Goal: Task Accomplishment & Management: Use online tool/utility

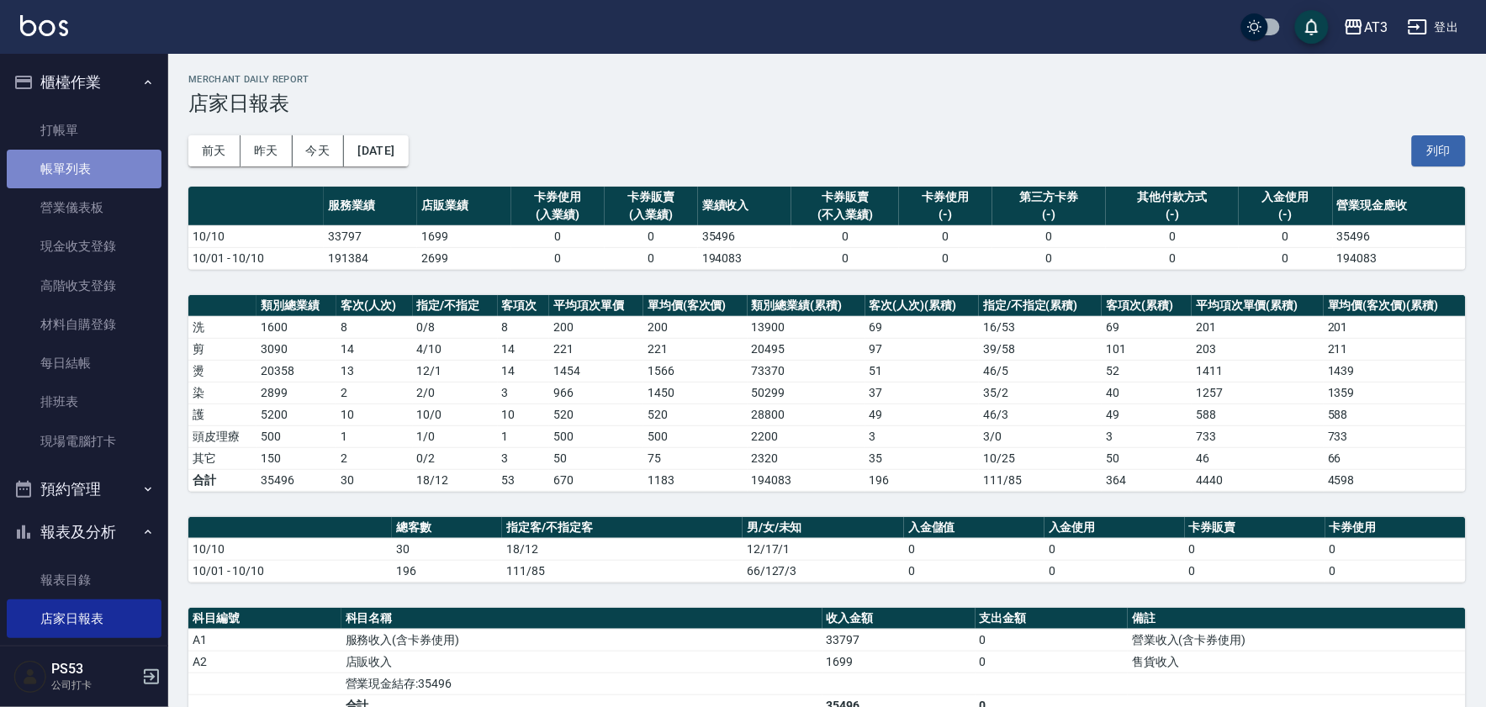
click at [121, 171] on link "帳單列表" at bounding box center [84, 169] width 155 height 39
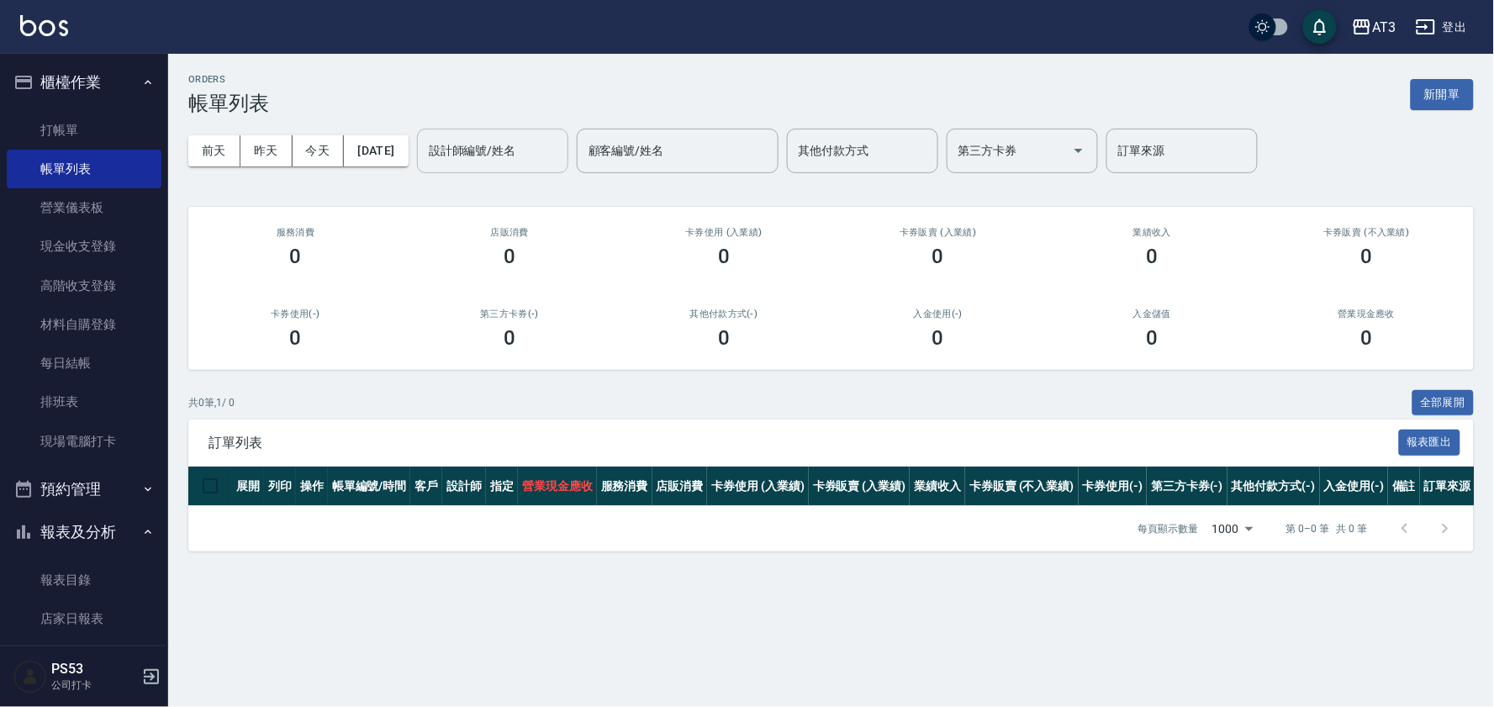
click at [490, 161] on input "設計師編號/姓名" at bounding box center [493, 150] width 136 height 29
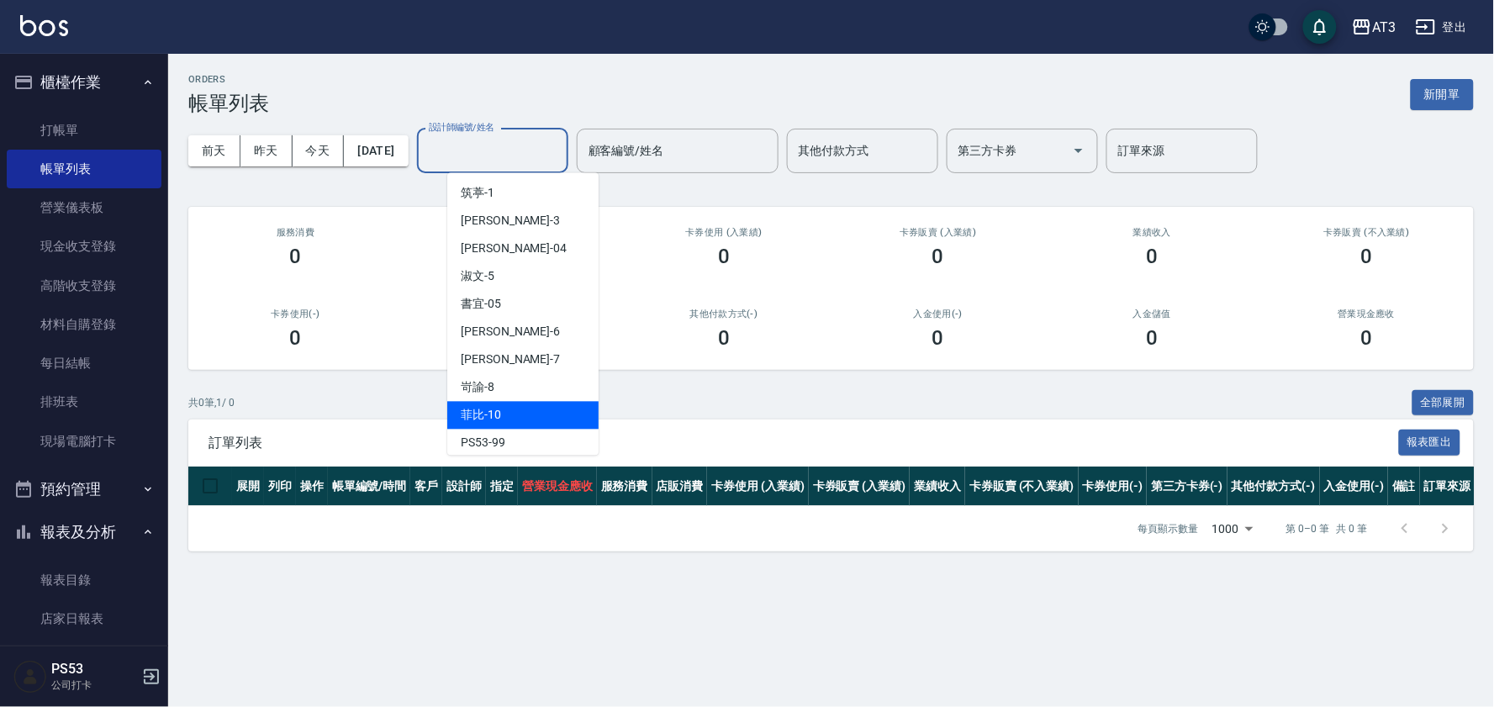
click at [525, 402] on div "菲比 -10" at bounding box center [522, 416] width 151 height 28
type input "菲比-10"
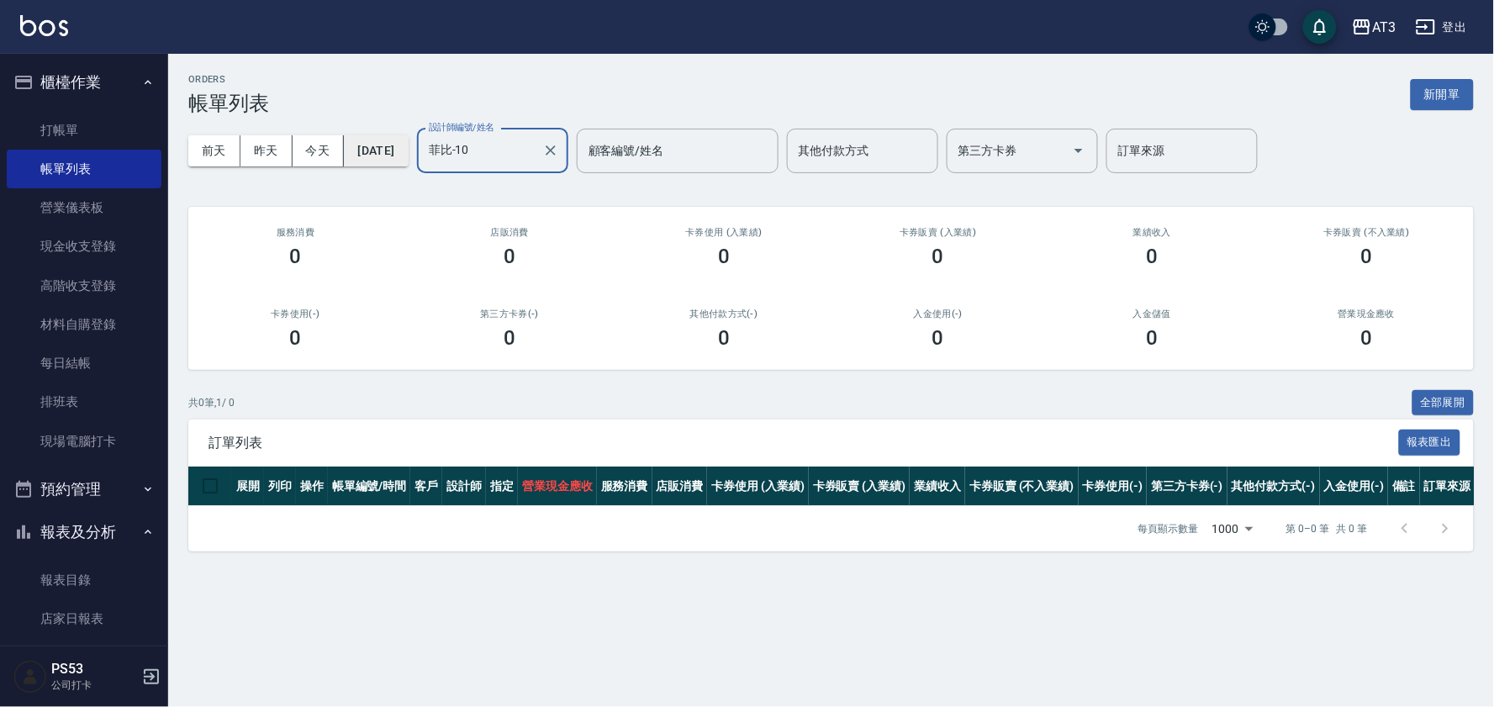
click at [404, 145] on button "[DATE]" at bounding box center [376, 150] width 64 height 31
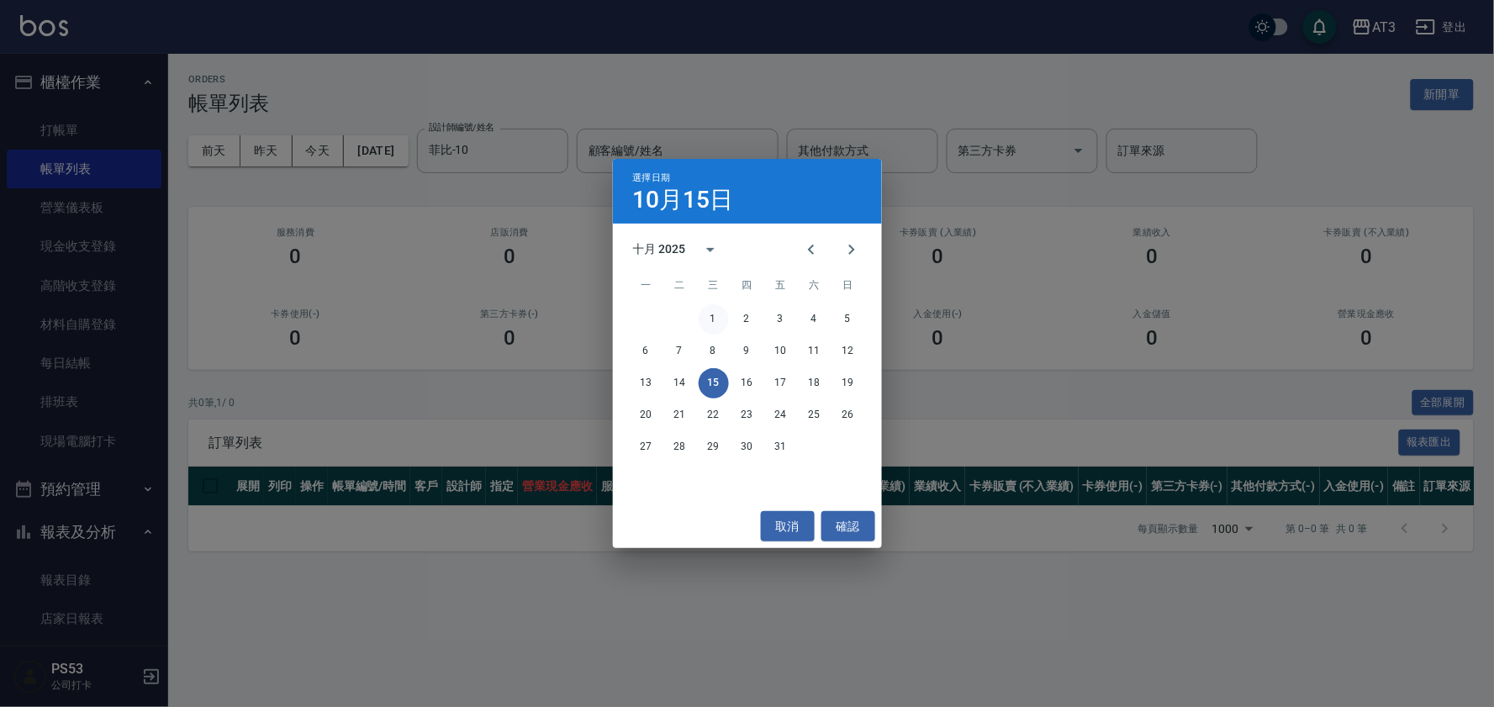
click at [722, 326] on button "1" at bounding box center [714, 319] width 30 height 30
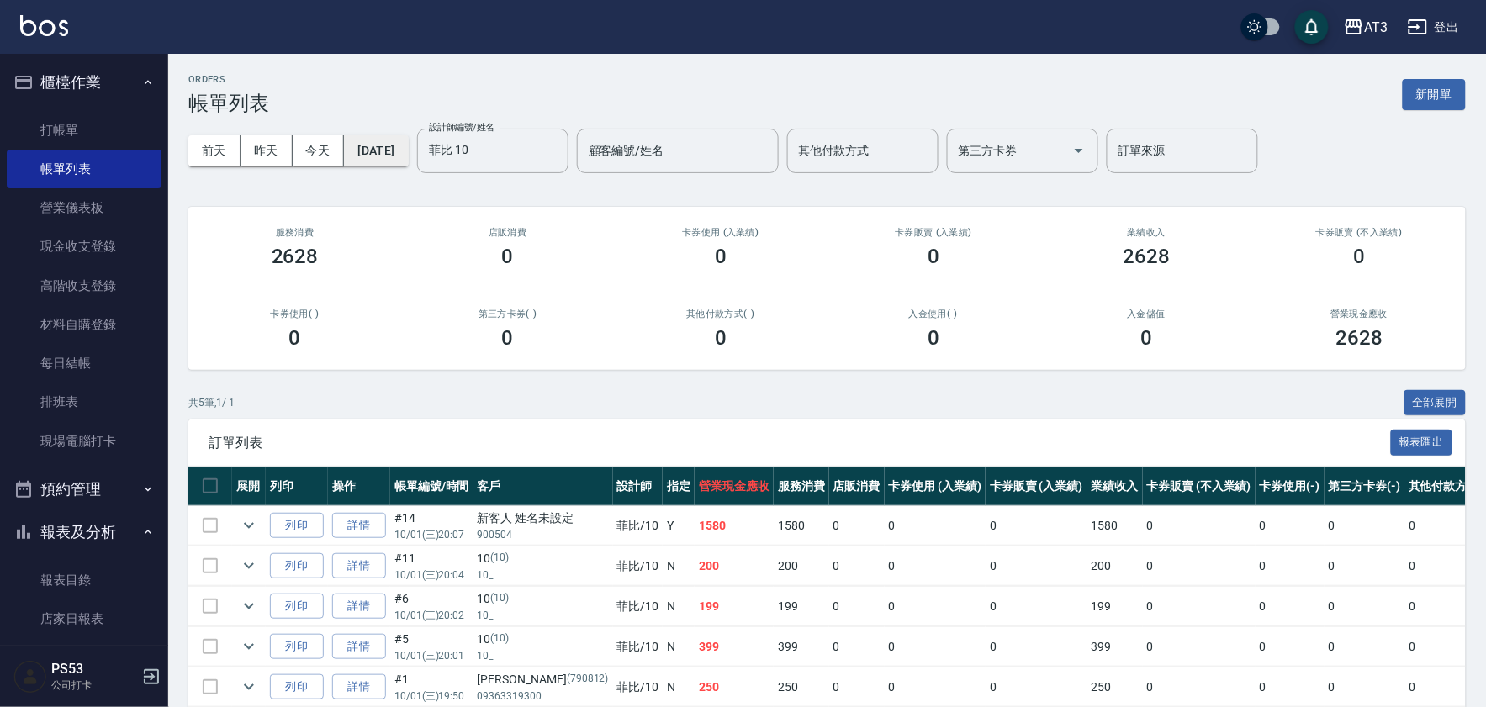
click at [408, 138] on button "[DATE]" at bounding box center [376, 150] width 64 height 31
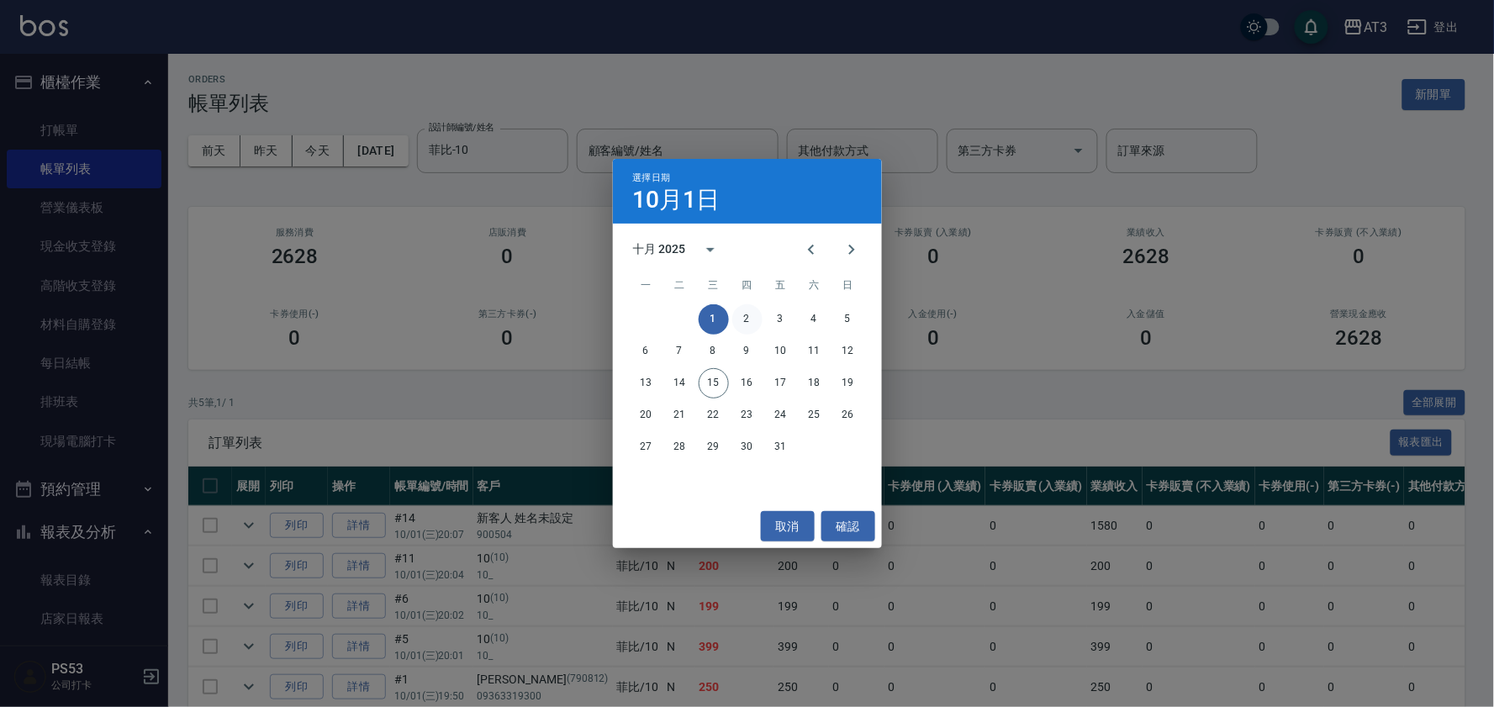
click at [743, 320] on button "2" at bounding box center [747, 319] width 30 height 30
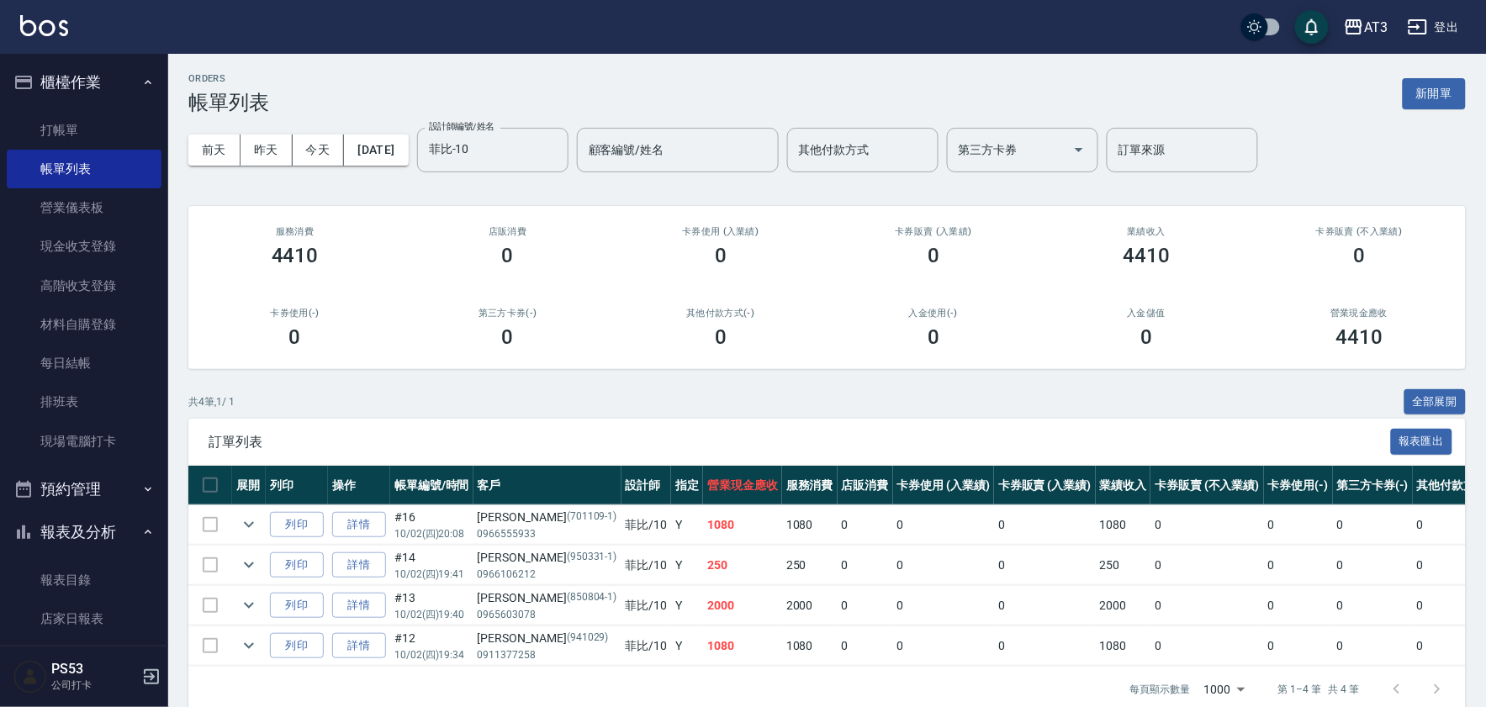
scroll to position [43, 0]
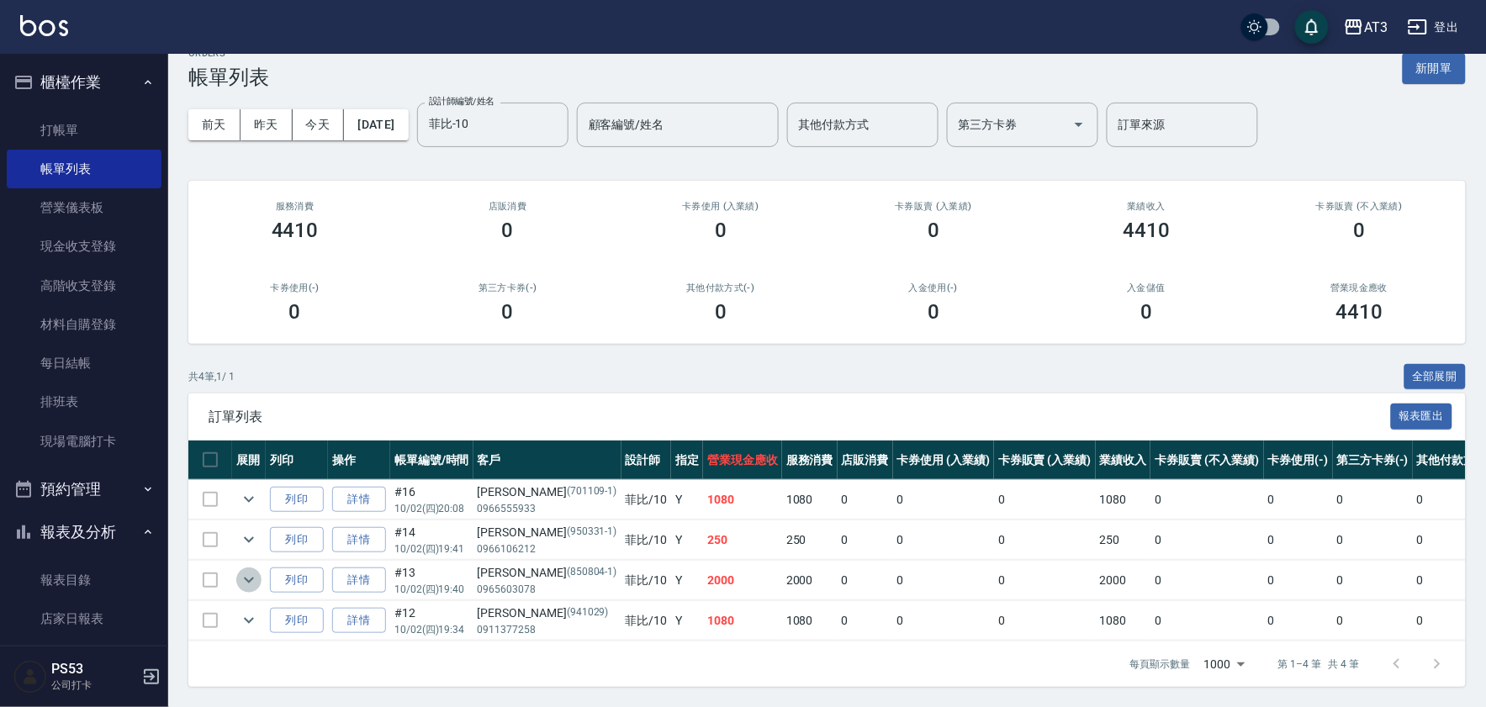
click at [237, 568] on button "expand row" at bounding box center [248, 580] width 25 height 25
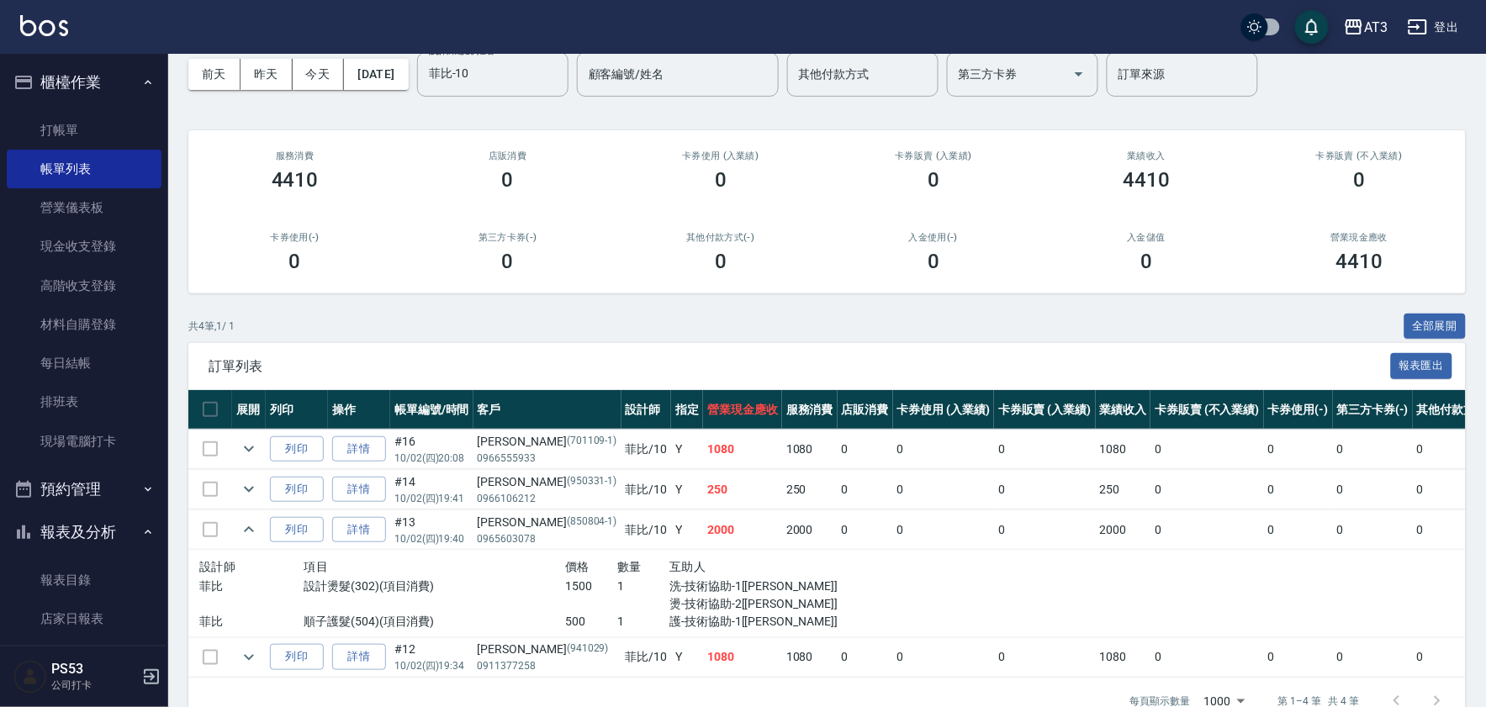
scroll to position [0, 0]
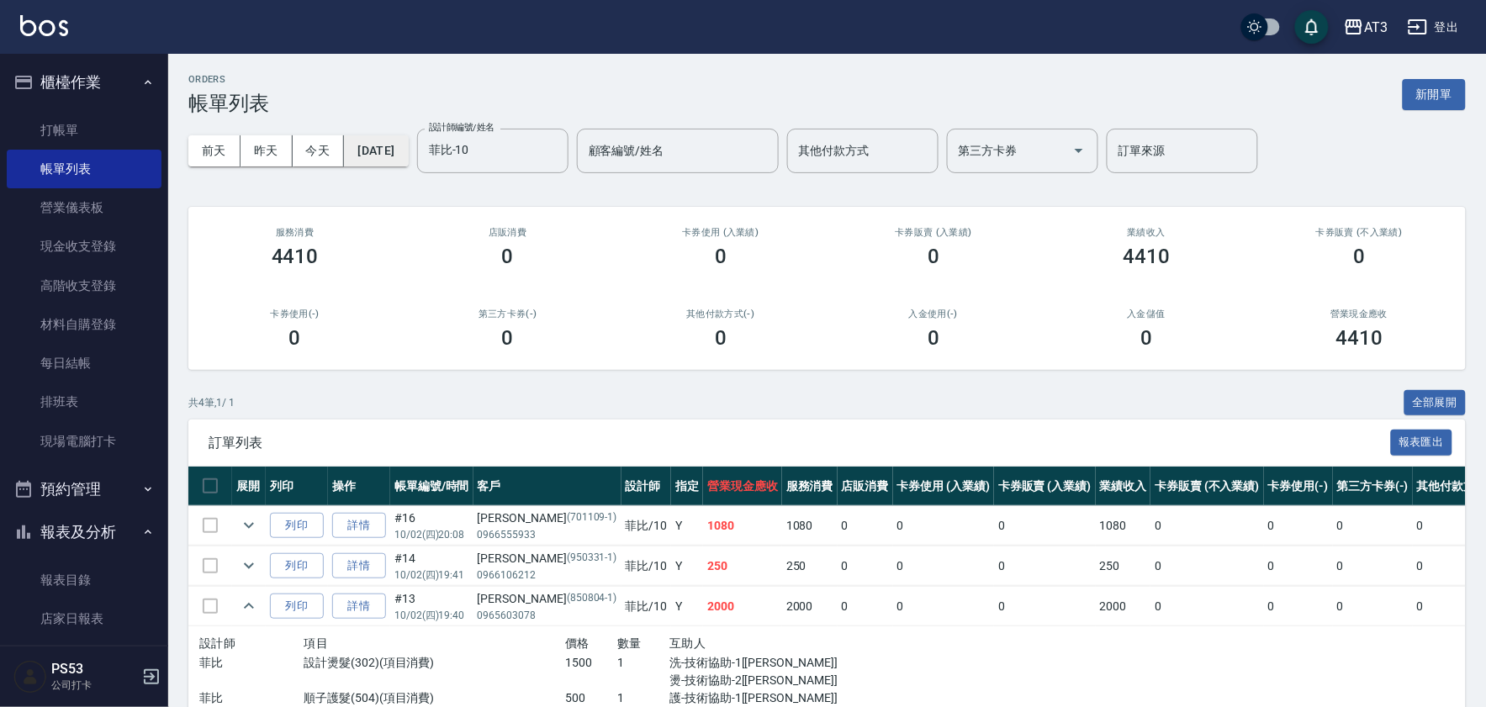
click at [383, 157] on button "[DATE]" at bounding box center [376, 150] width 64 height 31
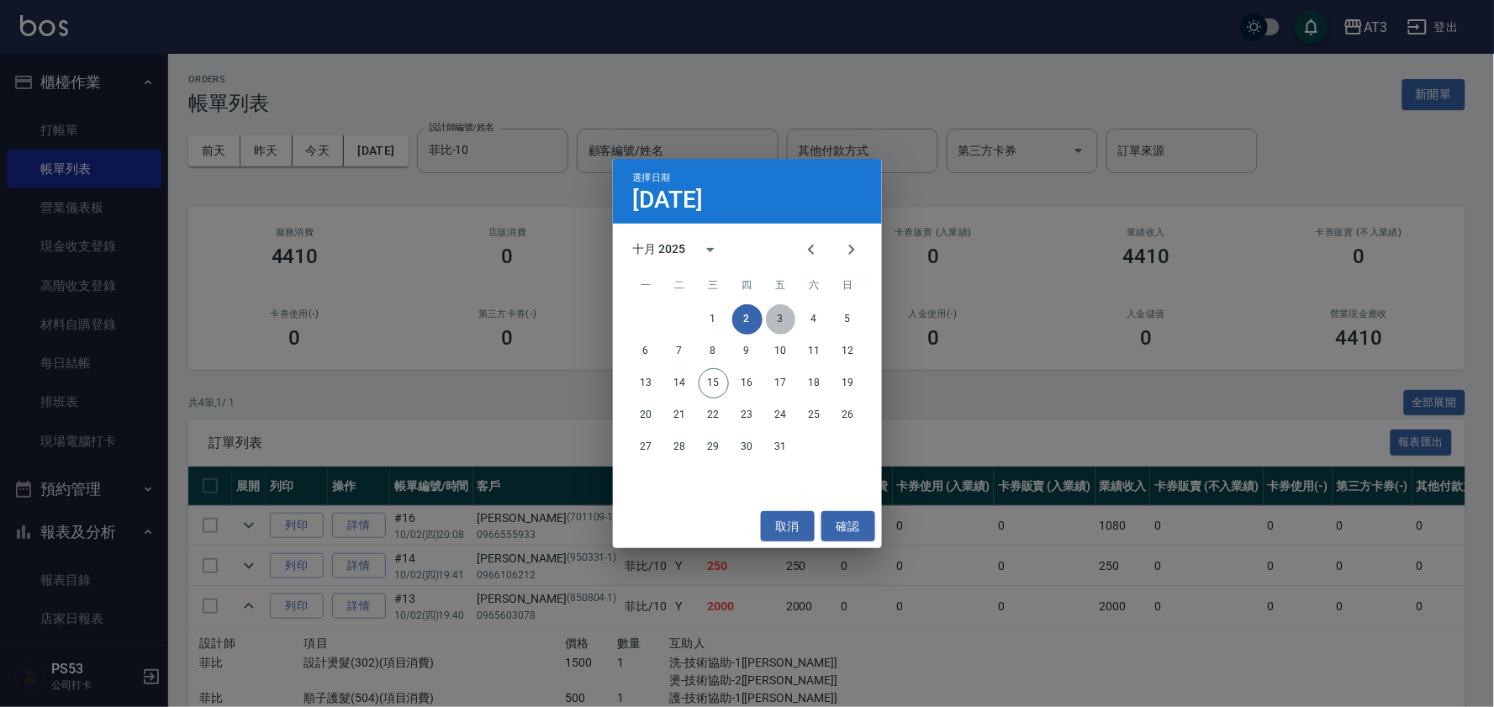
click at [785, 304] on button "3" at bounding box center [781, 319] width 30 height 30
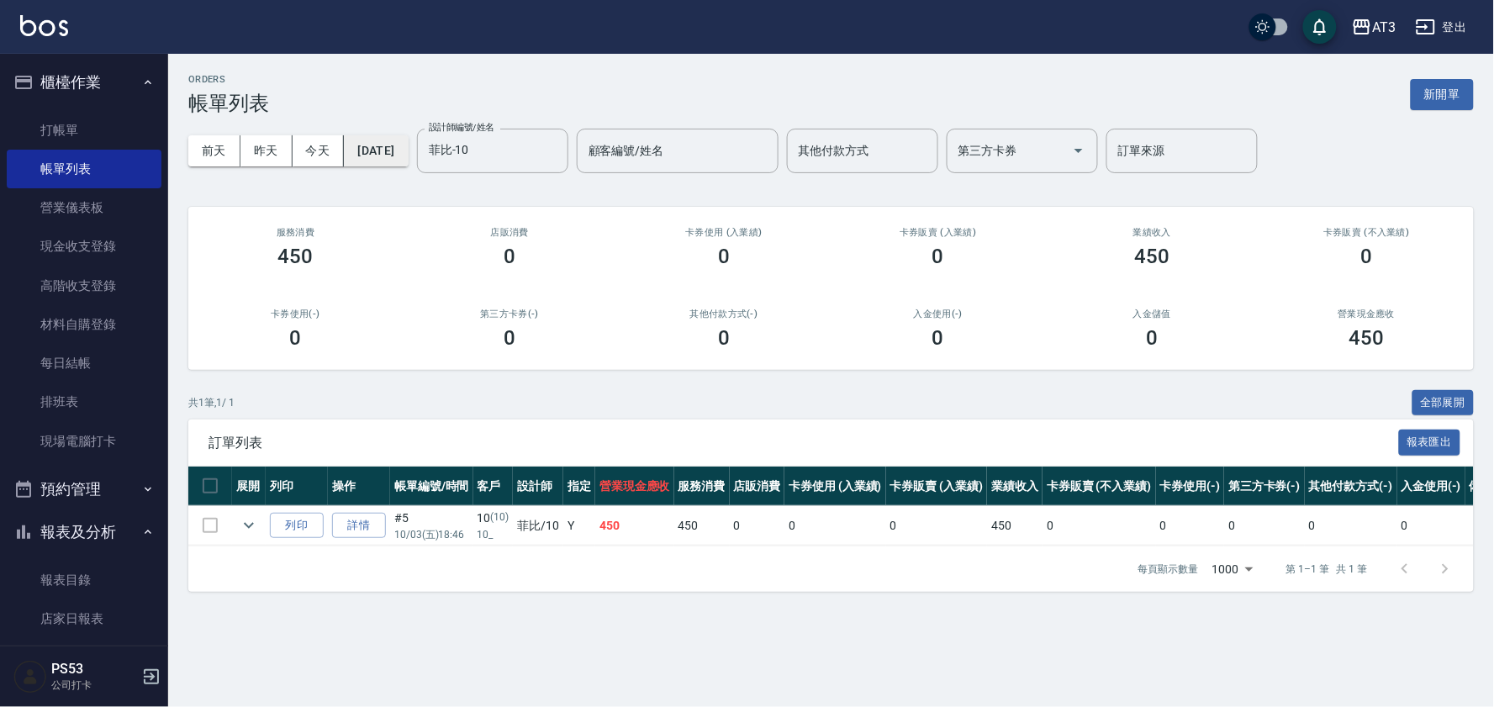
click at [401, 140] on button "[DATE]" at bounding box center [376, 150] width 64 height 31
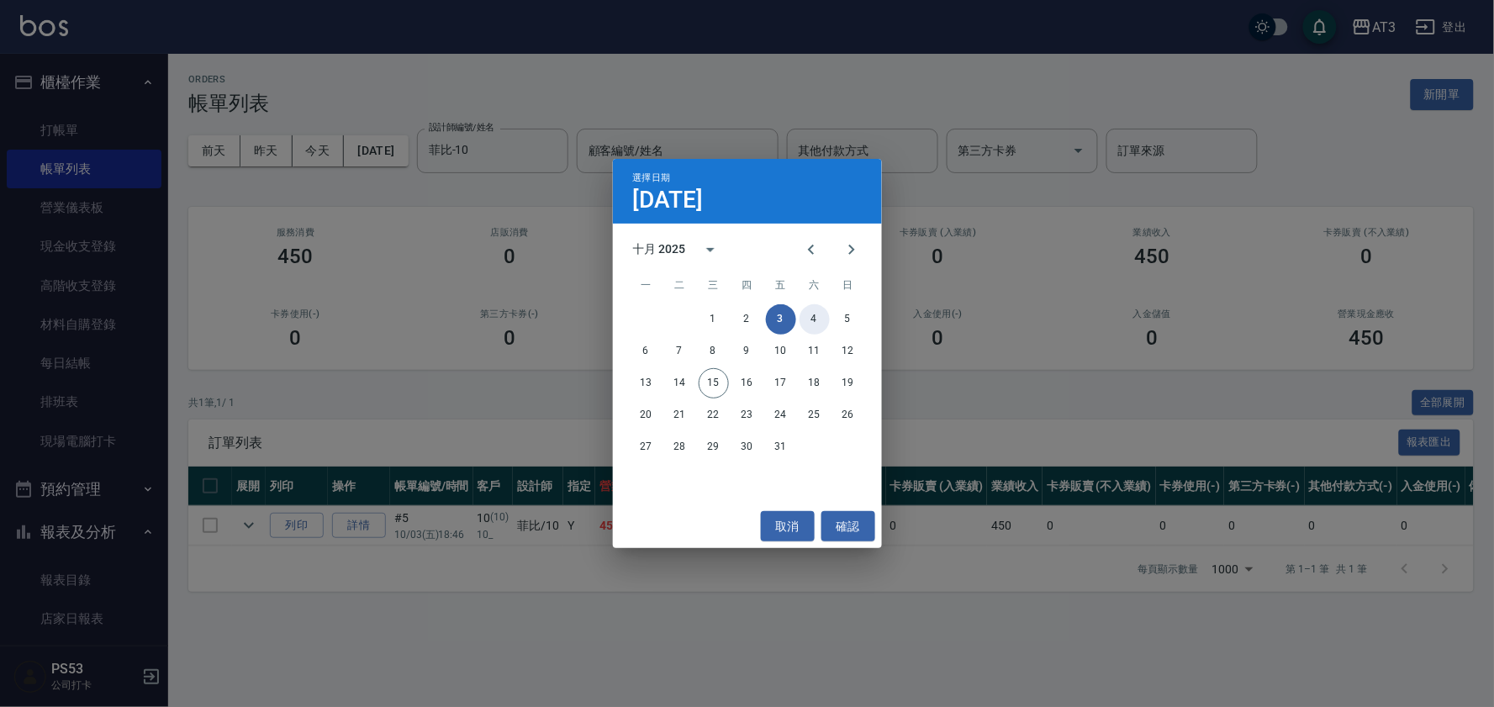
click at [816, 315] on button "4" at bounding box center [815, 319] width 30 height 30
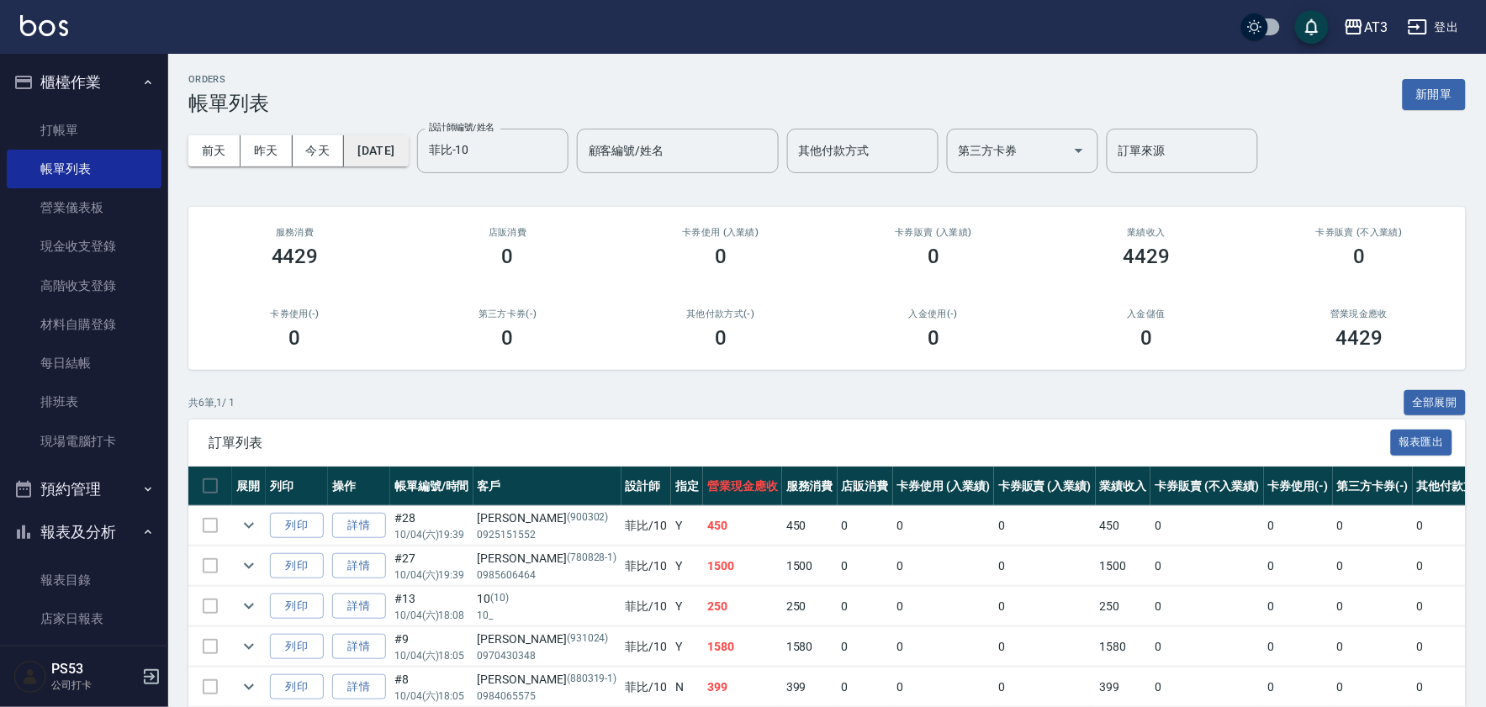
click at [408, 161] on button "[DATE]" at bounding box center [376, 150] width 64 height 31
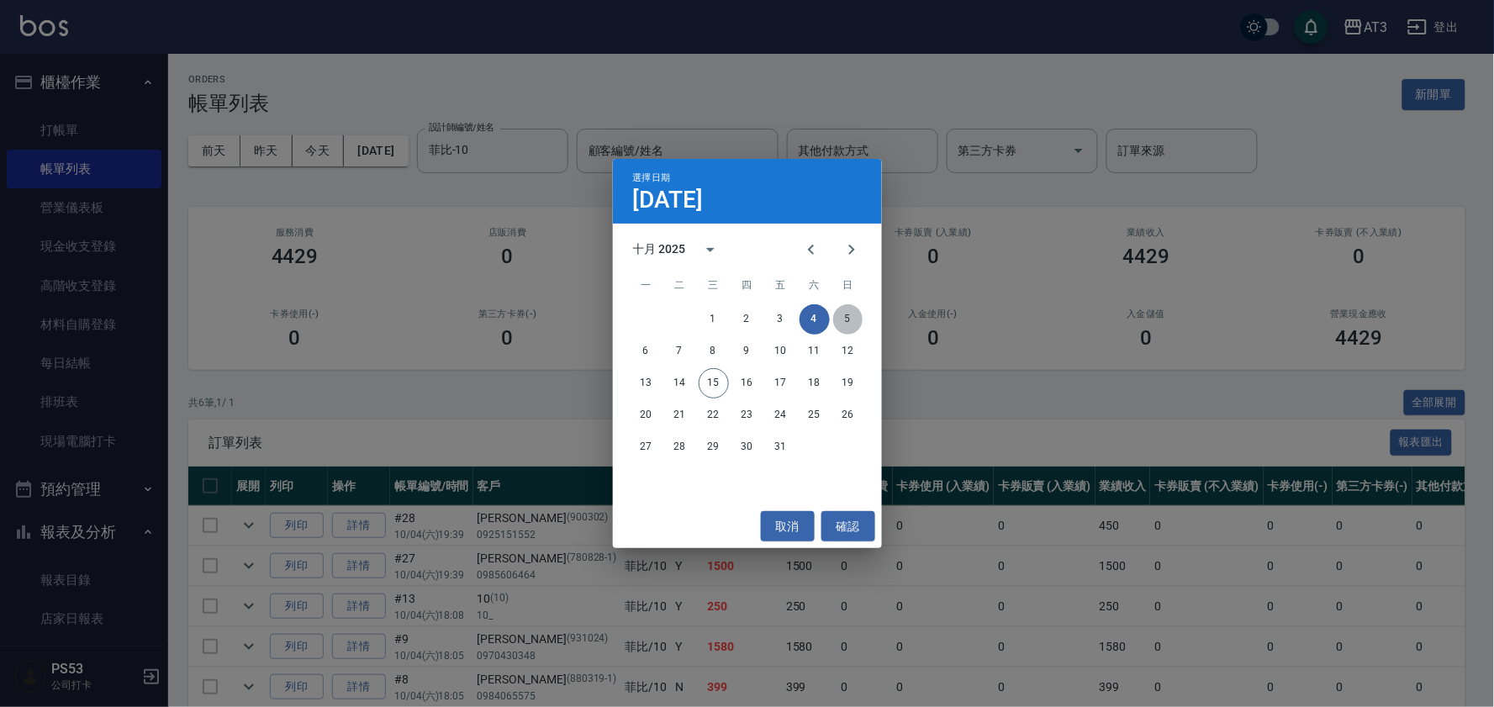
click at [845, 321] on button "5" at bounding box center [848, 319] width 30 height 30
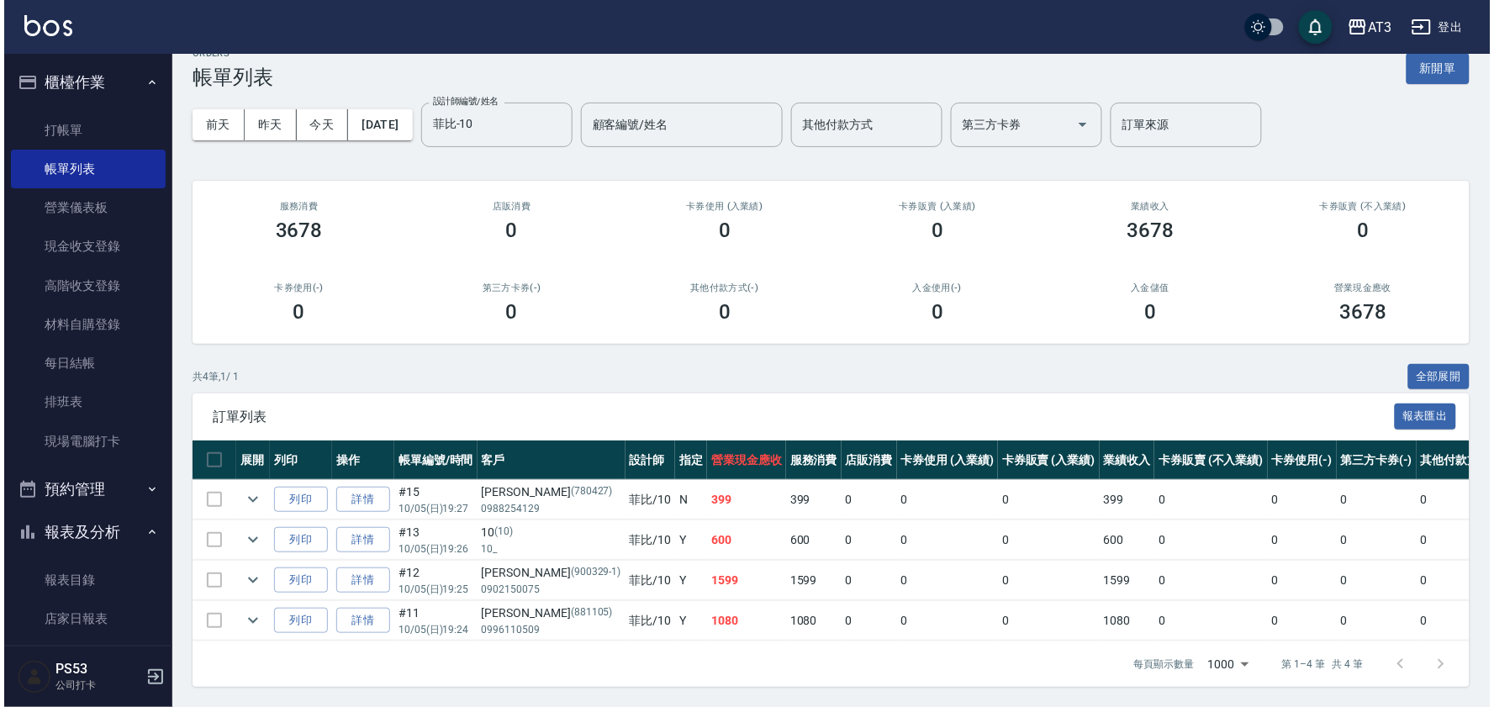
scroll to position [43, 0]
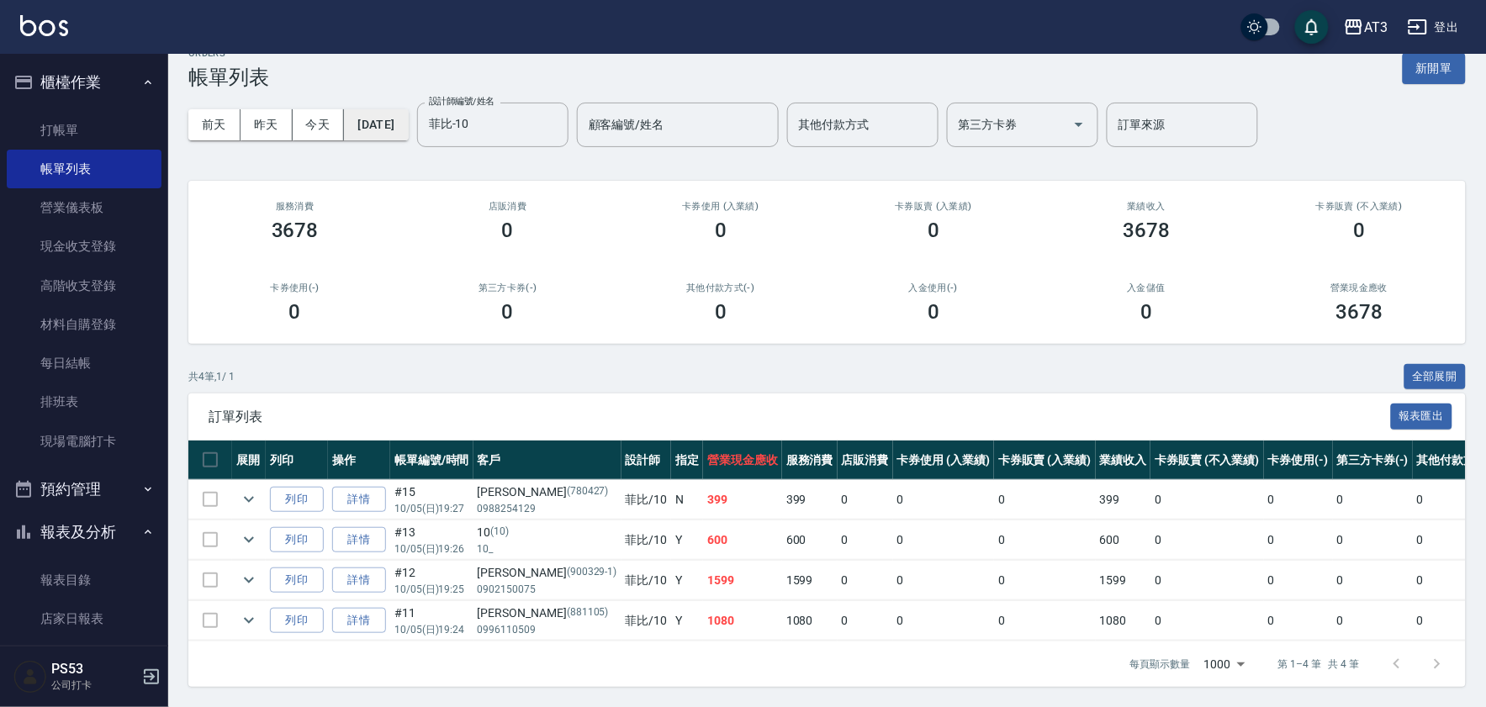
click at [406, 109] on button "[DATE]" at bounding box center [376, 124] width 64 height 31
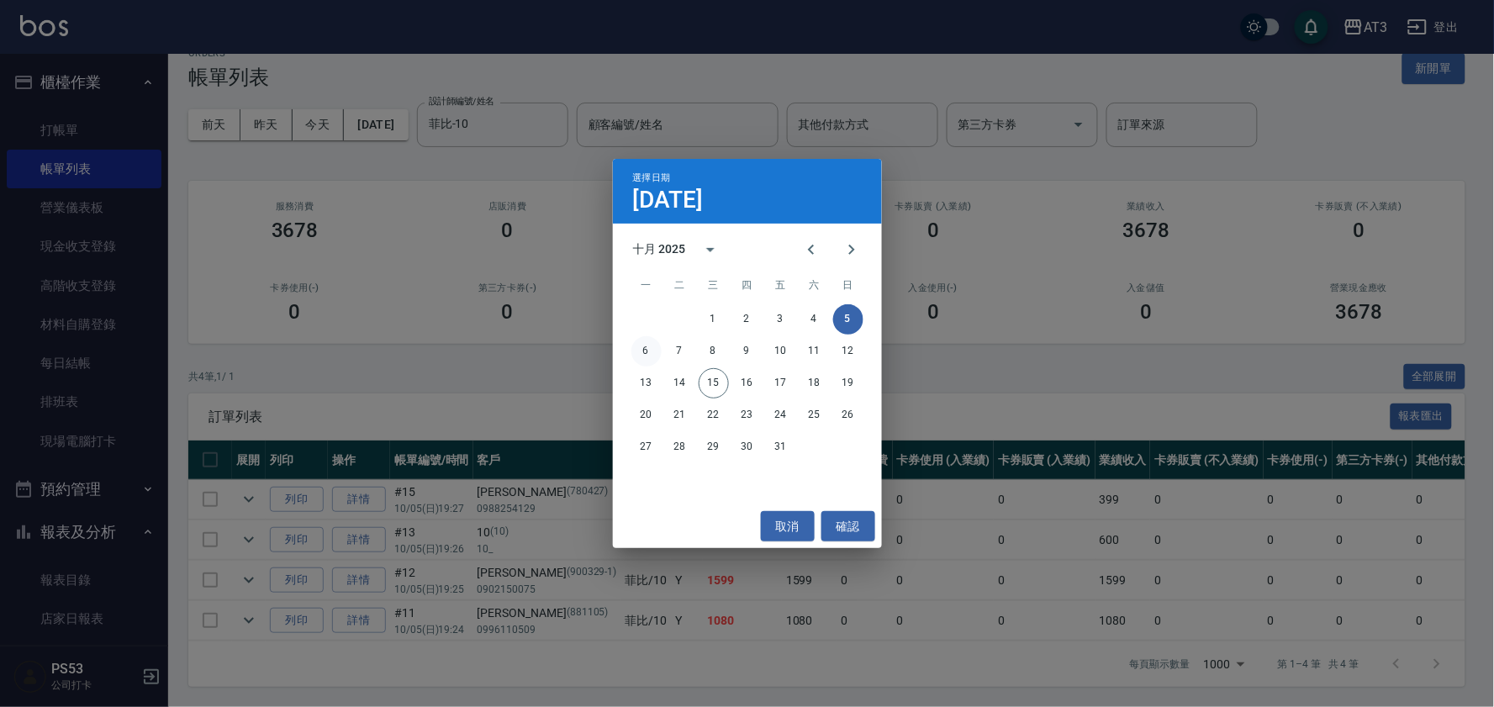
click at [648, 345] on button "6" at bounding box center [647, 351] width 30 height 30
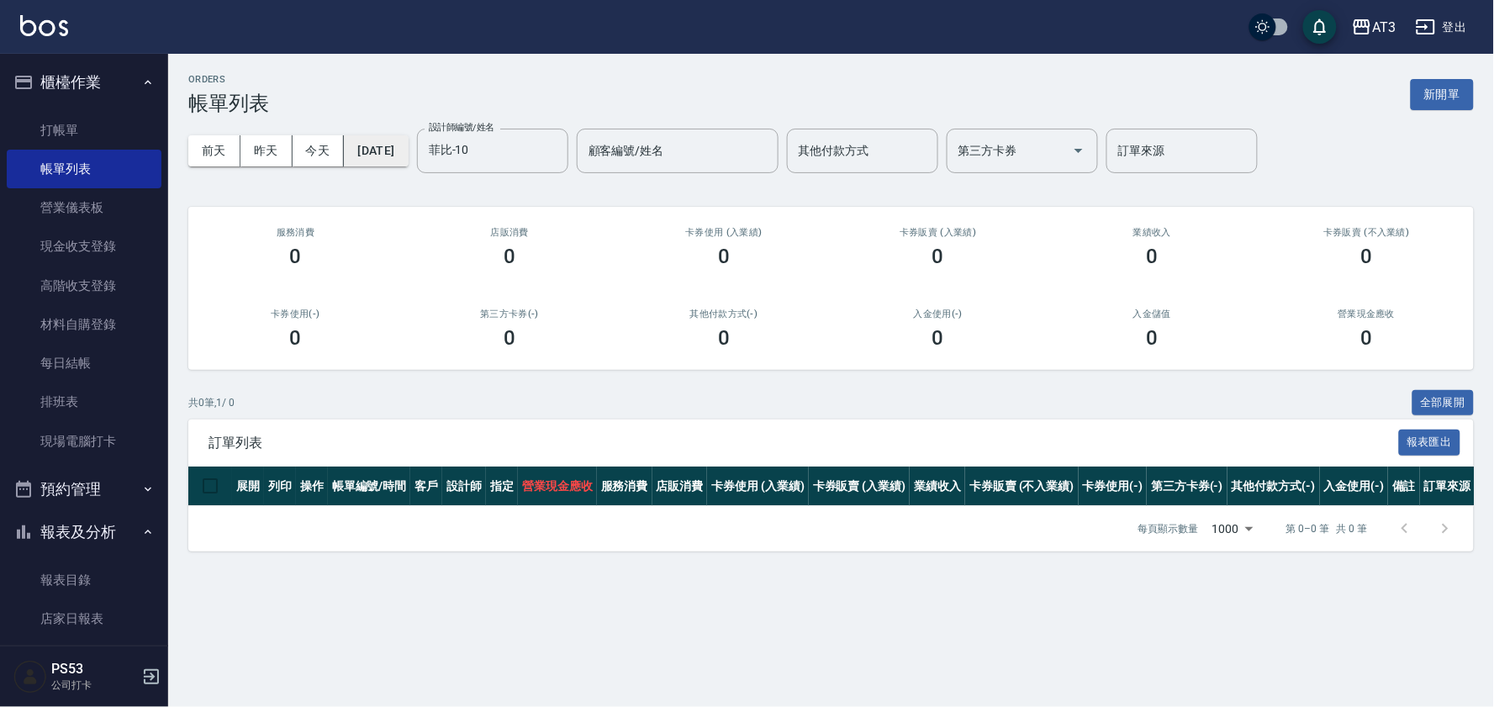
click at [408, 157] on button "[DATE]" at bounding box center [376, 150] width 64 height 31
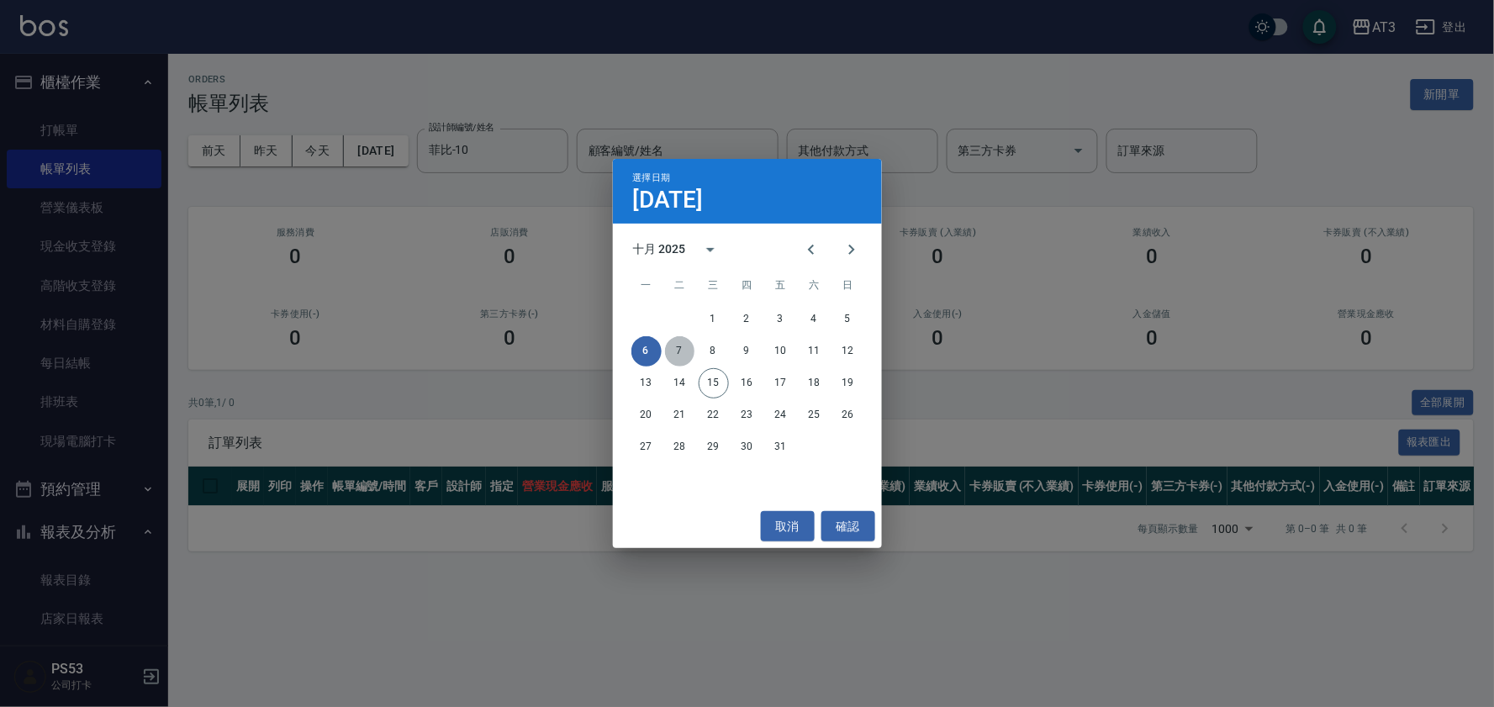
click at [685, 346] on button "7" at bounding box center [680, 351] width 30 height 30
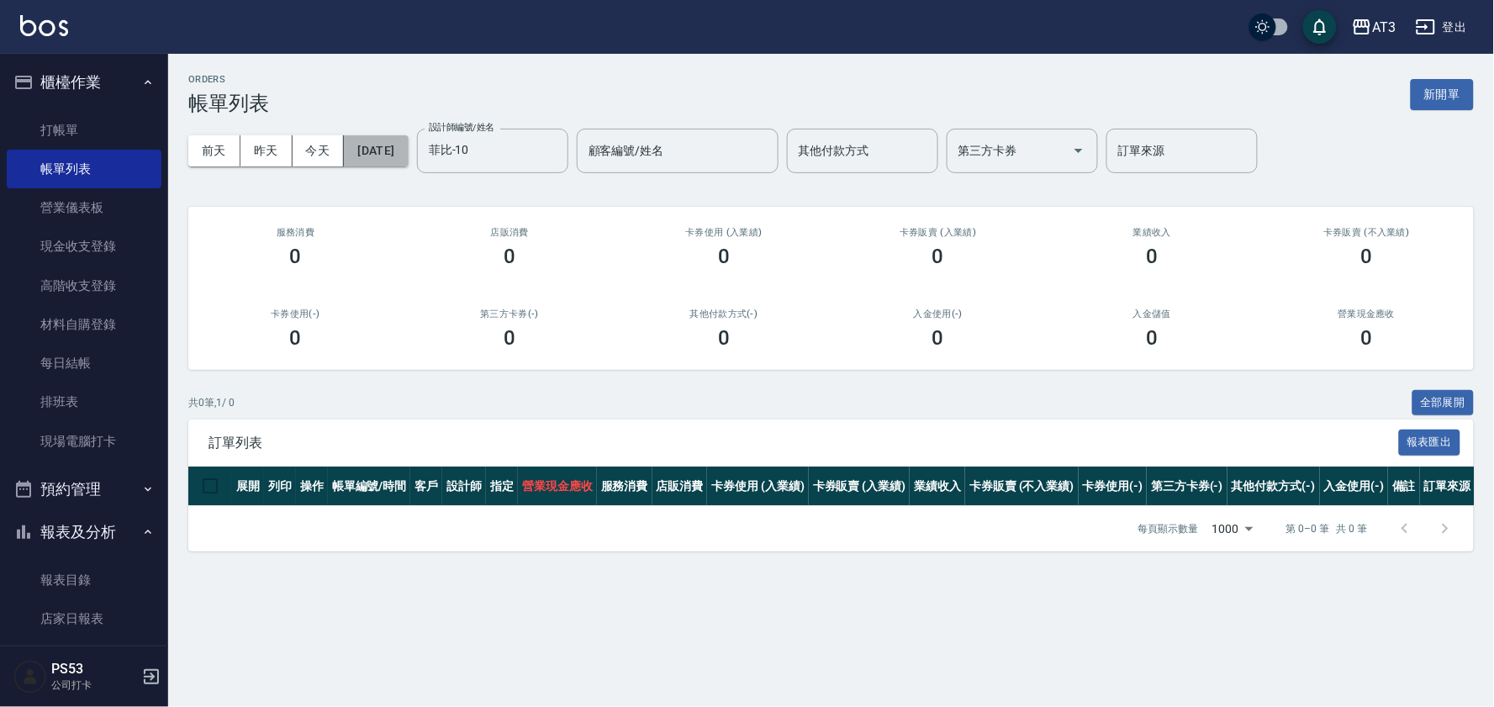
click at [408, 149] on button "[DATE]" at bounding box center [376, 150] width 64 height 31
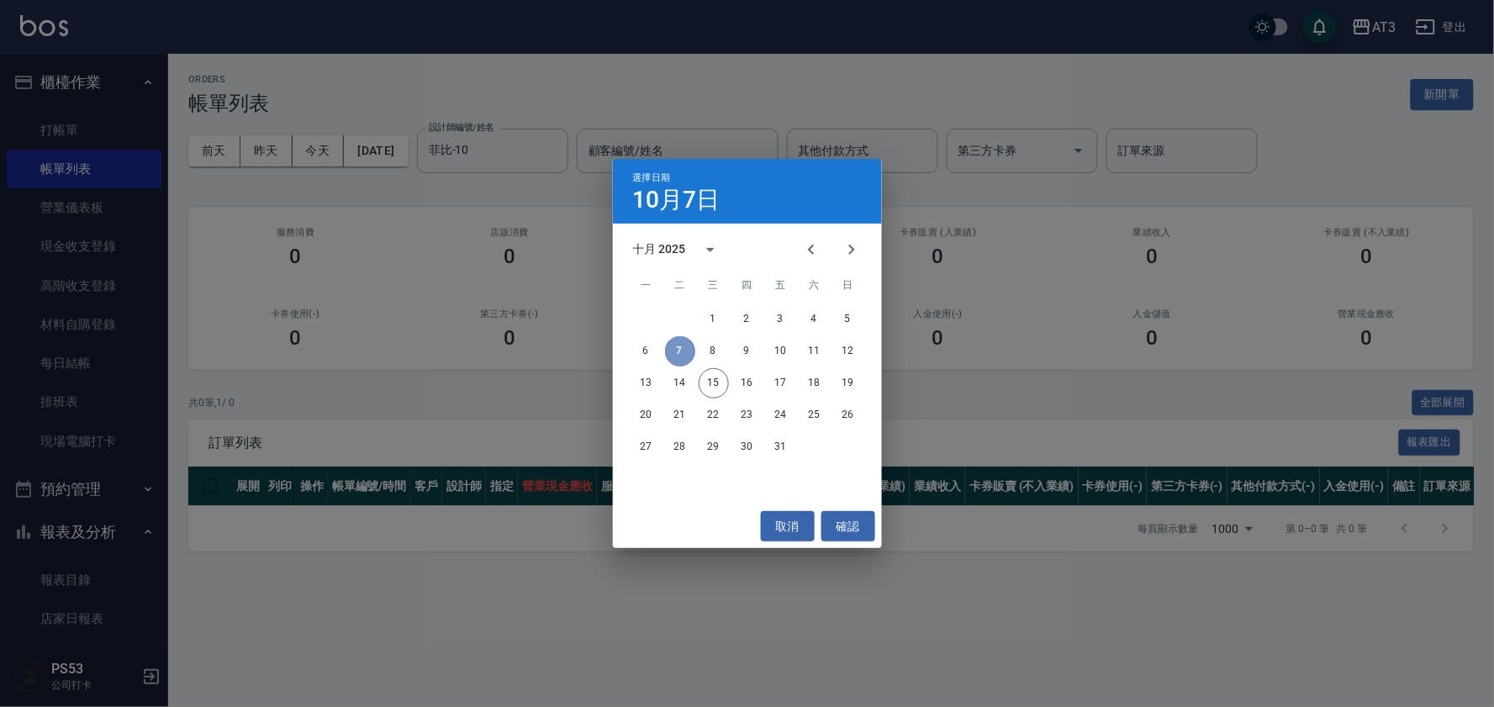
click at [694, 347] on button "7" at bounding box center [680, 351] width 30 height 30
click at [711, 346] on button "8" at bounding box center [714, 351] width 30 height 30
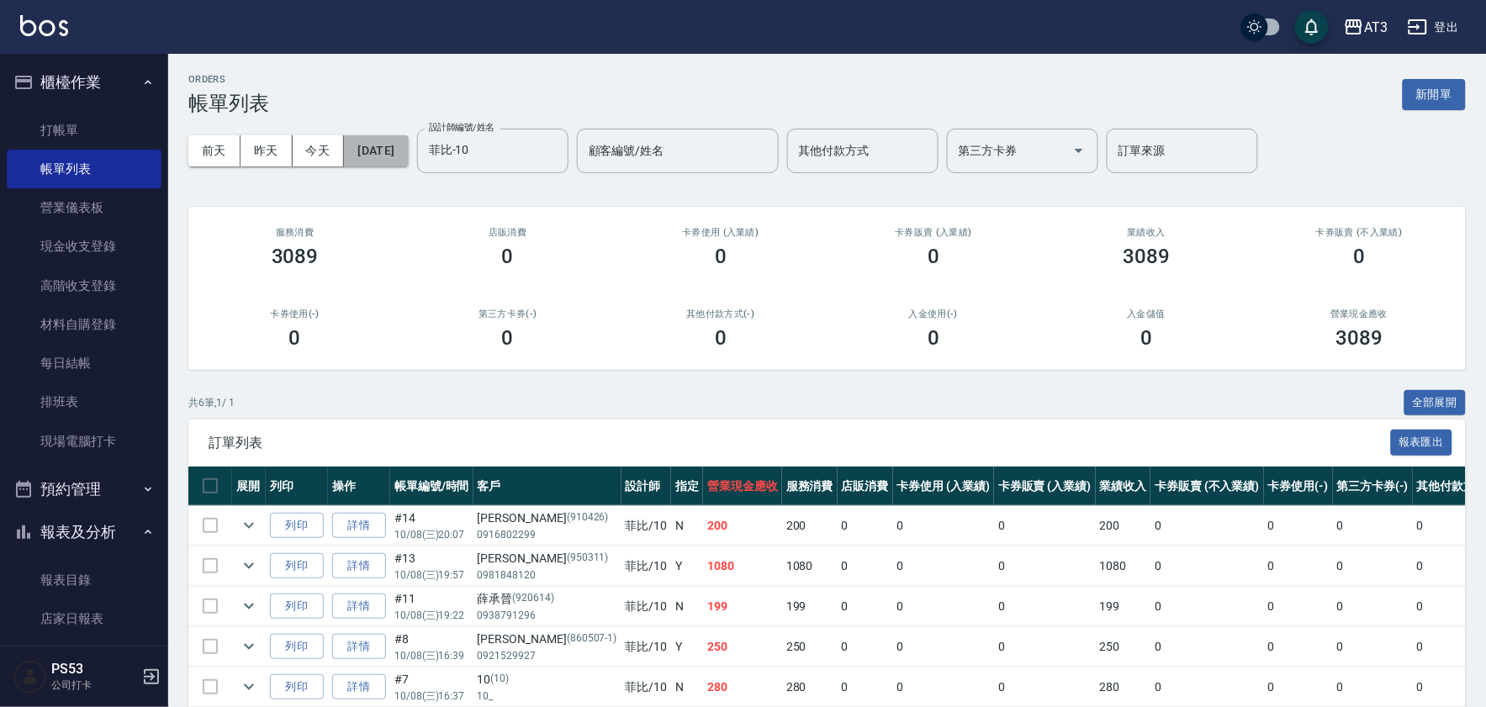
click at [375, 156] on button "[DATE]" at bounding box center [376, 150] width 64 height 31
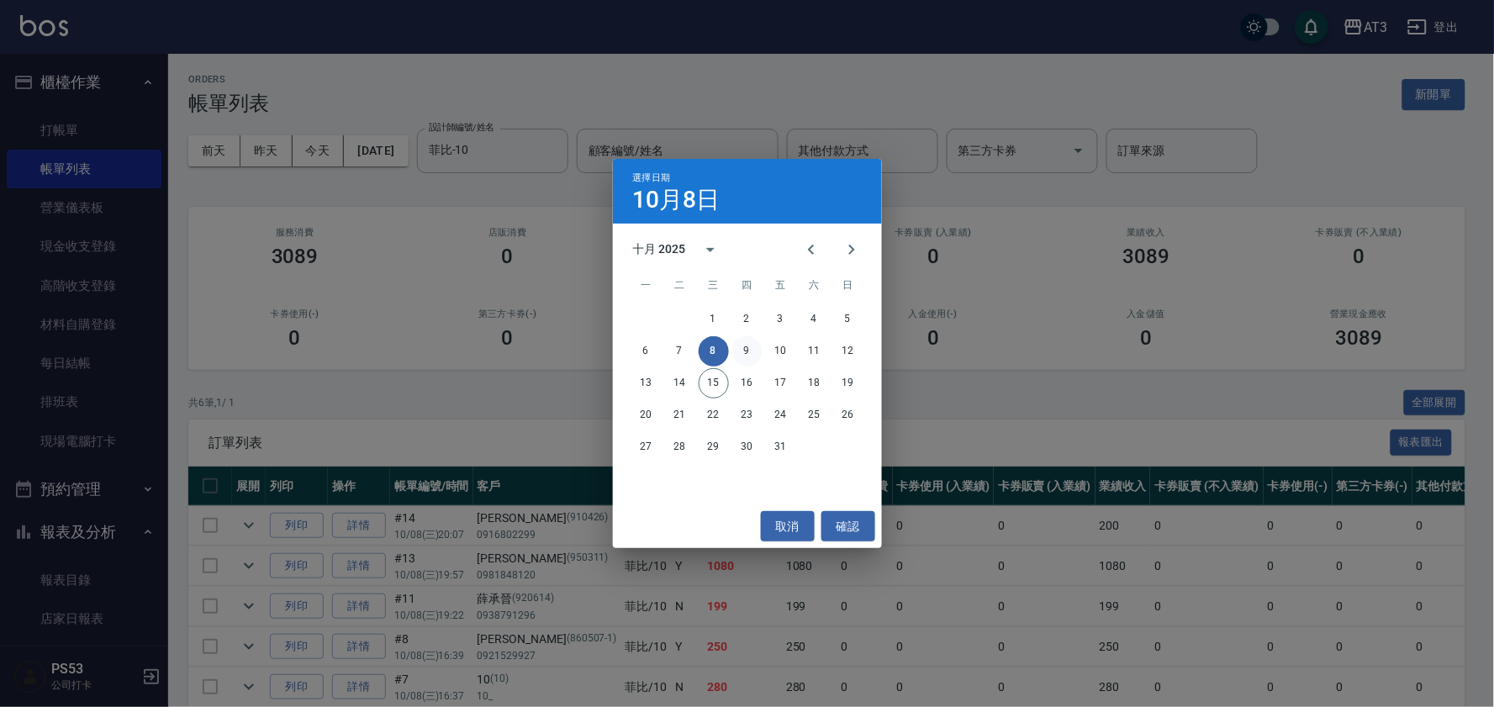
click at [746, 347] on button "9" at bounding box center [747, 351] width 30 height 30
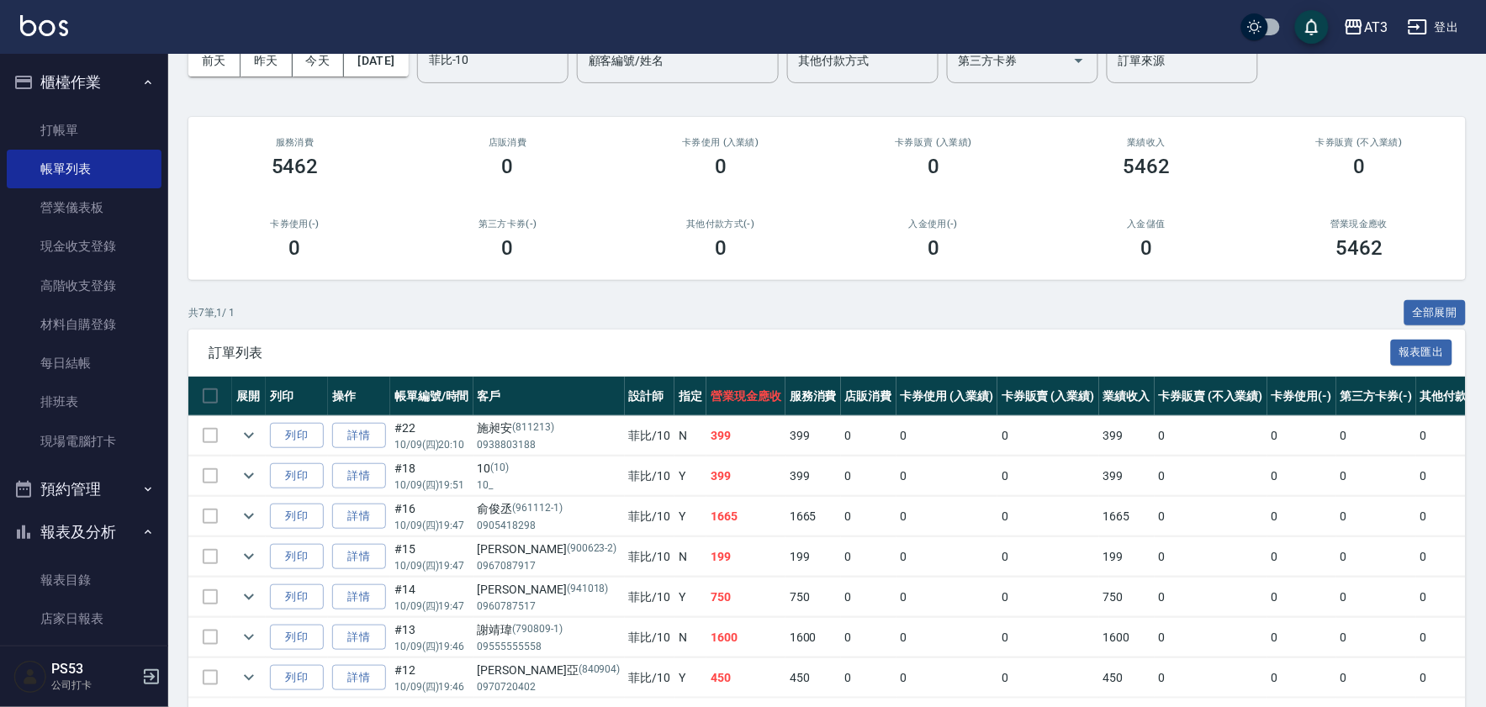
scroll to position [164, 0]
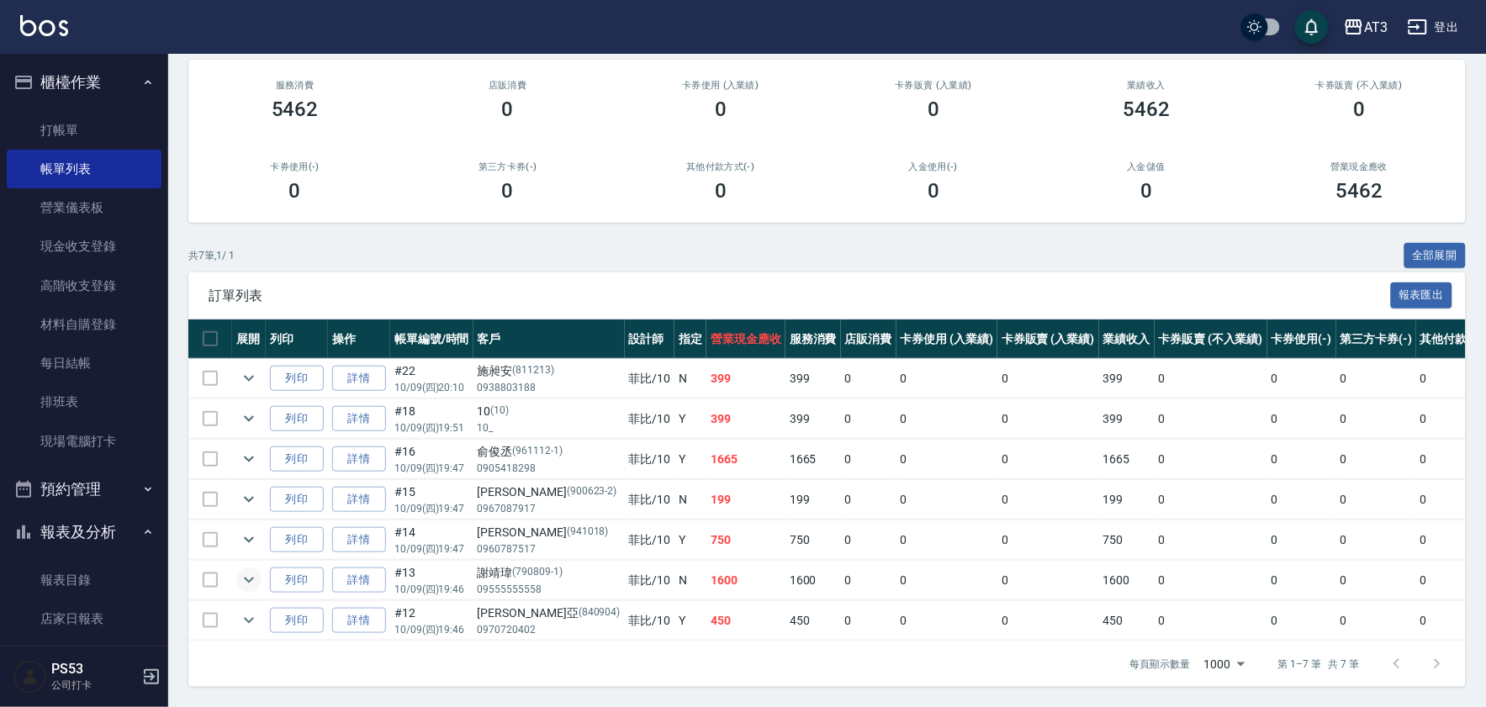
click at [249, 573] on icon "expand row" at bounding box center [249, 580] width 20 height 20
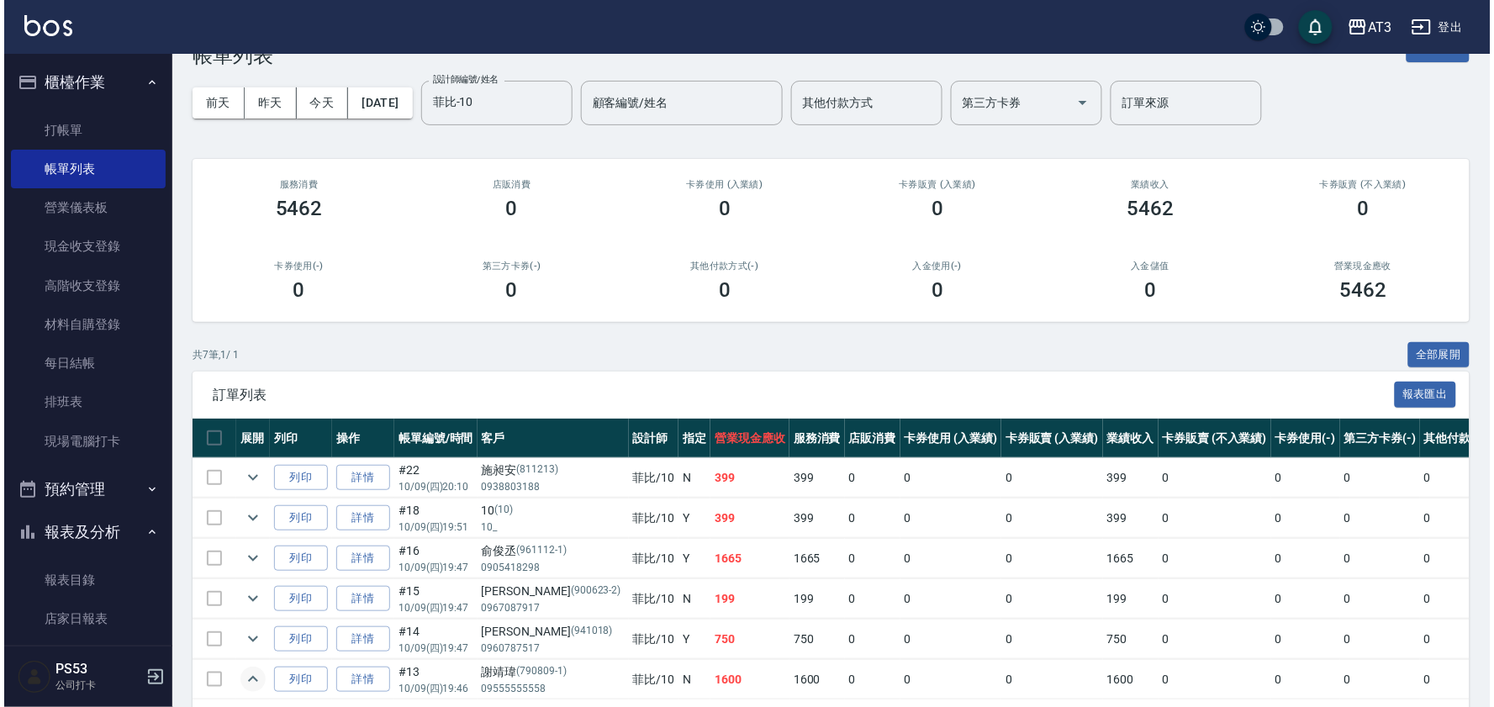
scroll to position [46, 0]
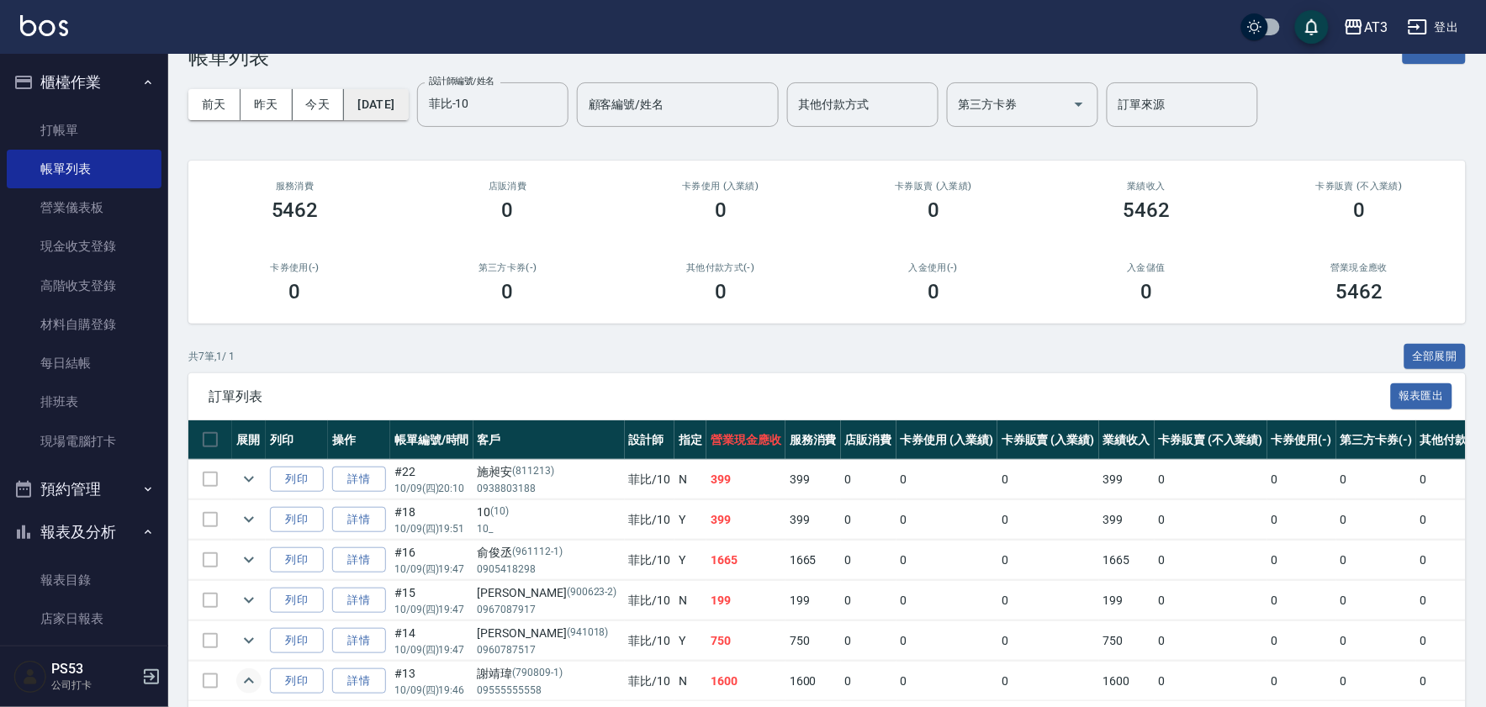
click at [399, 109] on button "[DATE]" at bounding box center [376, 104] width 64 height 31
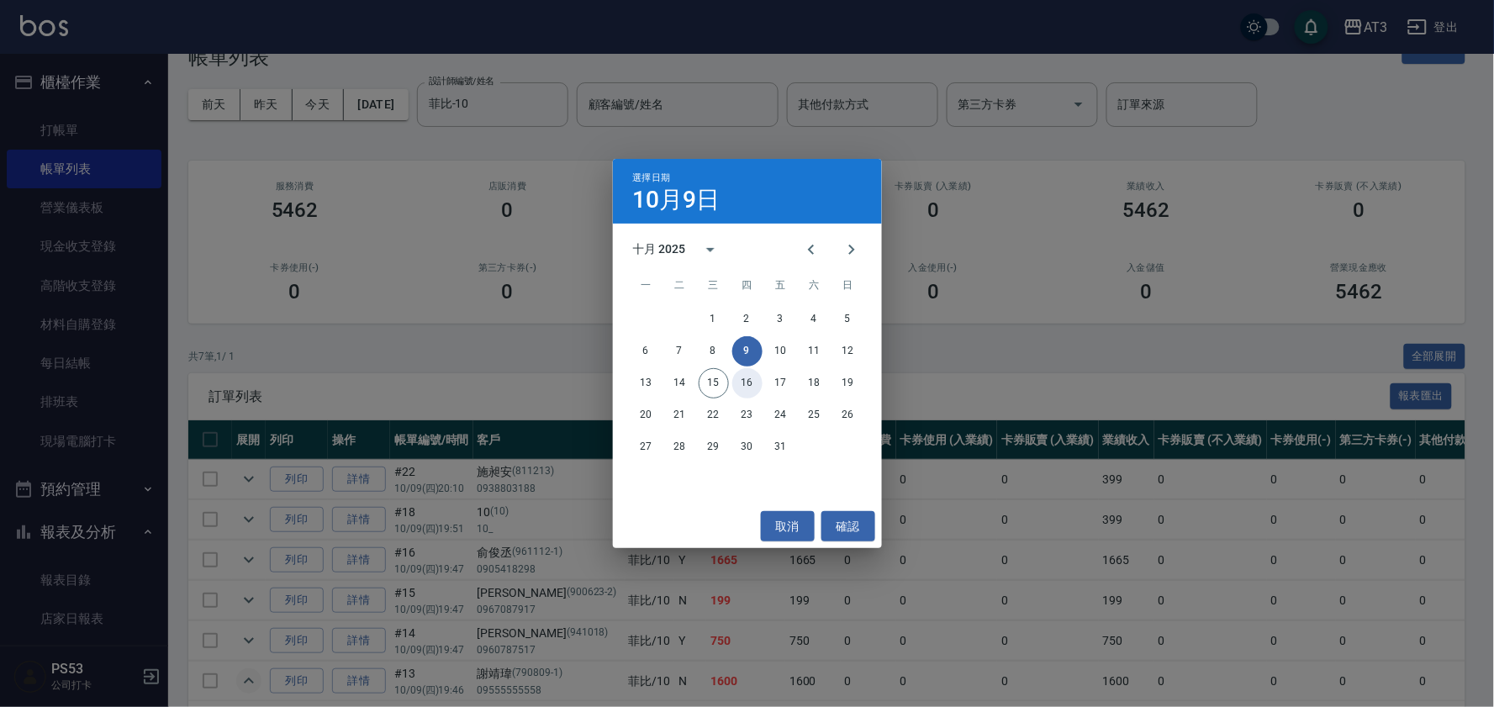
click at [743, 377] on button "16" at bounding box center [747, 383] width 30 height 30
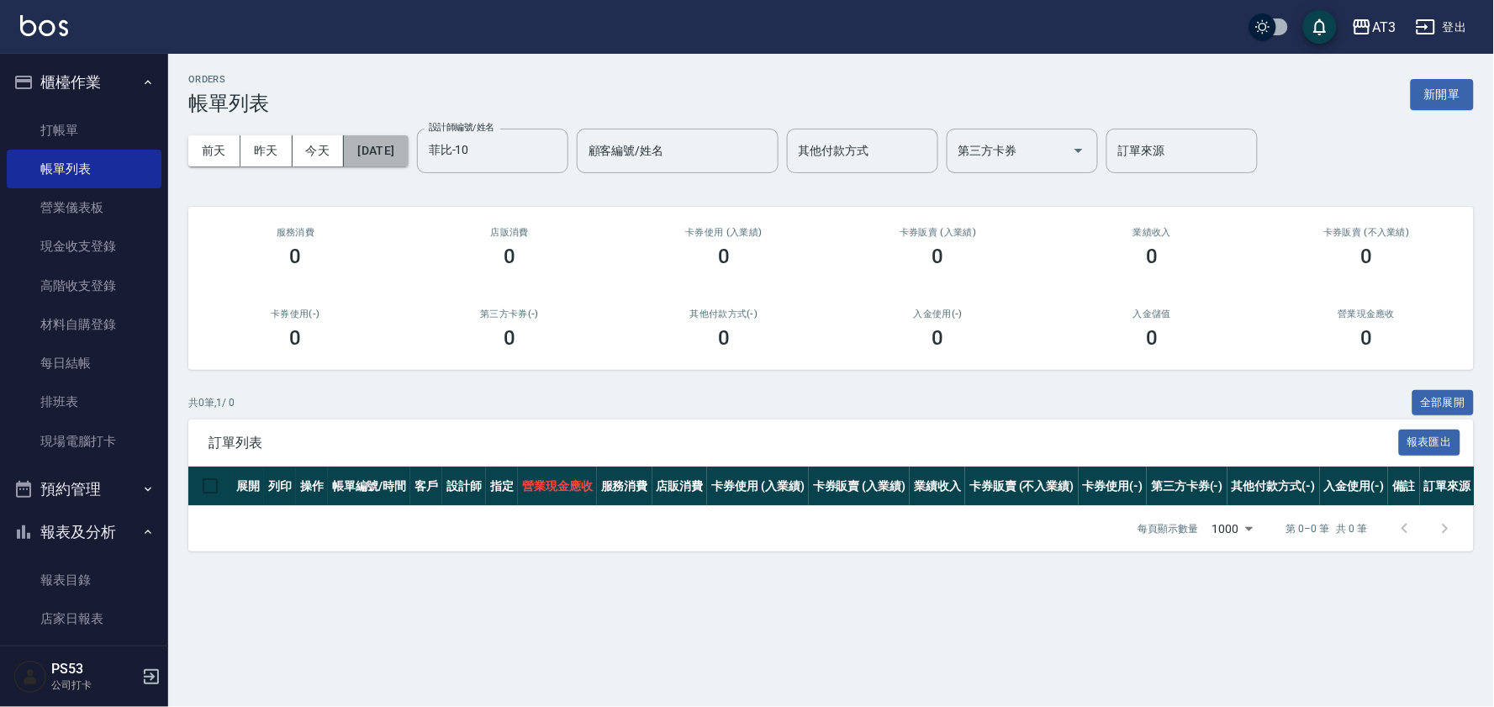
click at [408, 156] on button "[DATE]" at bounding box center [376, 150] width 64 height 31
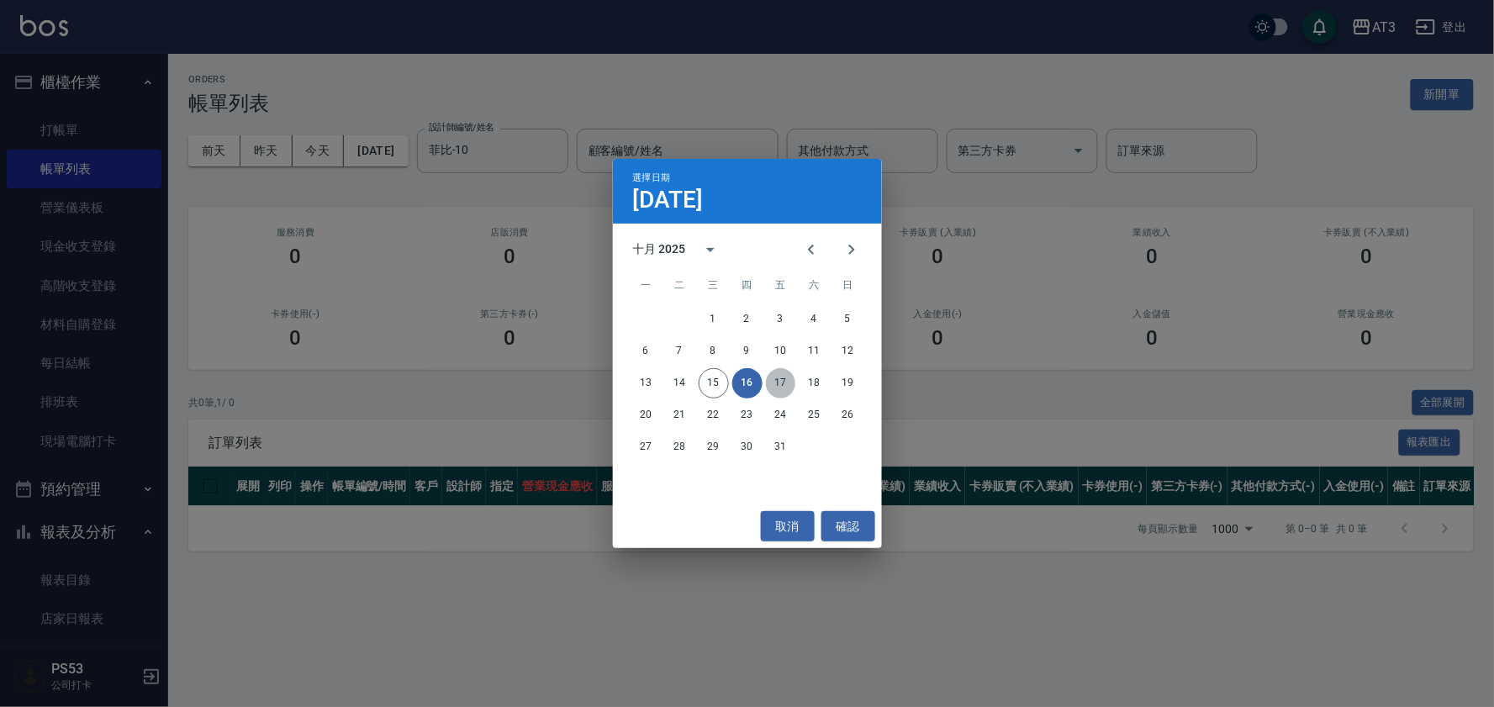
click at [771, 383] on button "17" at bounding box center [781, 383] width 30 height 30
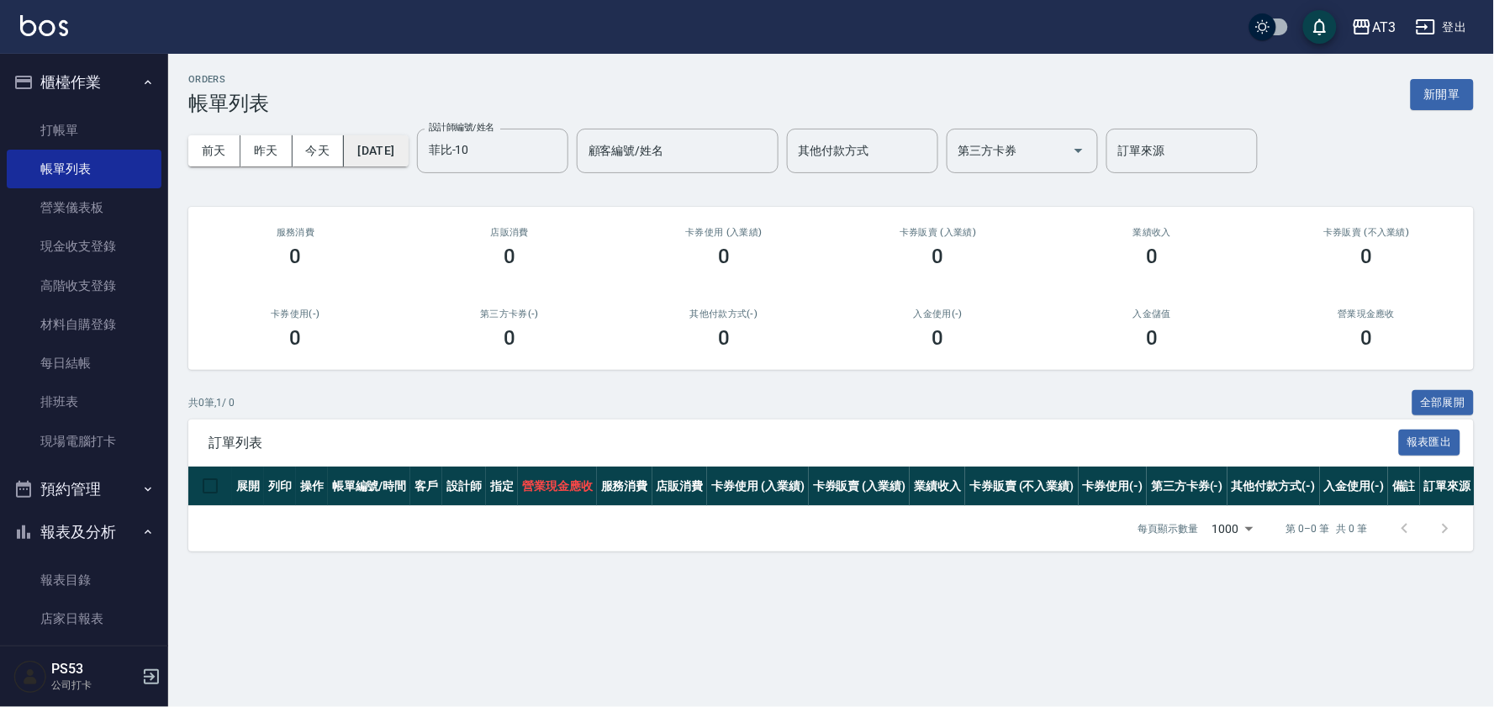
click at [408, 144] on button "[DATE]" at bounding box center [376, 150] width 64 height 31
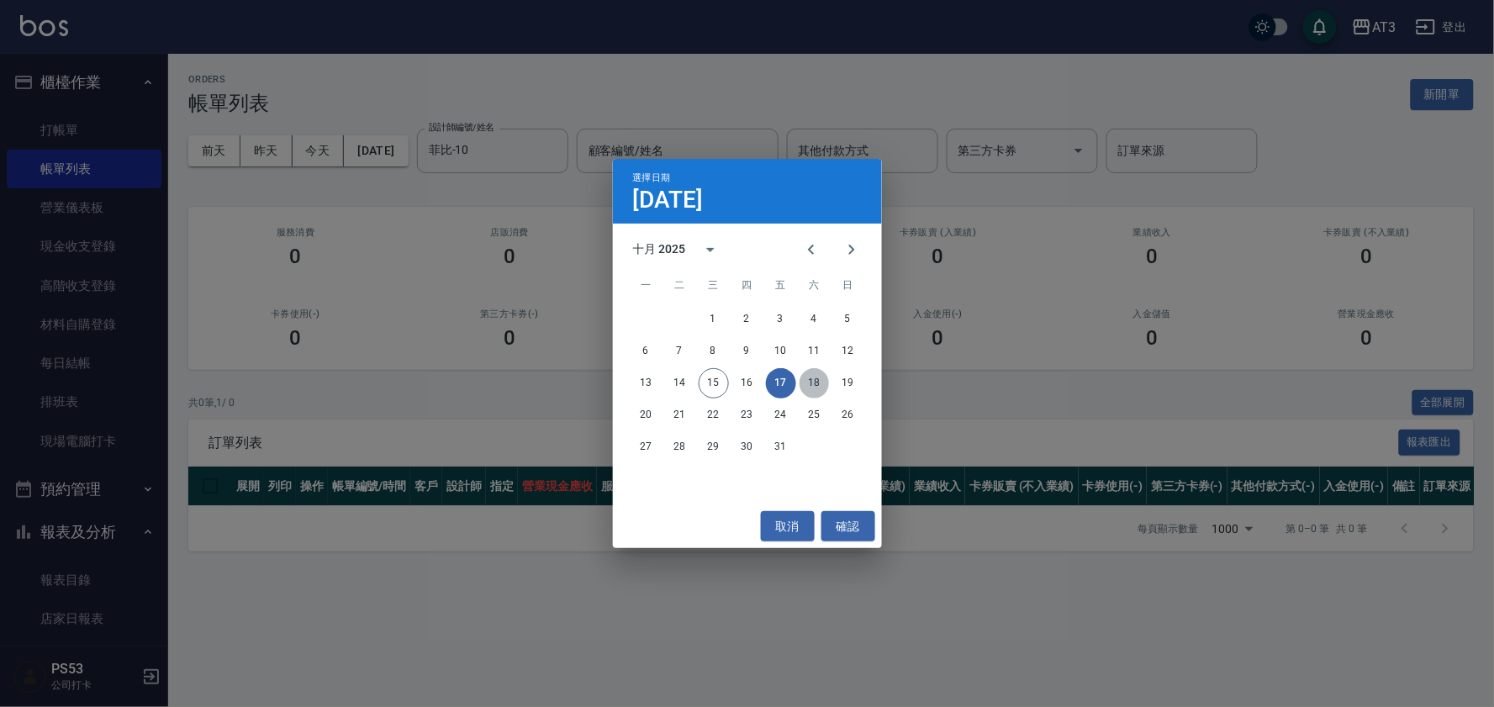
click at [811, 380] on button "18" at bounding box center [815, 383] width 30 height 30
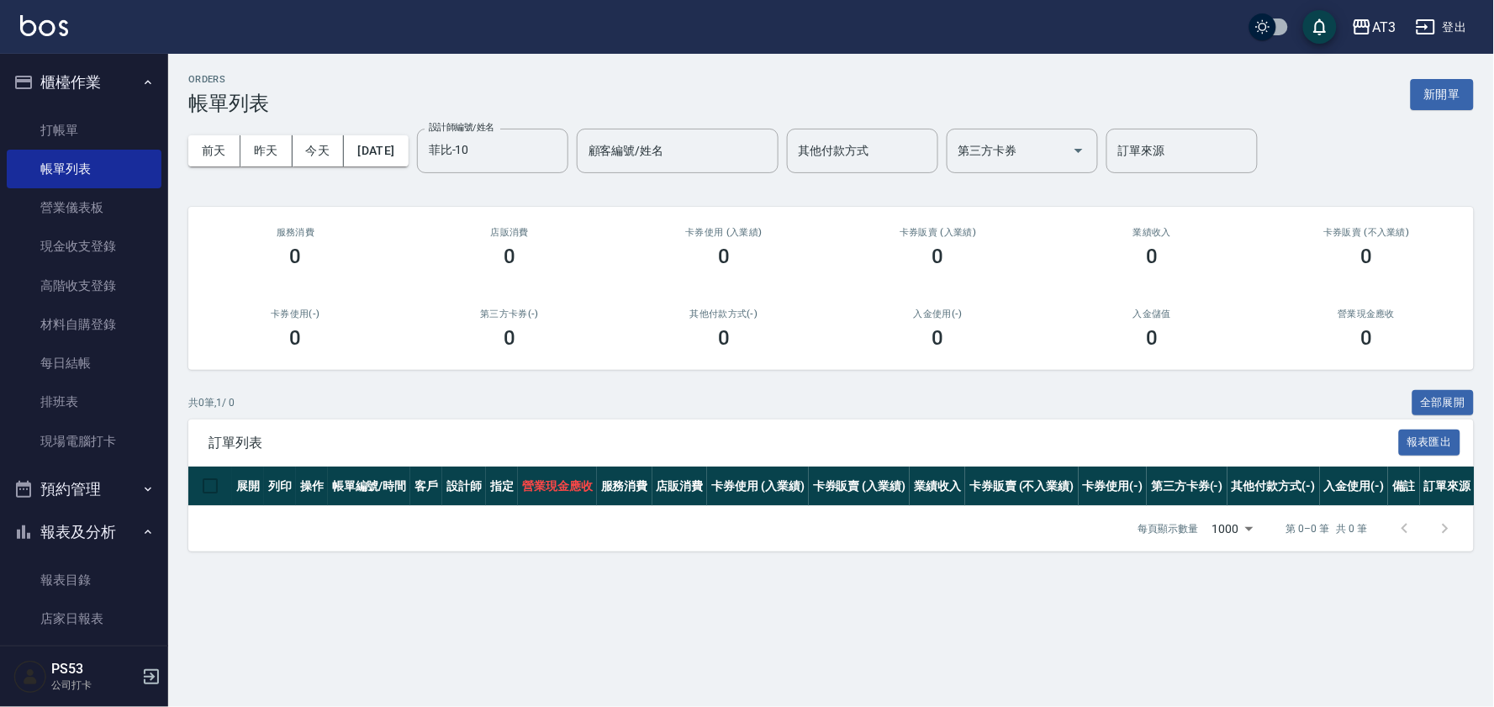
click at [383, 166] on div "[DATE] [DATE] [DATE] [DATE] 設計師編號/姓名 [PERSON_NAME]-10 設計師編號/姓名 顧客編號/姓名 顧客編號/姓名 …" at bounding box center [831, 150] width 1286 height 71
click at [408, 150] on button "[DATE]" at bounding box center [376, 150] width 64 height 31
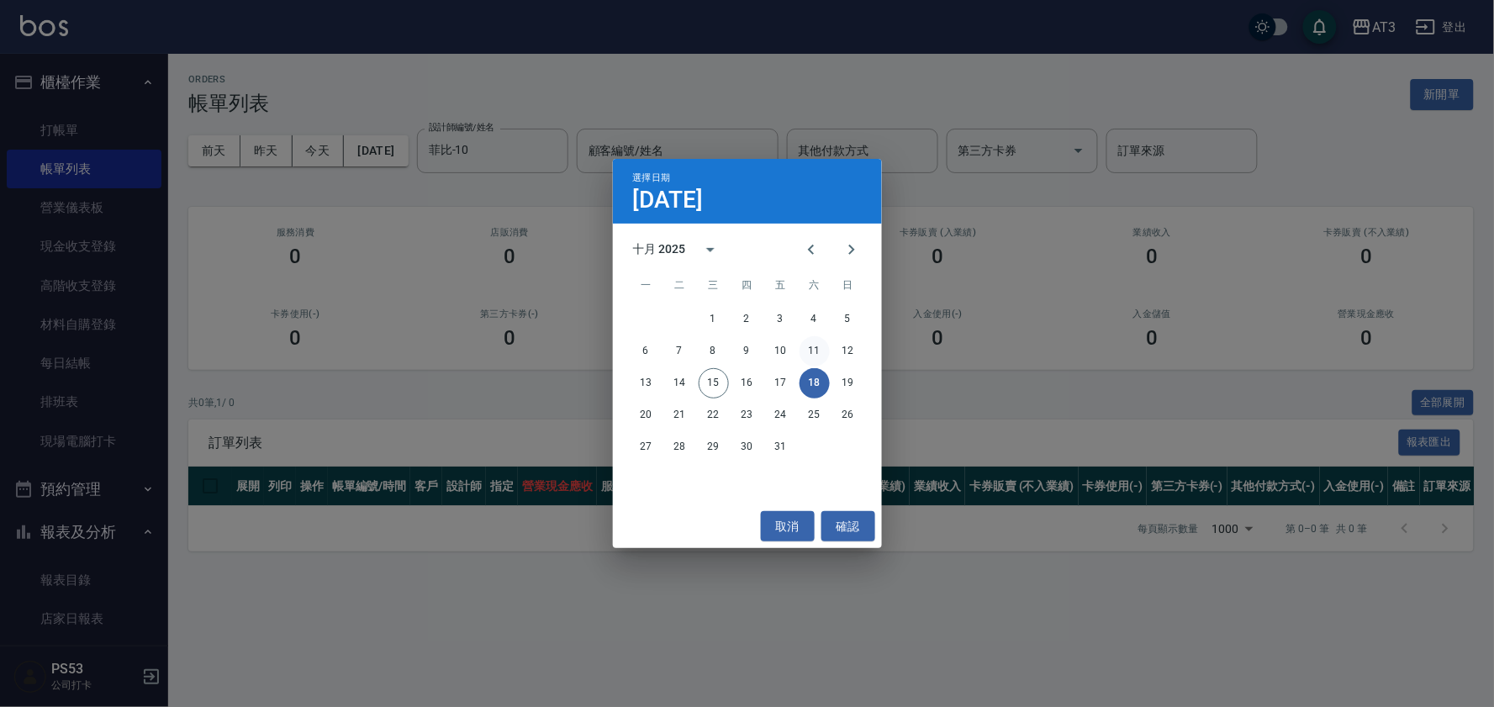
click at [808, 349] on button "11" at bounding box center [815, 351] width 30 height 30
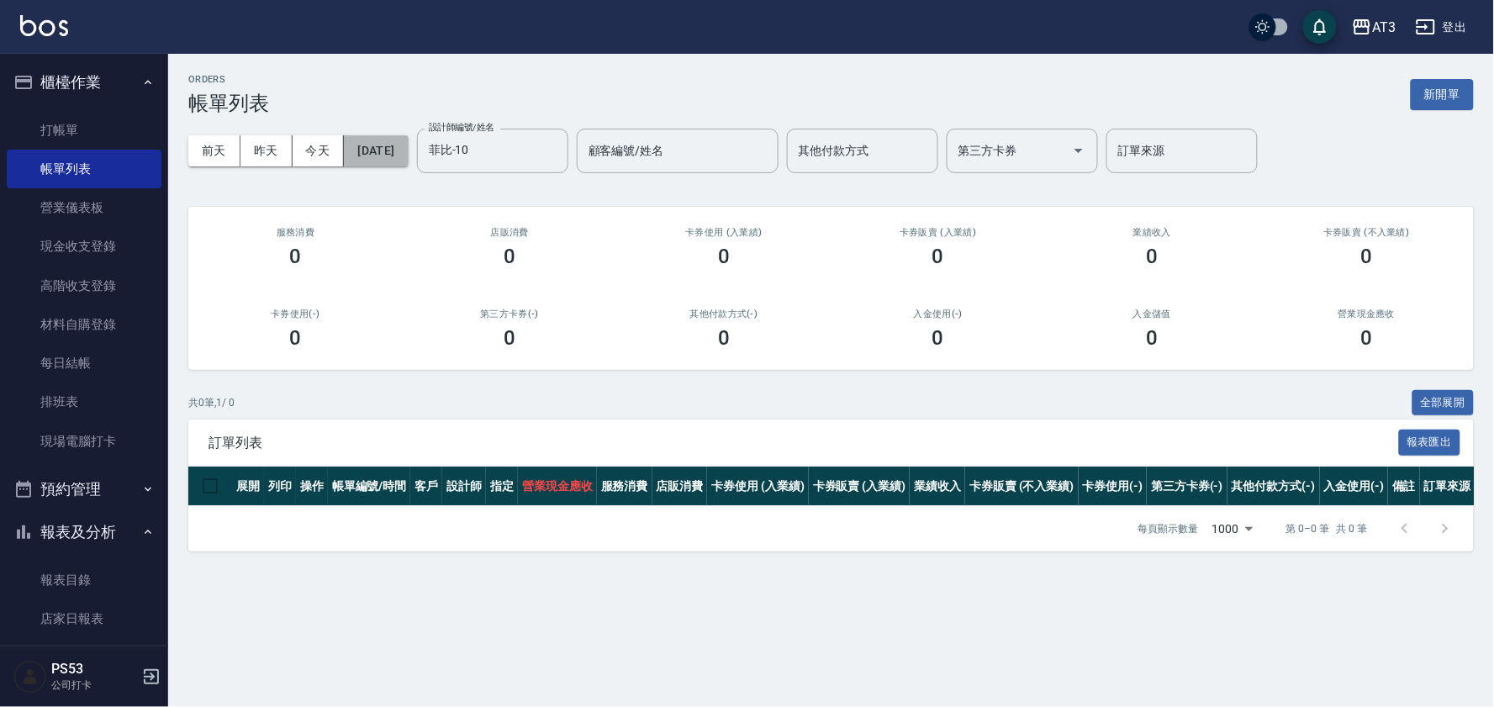
click at [397, 145] on button "[DATE]" at bounding box center [376, 150] width 64 height 31
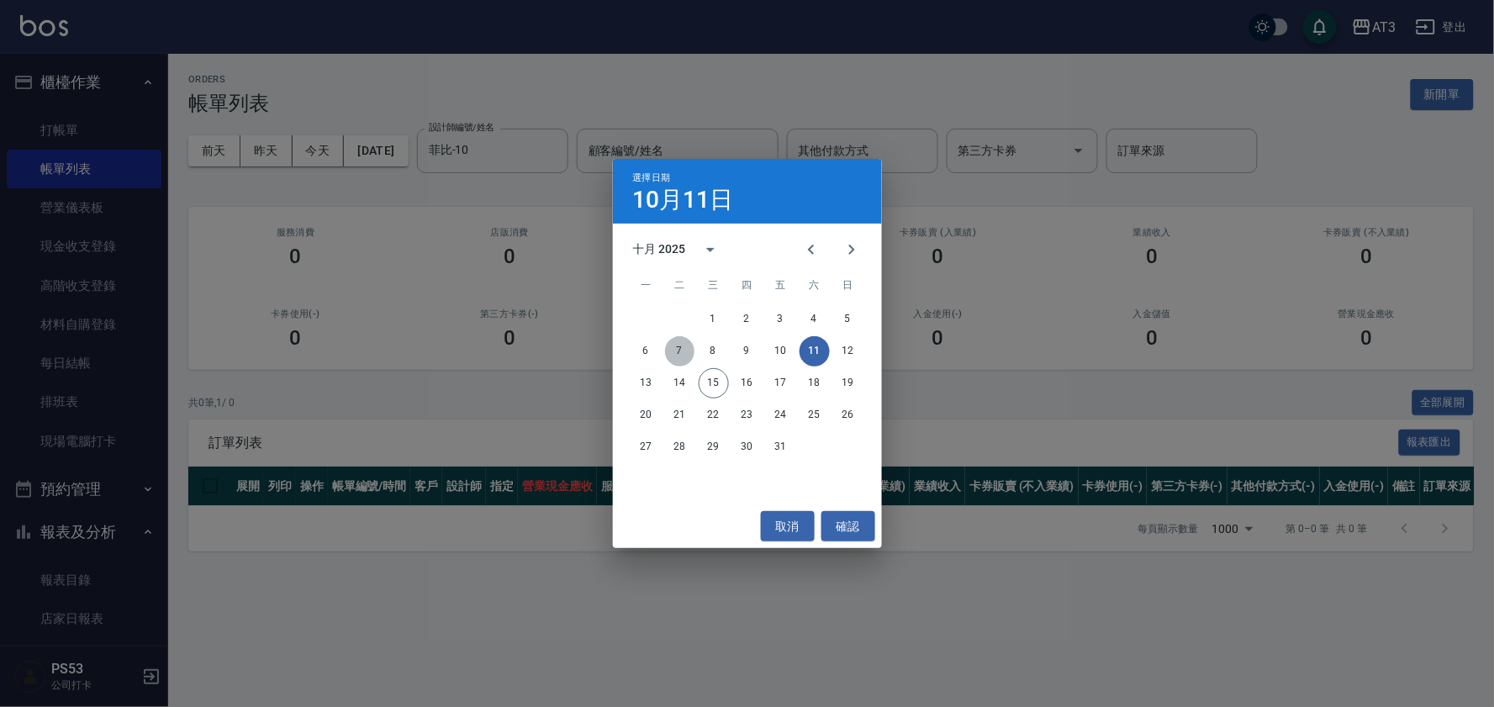
click at [688, 349] on button "7" at bounding box center [680, 351] width 30 height 30
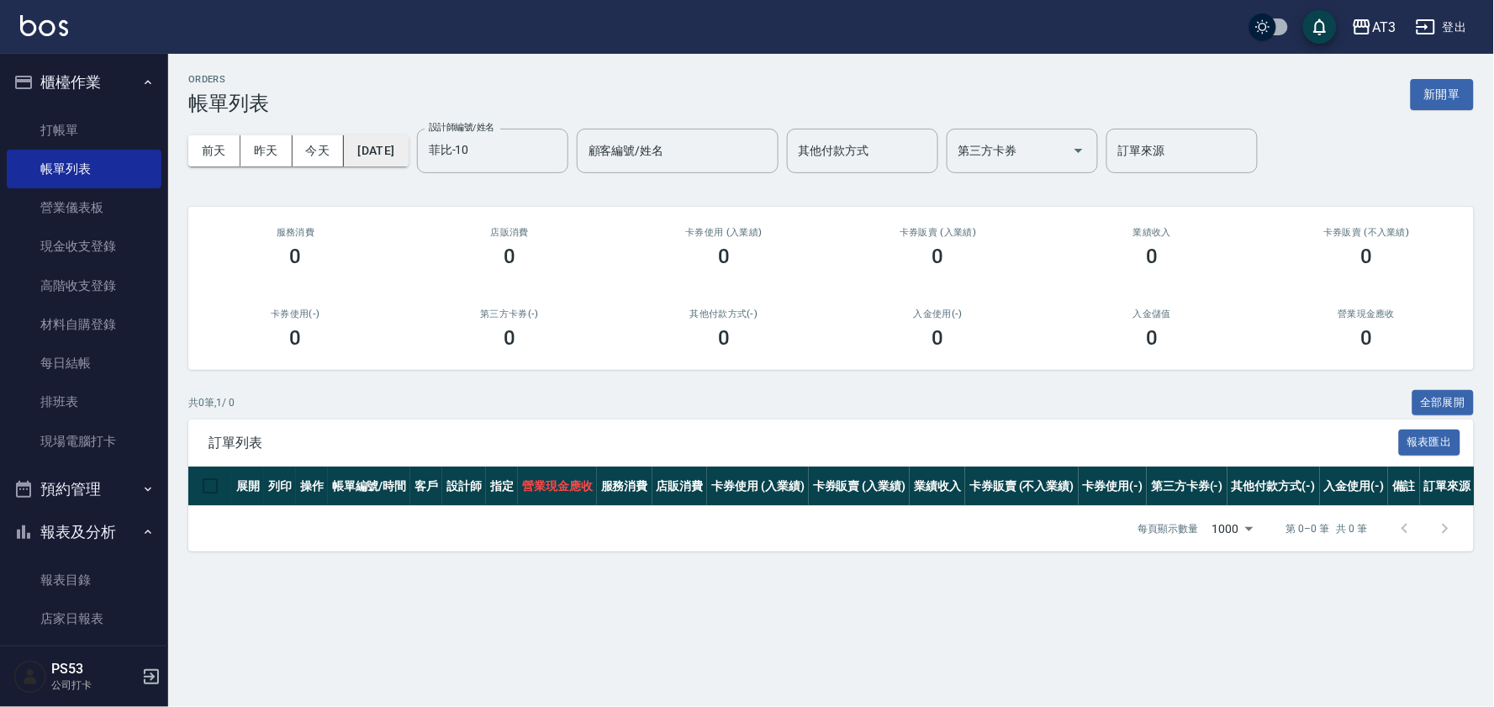
click at [378, 150] on button "[DATE]" at bounding box center [376, 150] width 64 height 31
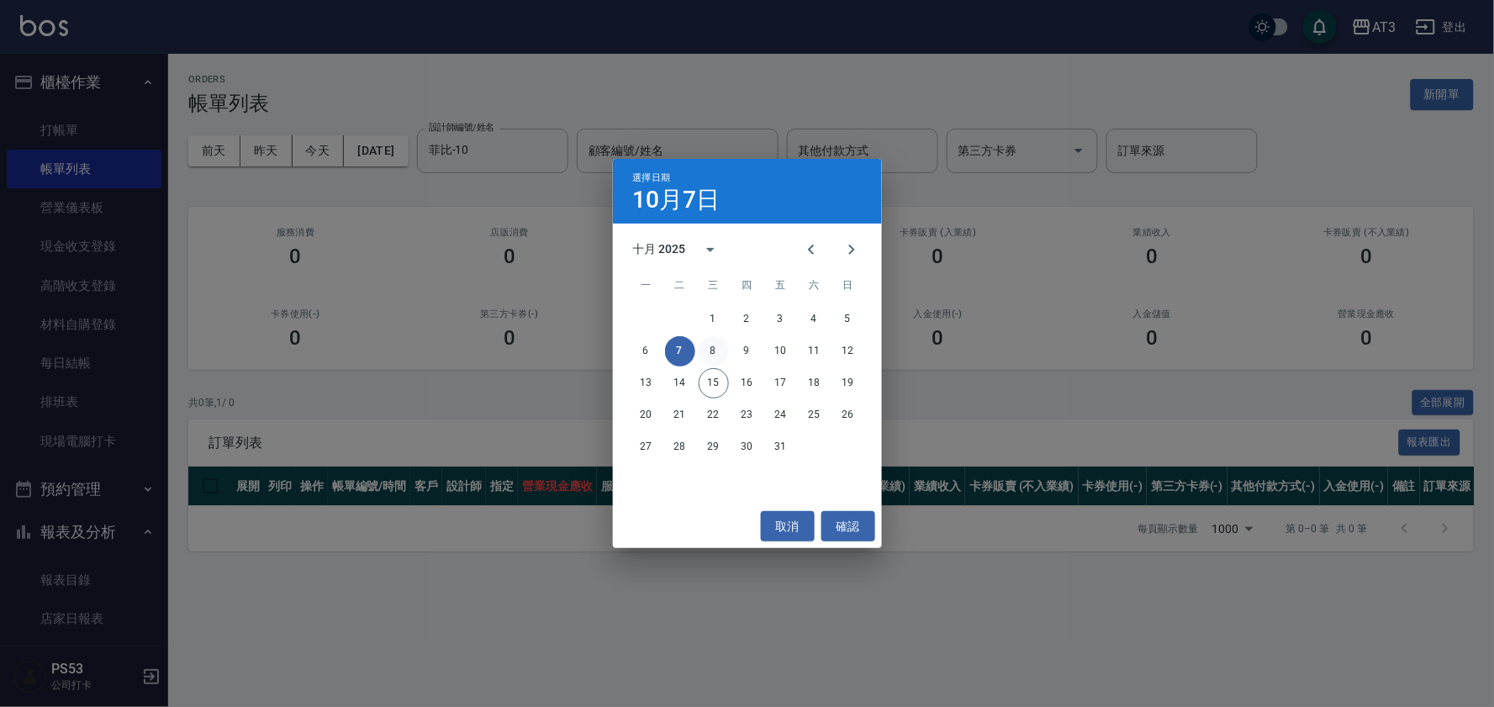
click at [716, 348] on button "8" at bounding box center [714, 351] width 30 height 30
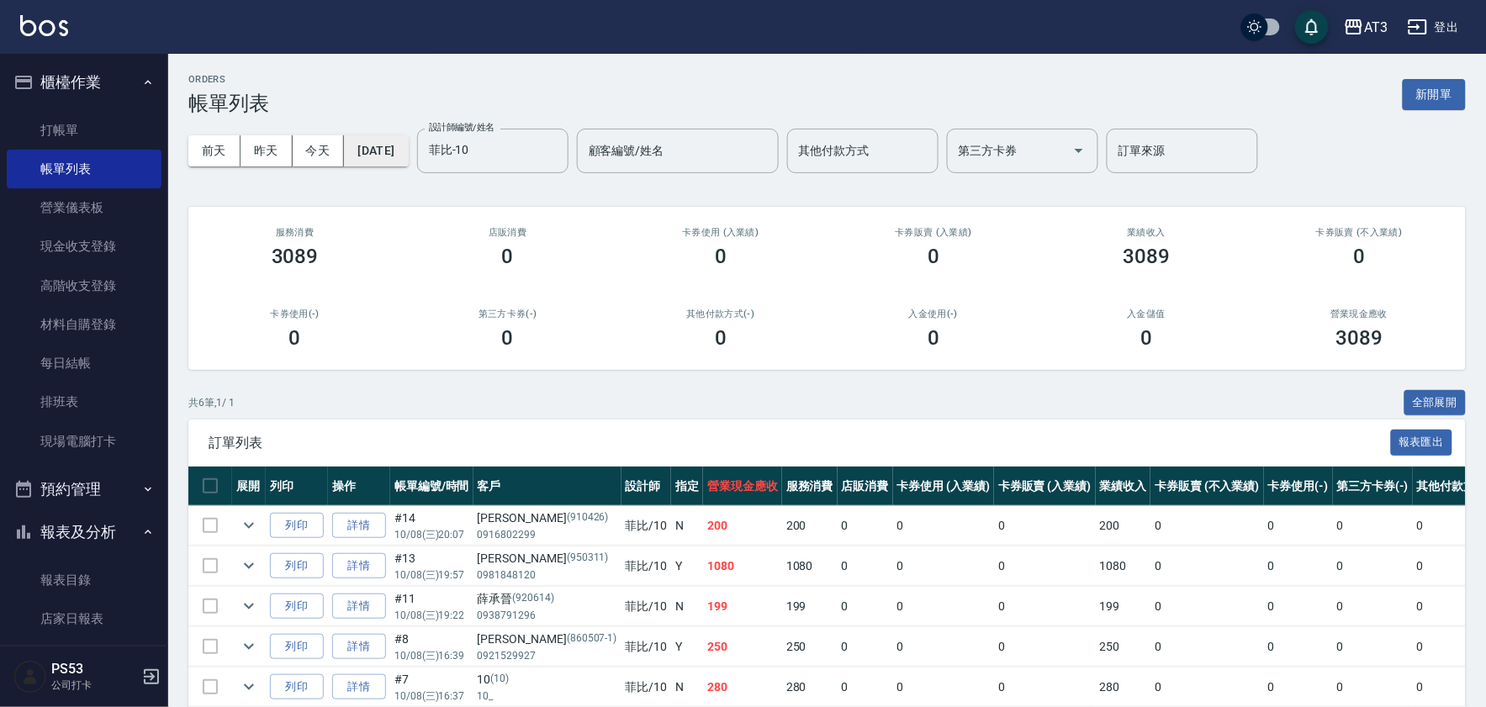
click at [405, 150] on button "[DATE]" at bounding box center [376, 150] width 64 height 31
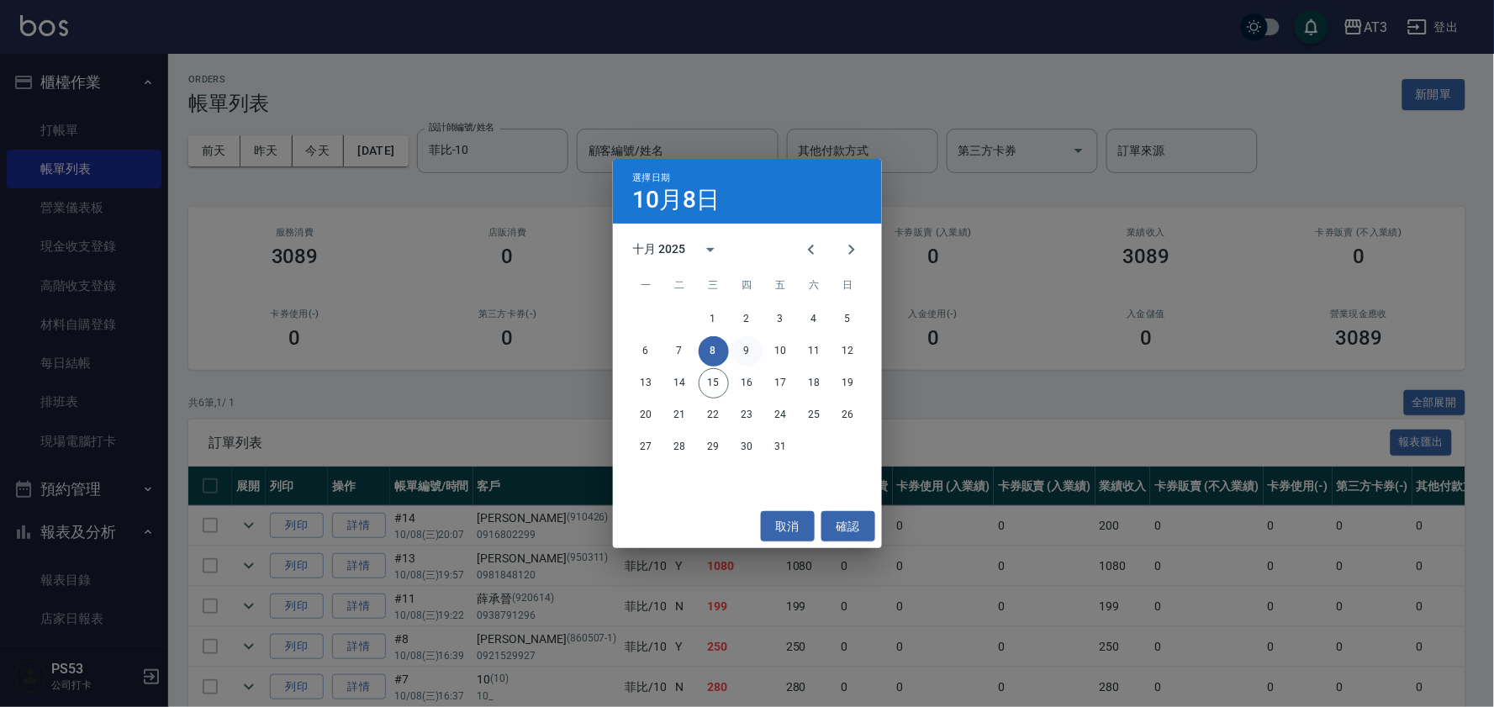
click at [743, 346] on button "9" at bounding box center [747, 351] width 30 height 30
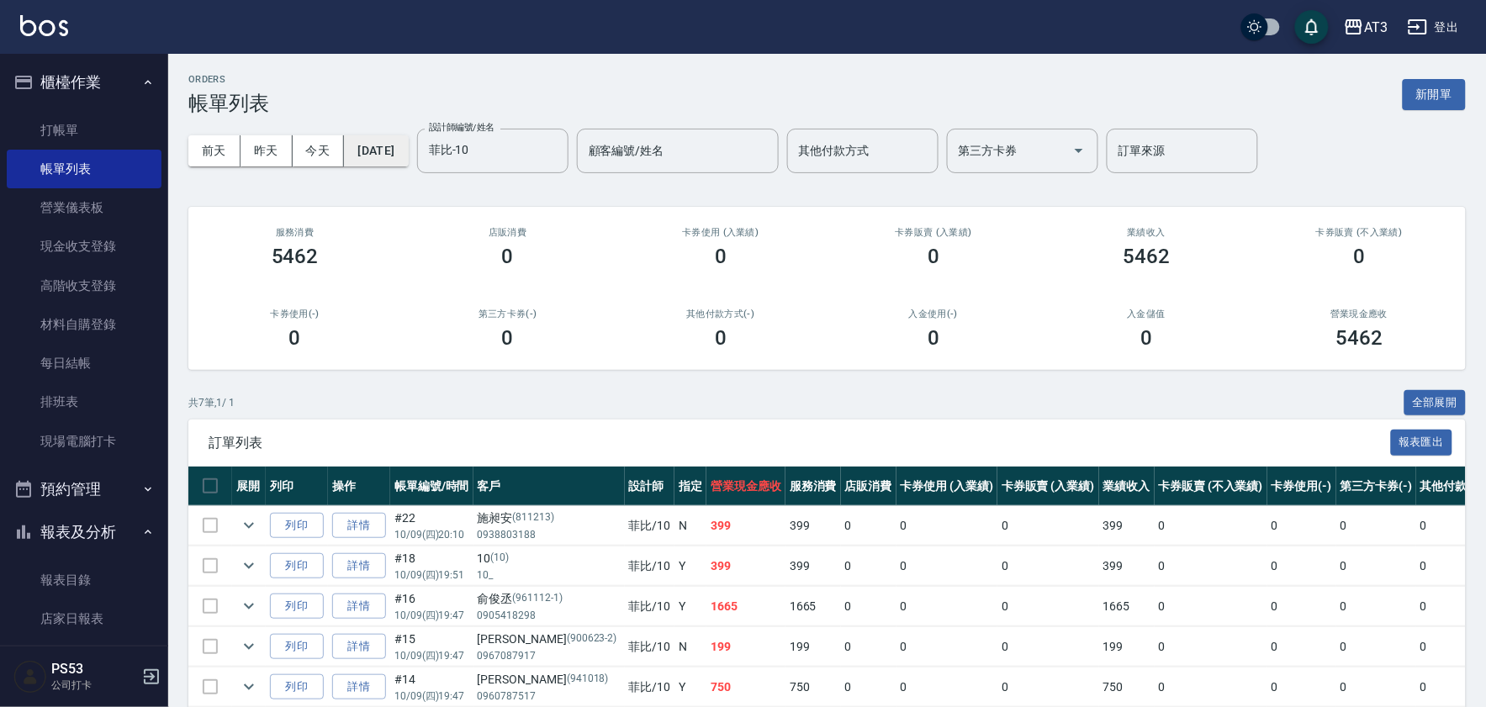
click at [377, 149] on button "[DATE]" at bounding box center [376, 150] width 64 height 31
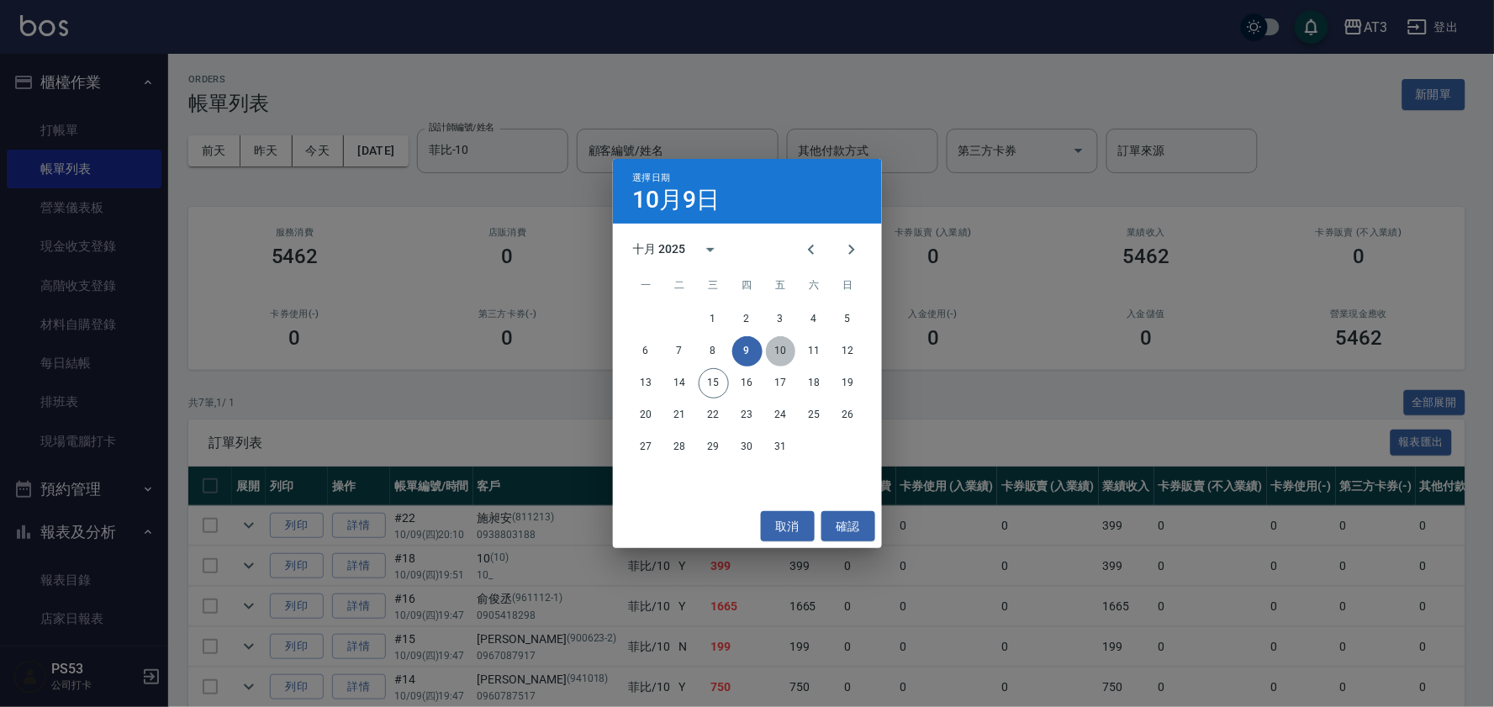
click at [772, 350] on button "10" at bounding box center [781, 351] width 30 height 30
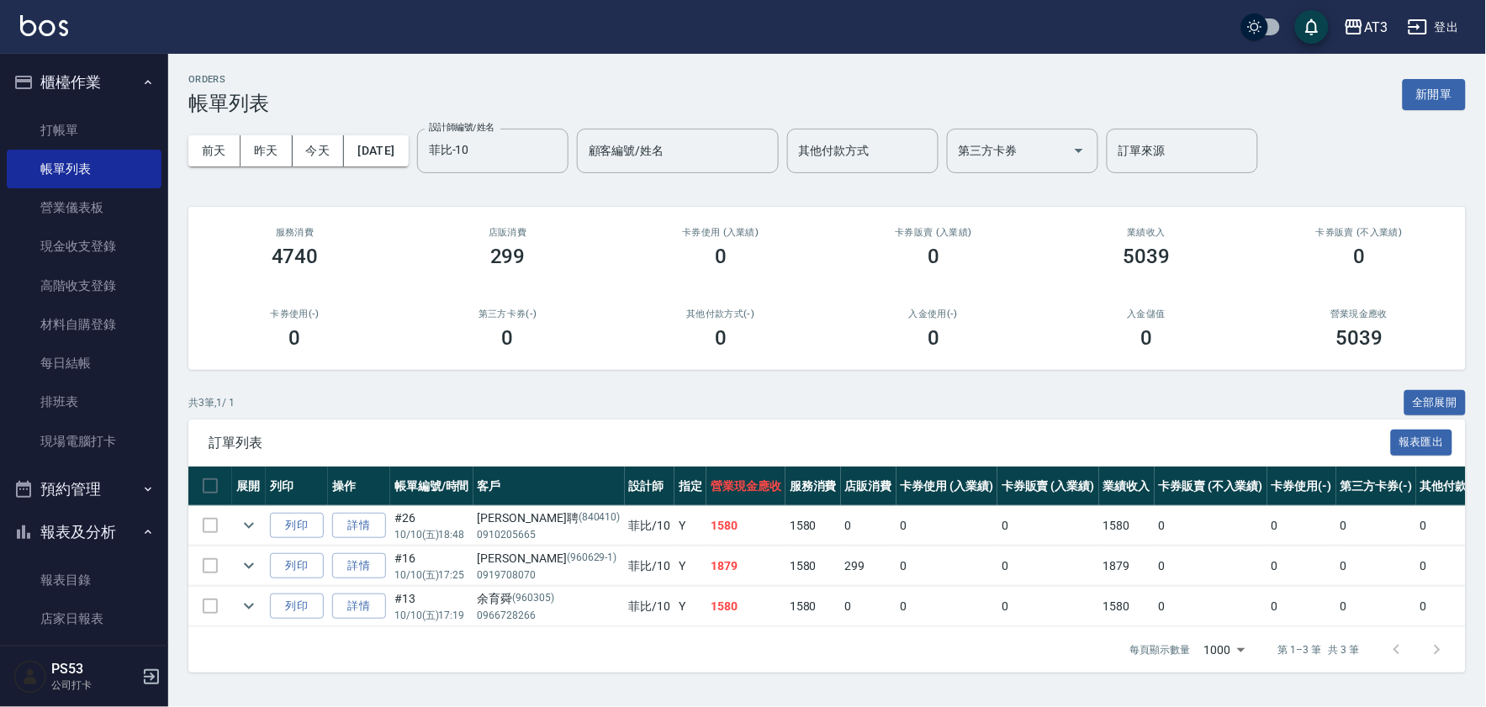
scroll to position [2, 0]
click at [246, 561] on icon "expand row" at bounding box center [249, 566] width 20 height 20
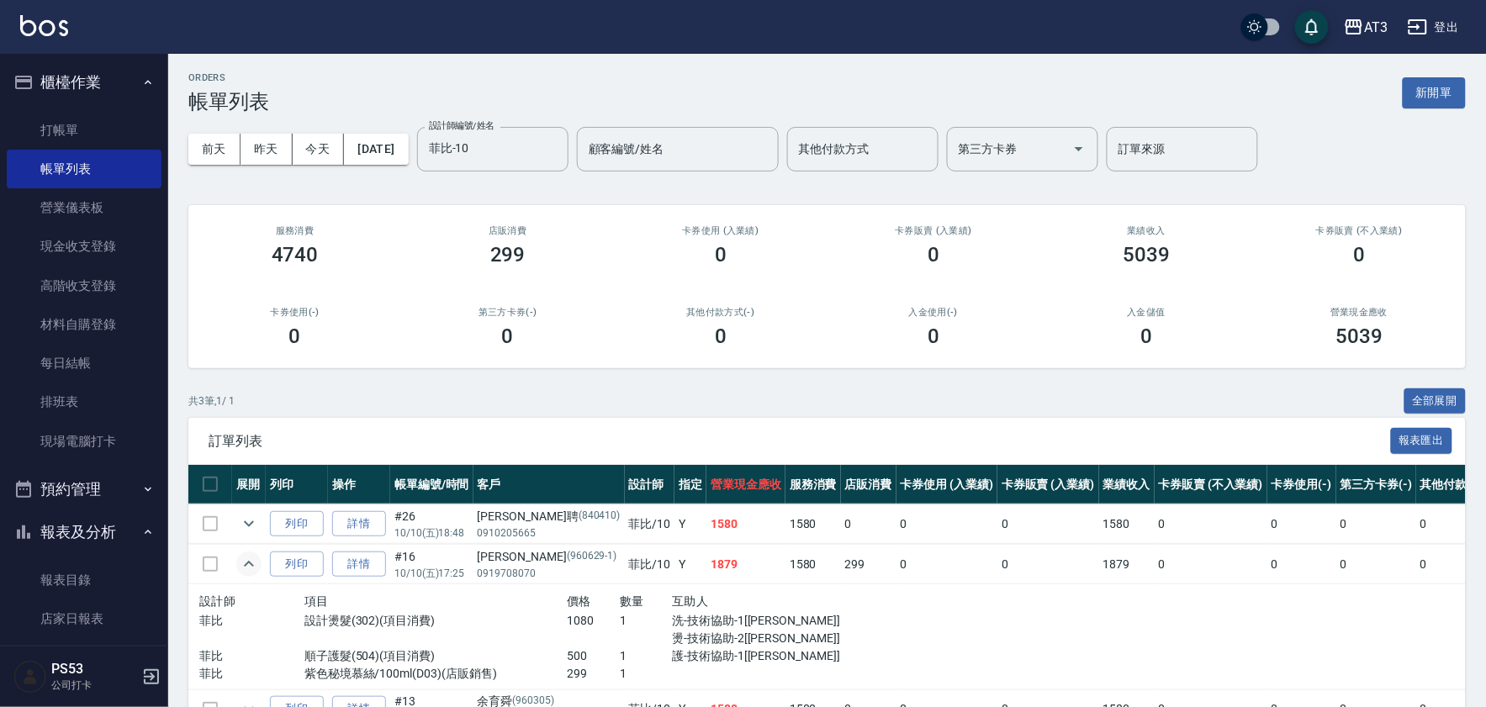
scroll to position [95, 0]
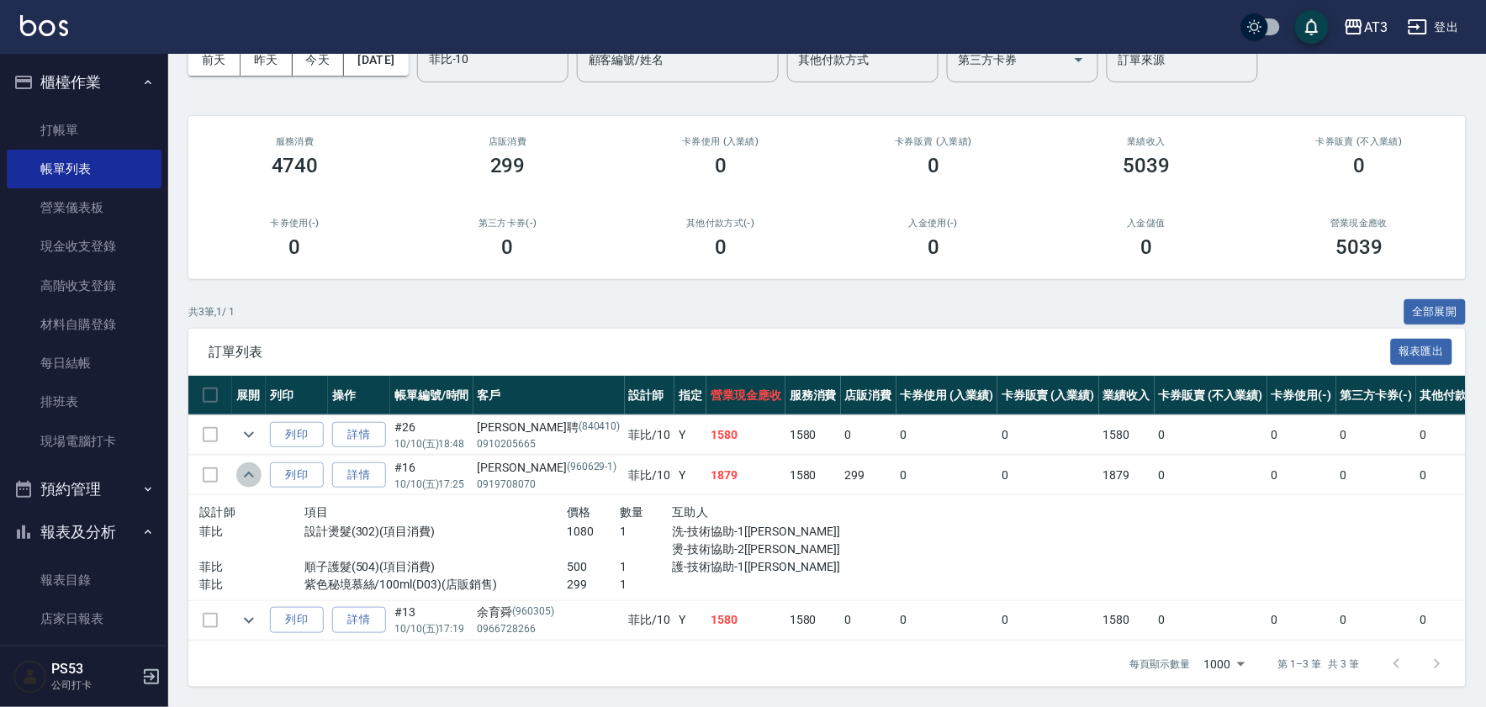
click at [244, 474] on icon "expand row" at bounding box center [249, 475] width 20 height 20
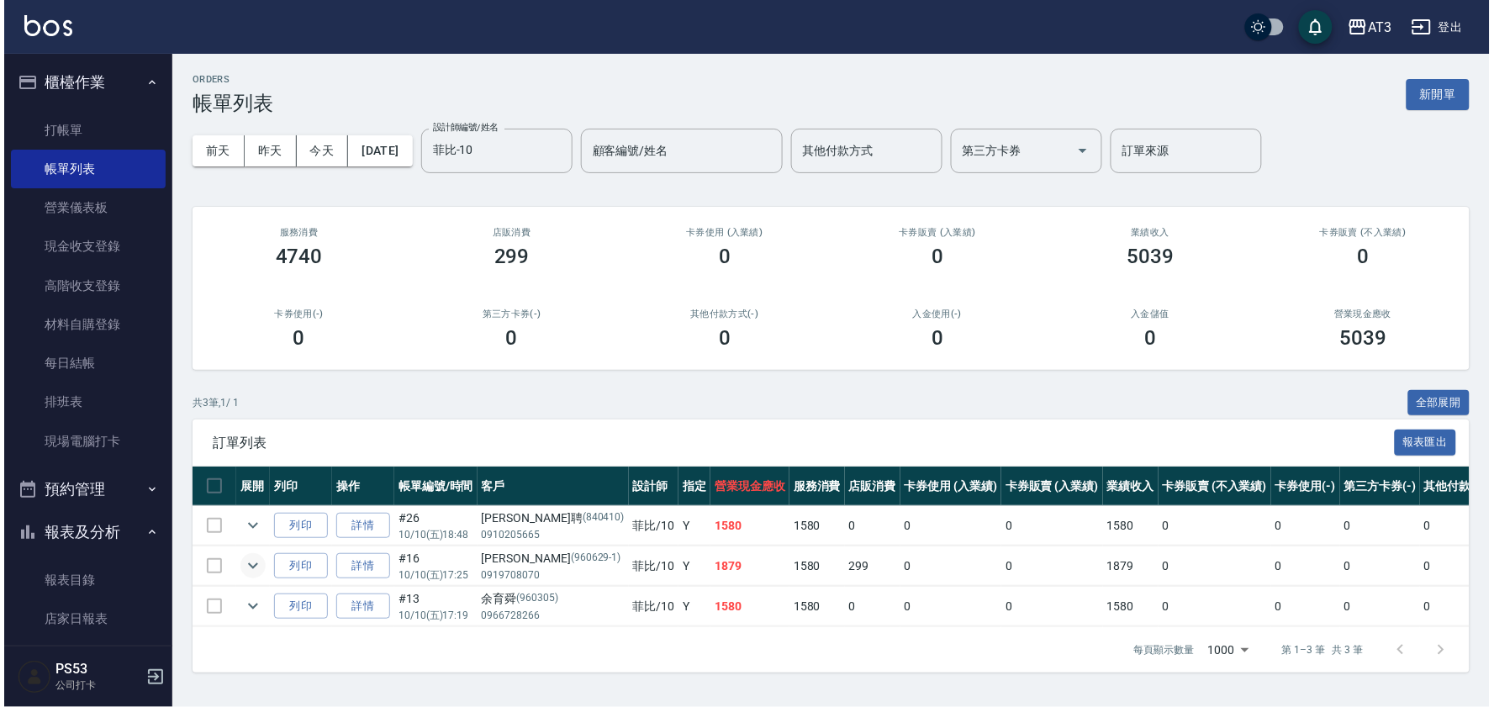
scroll to position [0, 0]
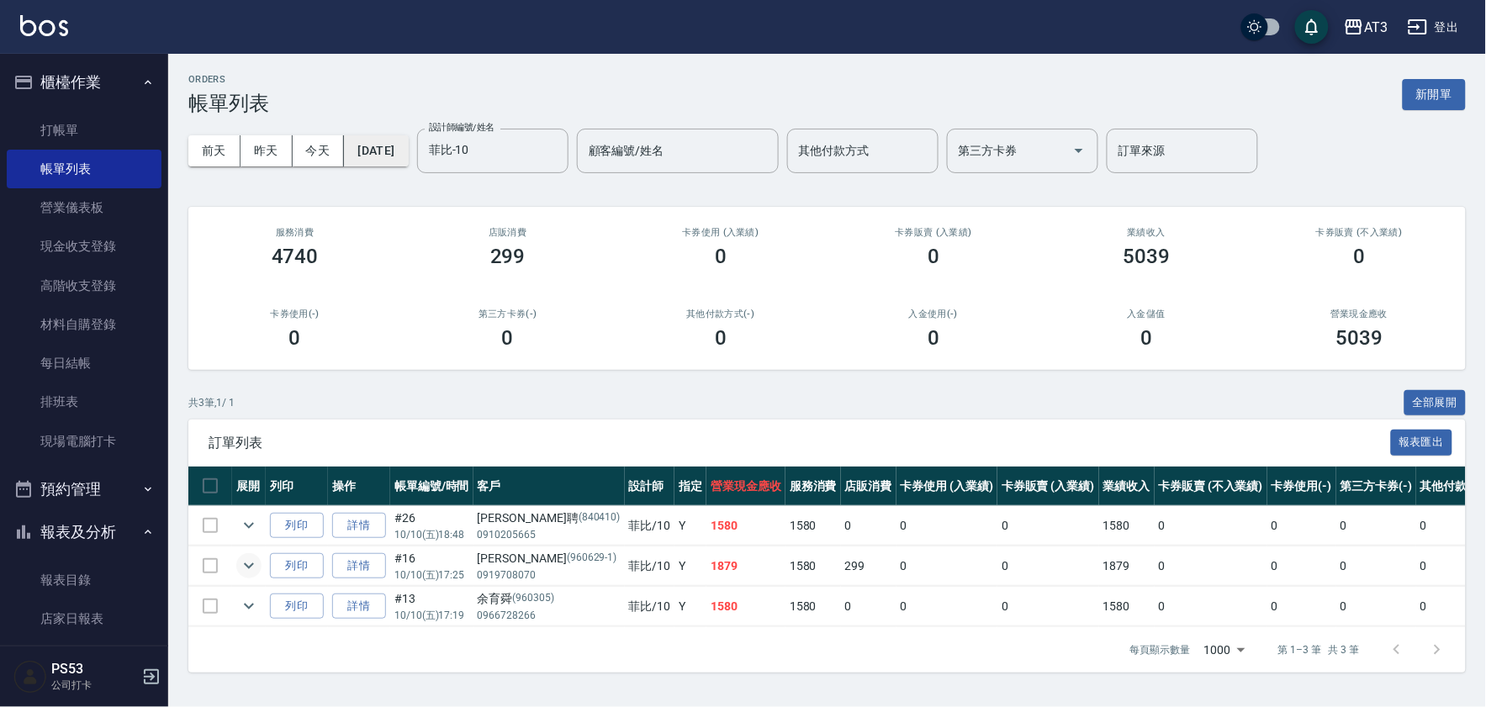
click at [408, 144] on button "[DATE]" at bounding box center [376, 150] width 64 height 31
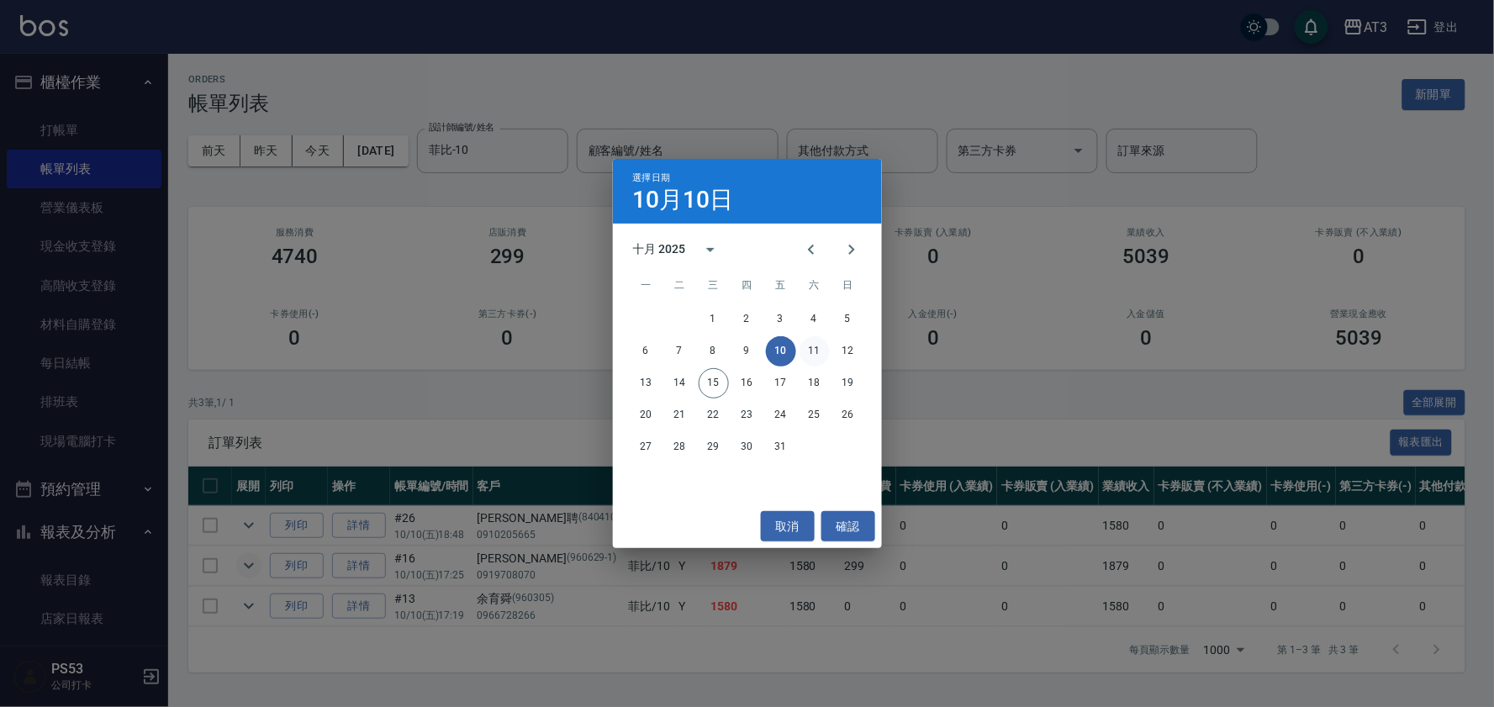
click at [811, 346] on button "11" at bounding box center [815, 351] width 30 height 30
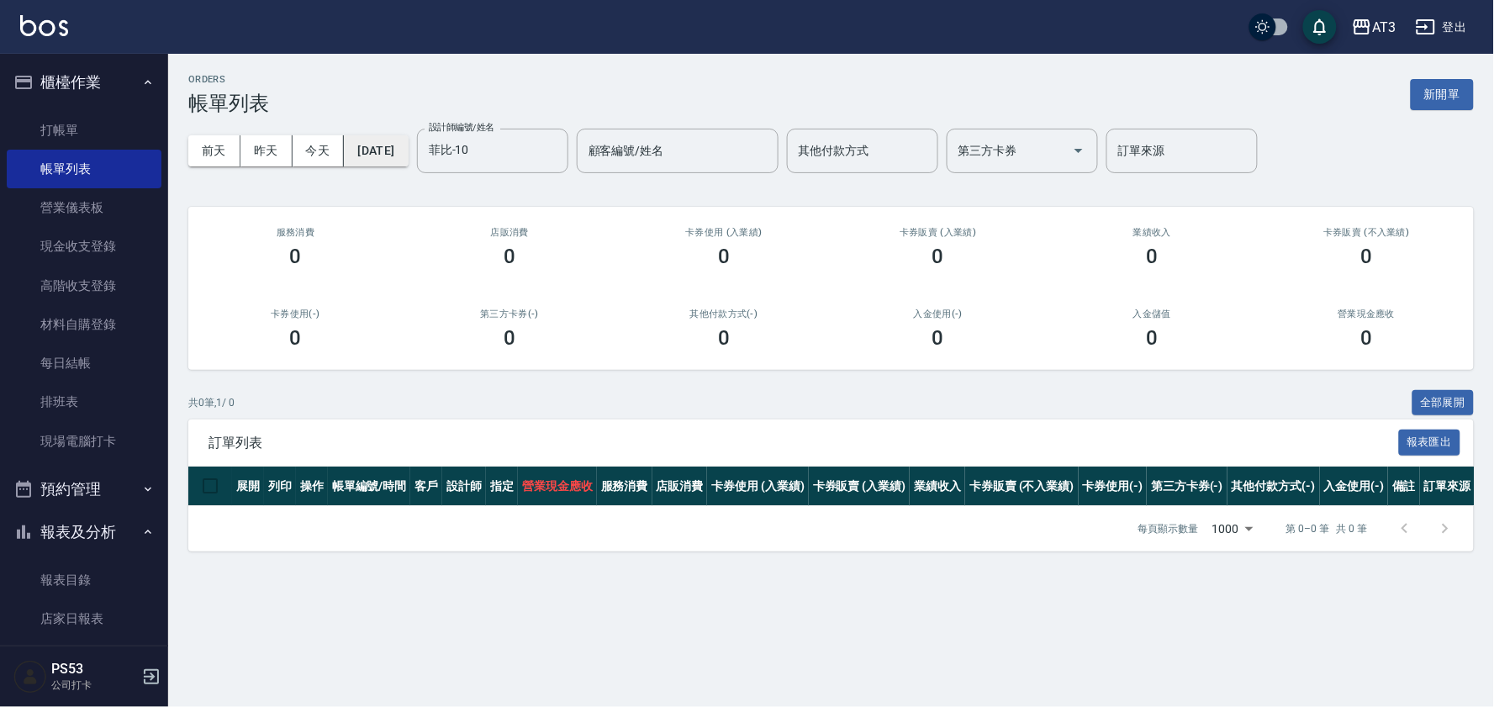
click at [402, 140] on button "[DATE]" at bounding box center [376, 150] width 64 height 31
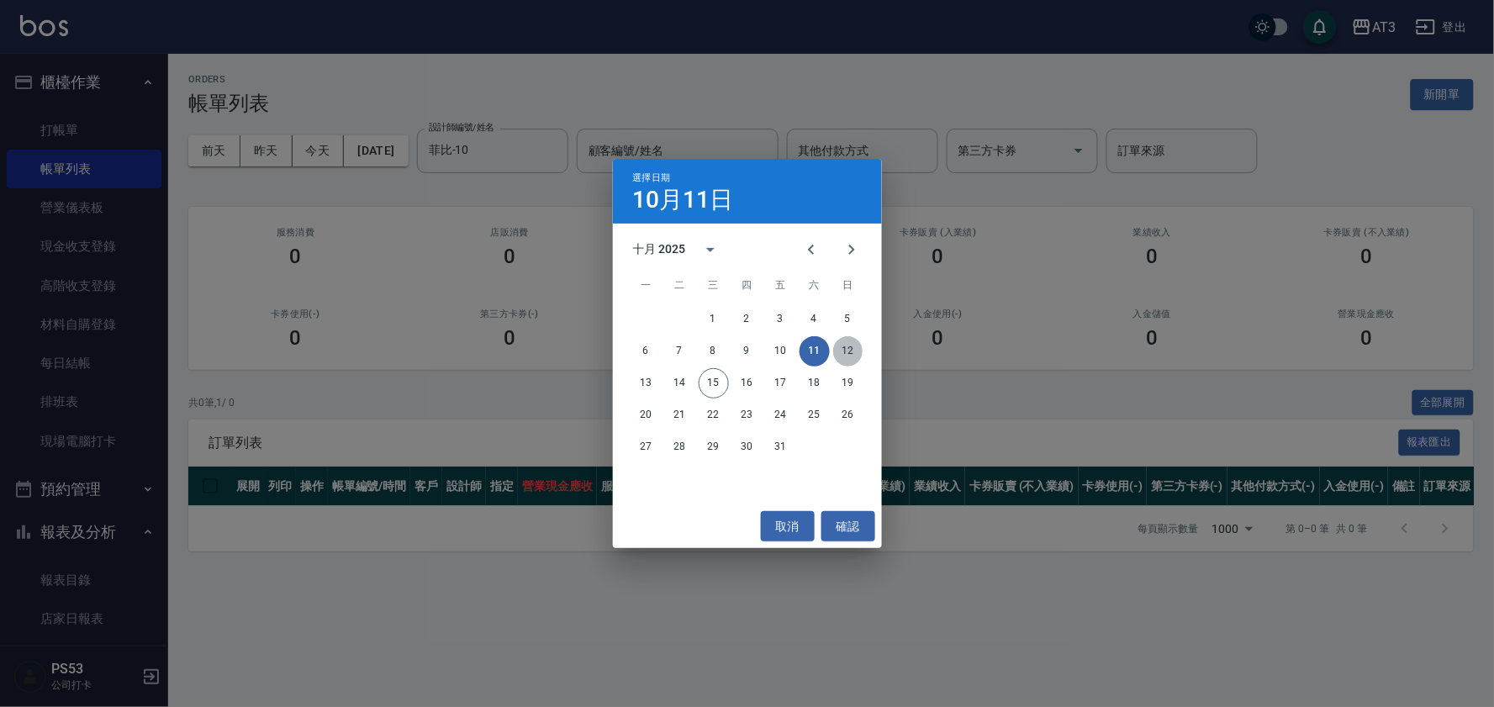
click at [848, 357] on button "12" at bounding box center [848, 351] width 30 height 30
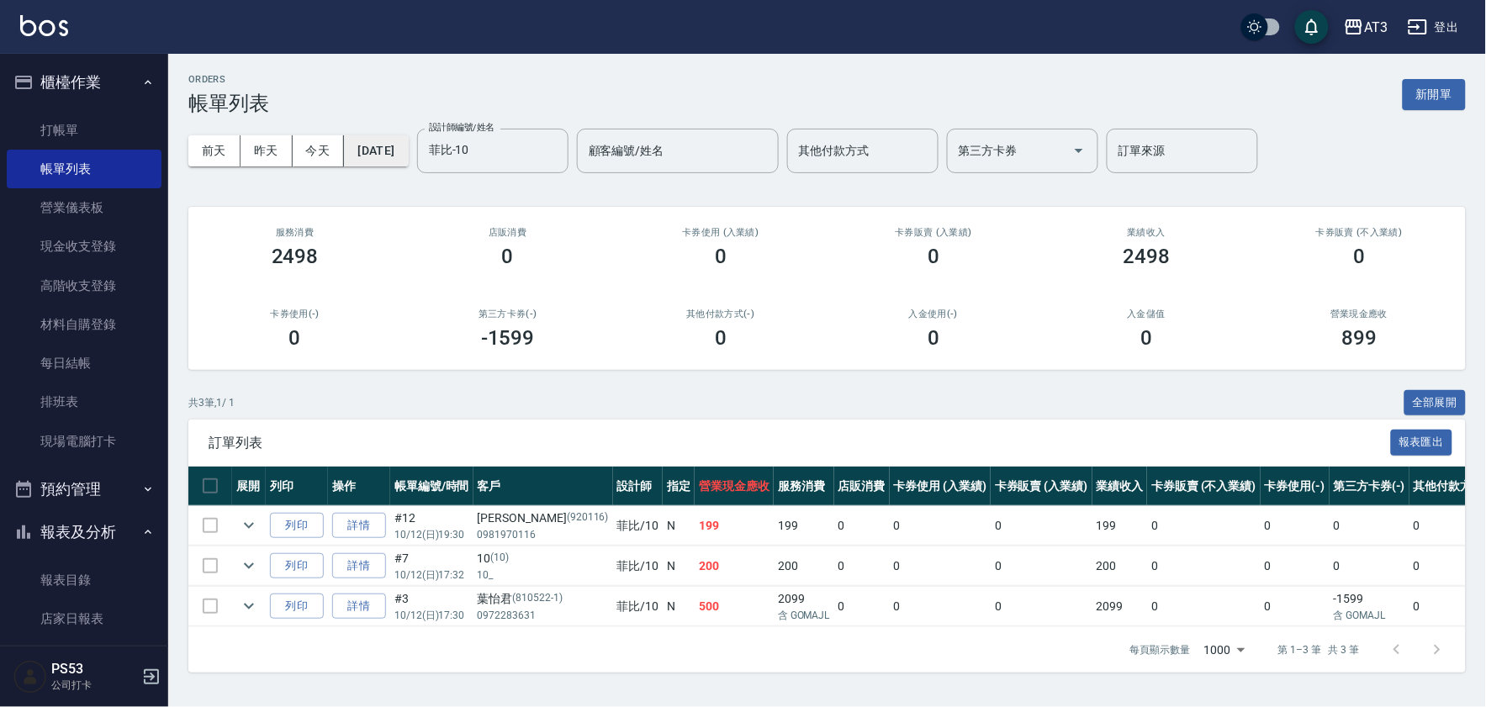
click at [399, 152] on button "[DATE]" at bounding box center [376, 150] width 64 height 31
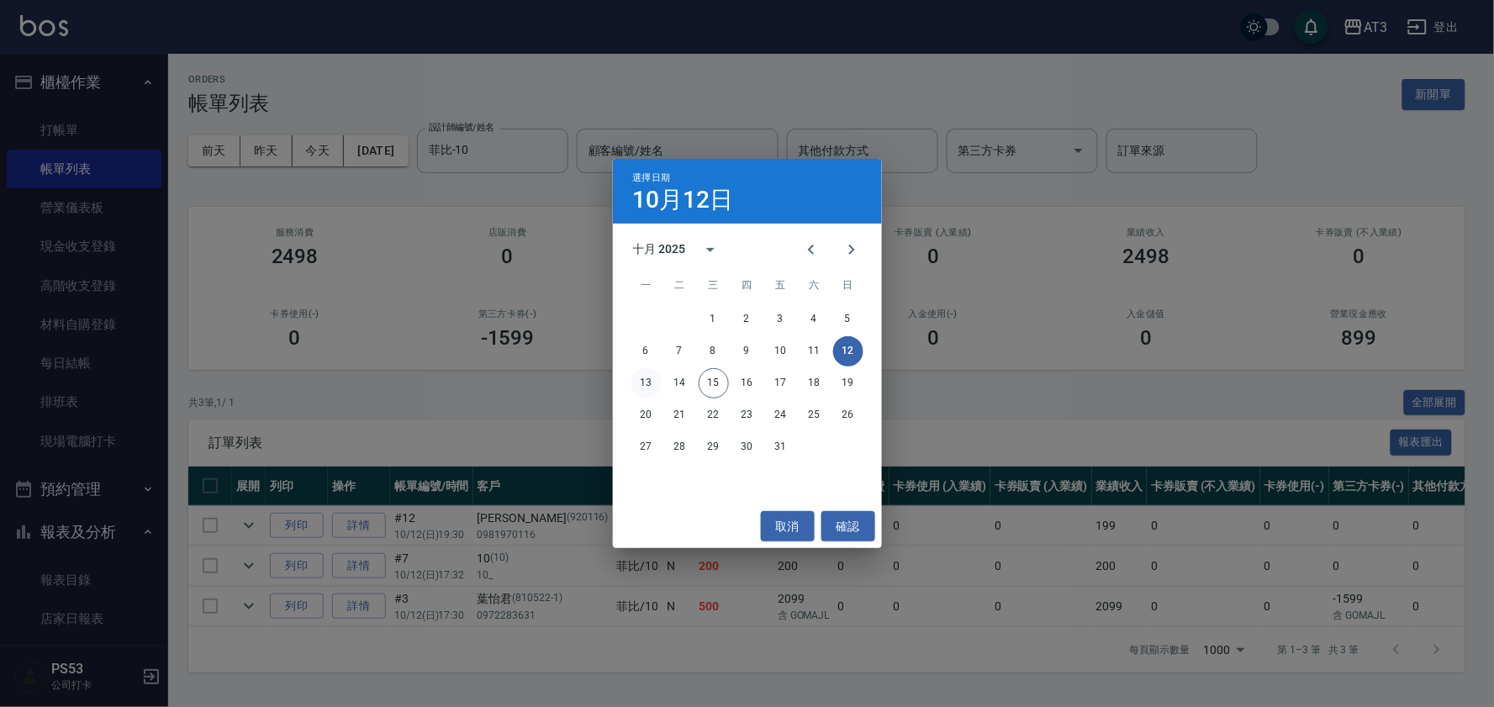
click at [642, 383] on button "13" at bounding box center [647, 383] width 30 height 30
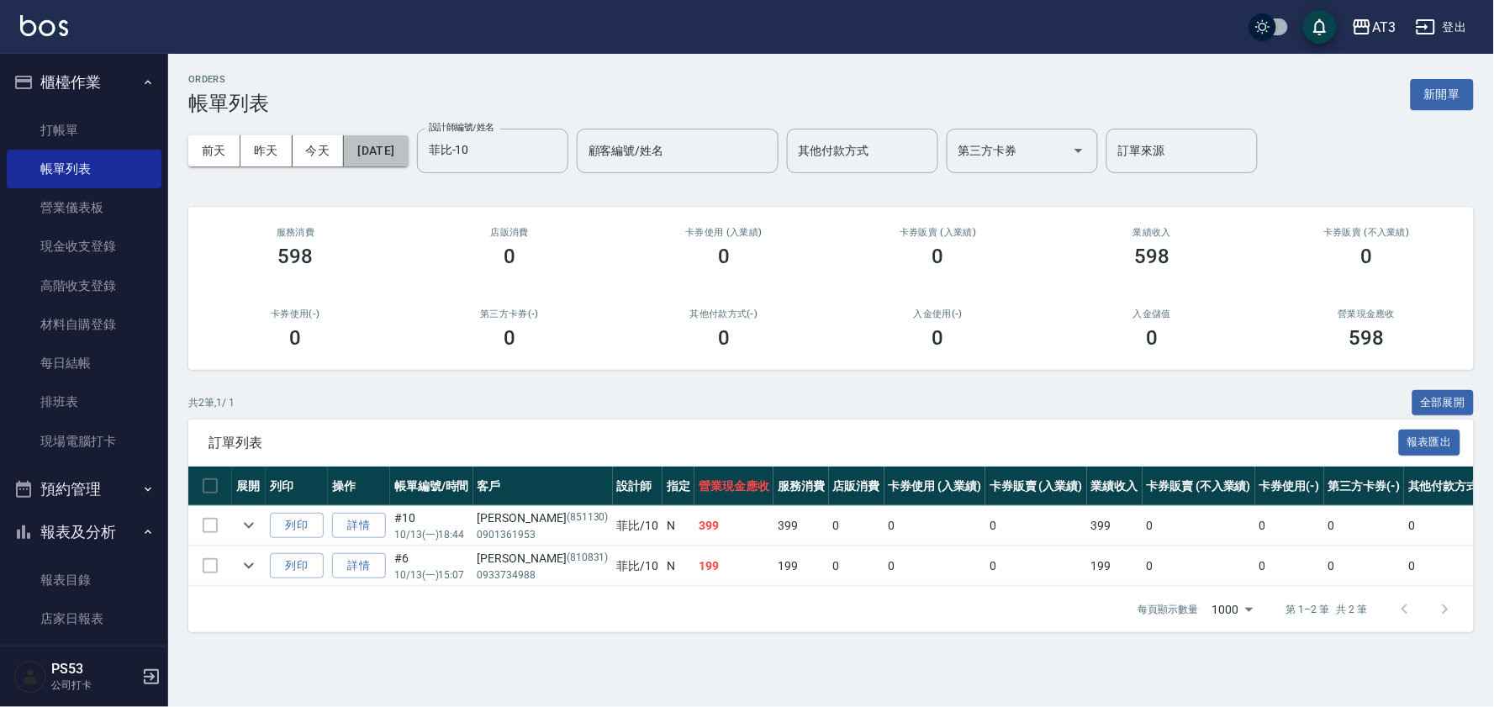
drag, startPoint x: 393, startPoint y: 156, endPoint x: 415, endPoint y: 288, distance: 134.0
click at [391, 166] on div "[DATE] [DATE] [DATE] [DATE] 設計師編號/姓名 [PERSON_NAME]-10 設計師編號/姓名 顧客編號/姓名 顧客編號/姓名 …" at bounding box center [831, 150] width 1286 height 71
click at [408, 158] on button "[DATE]" at bounding box center [376, 150] width 64 height 31
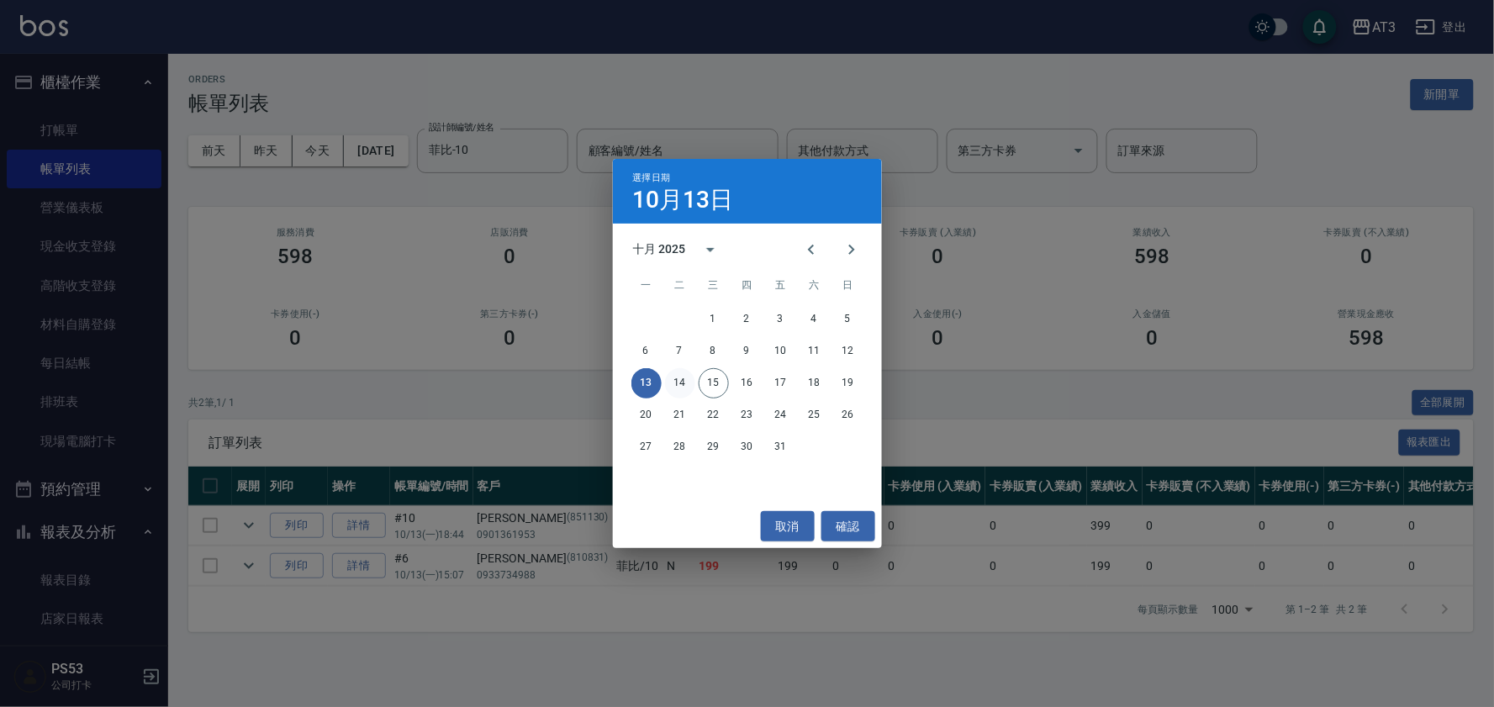
click at [665, 380] on button "14" at bounding box center [680, 383] width 30 height 30
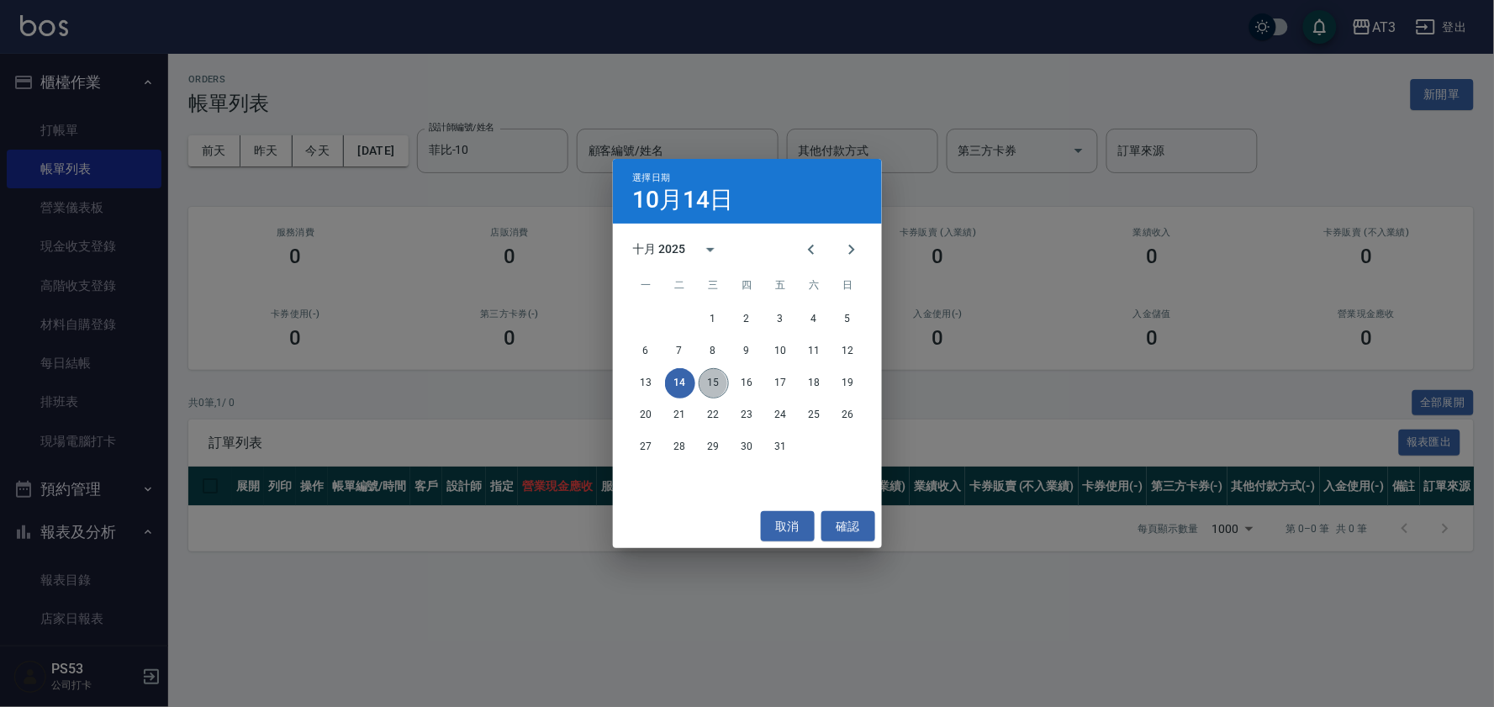
click at [705, 380] on button "15" at bounding box center [714, 383] width 30 height 30
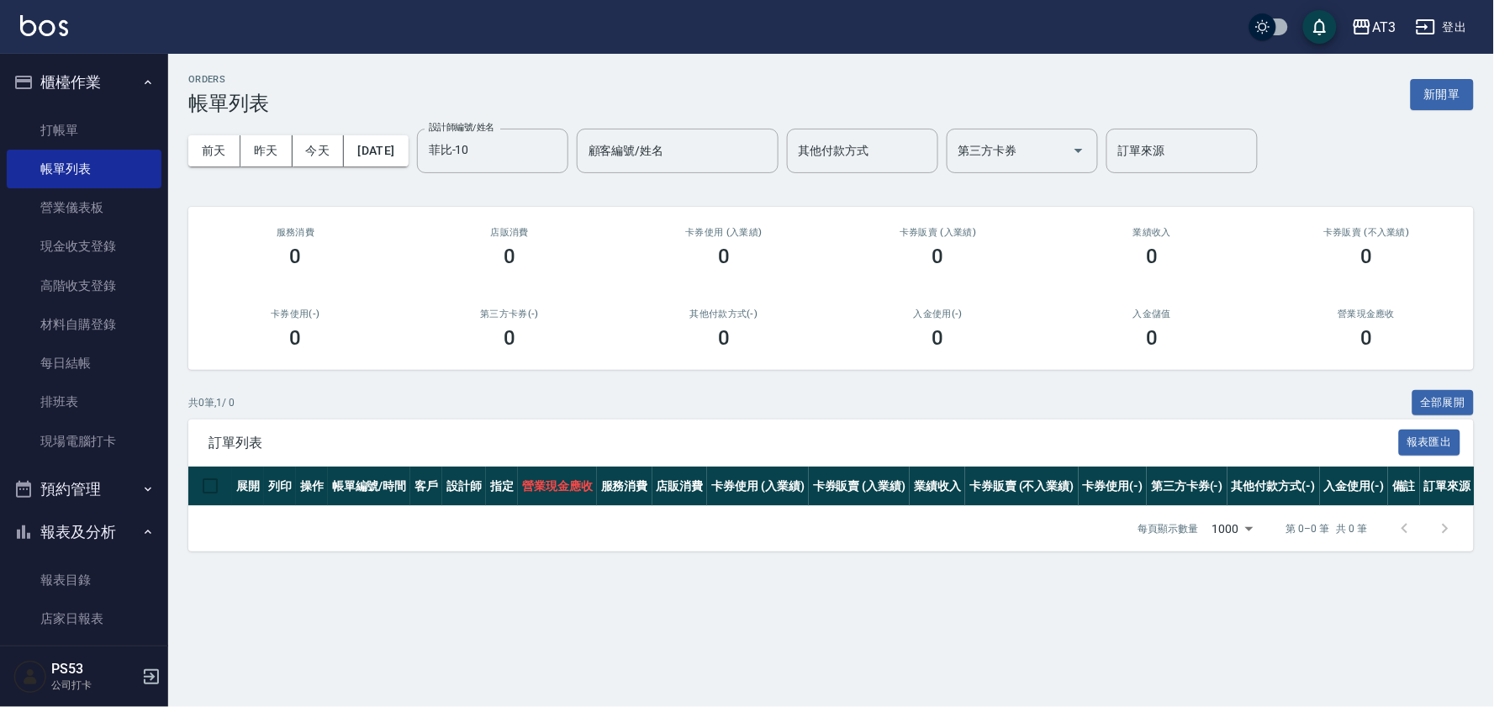
click at [19, 72] on icon "button" at bounding box center [23, 82] width 20 height 20
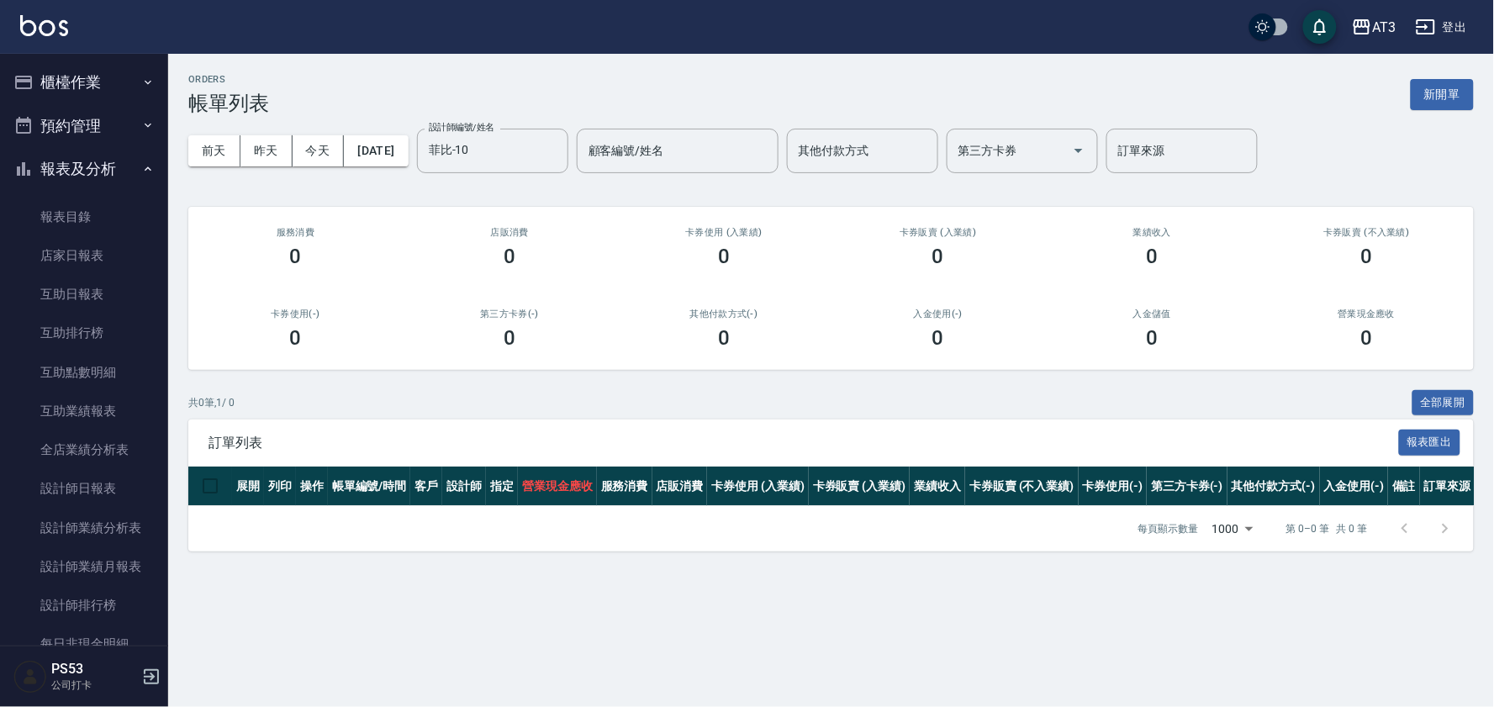
click at [114, 73] on button "櫃檯作業" at bounding box center [84, 83] width 155 height 44
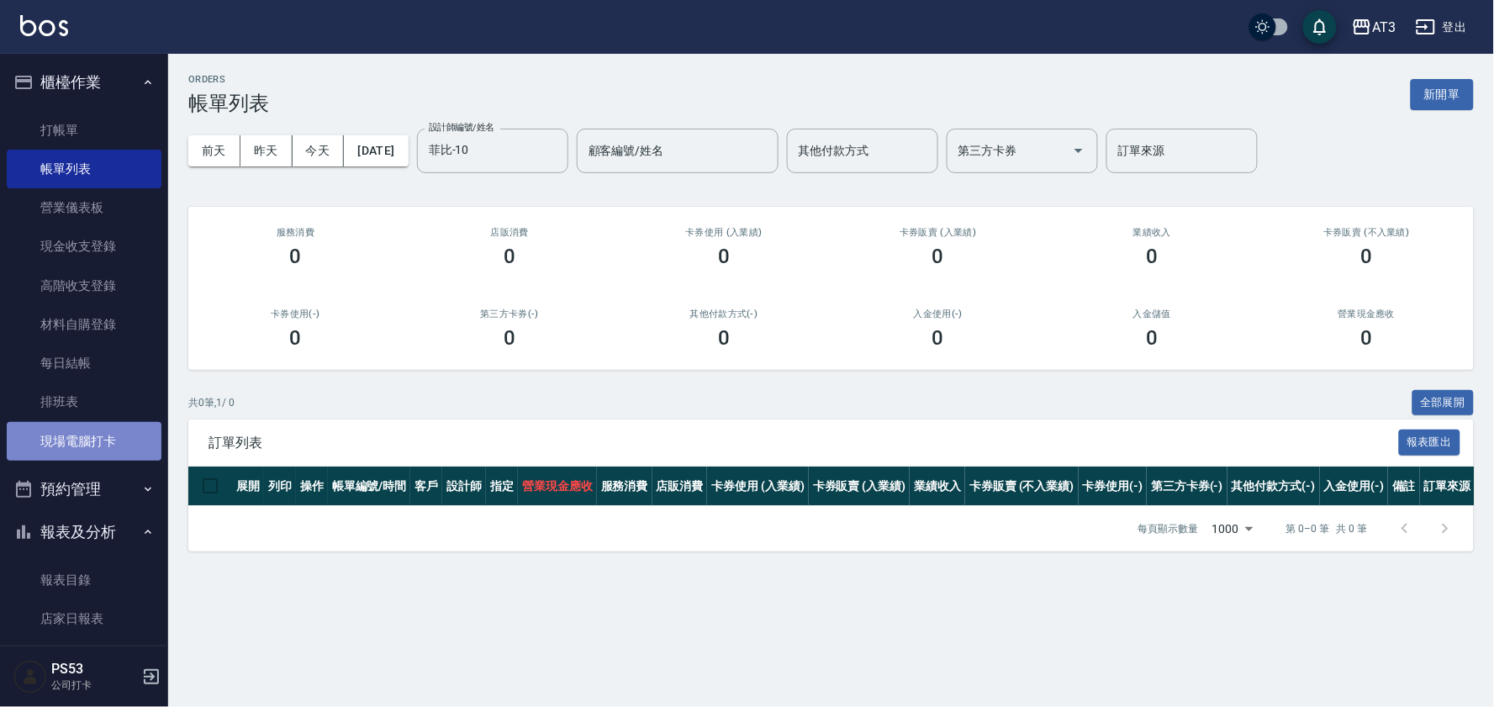
click at [101, 431] on link "現場電腦打卡" at bounding box center [84, 441] width 155 height 39
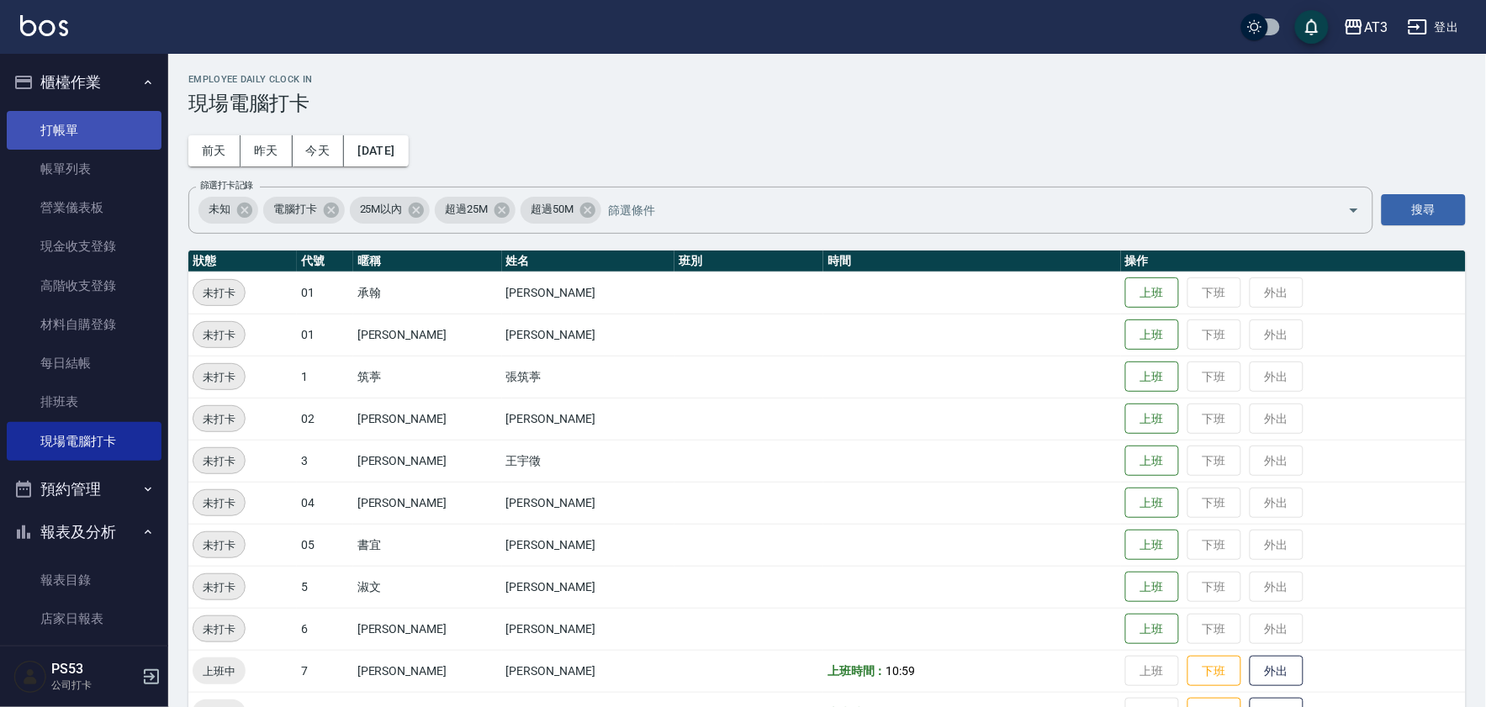
click at [36, 121] on link "打帳單" at bounding box center [84, 130] width 155 height 39
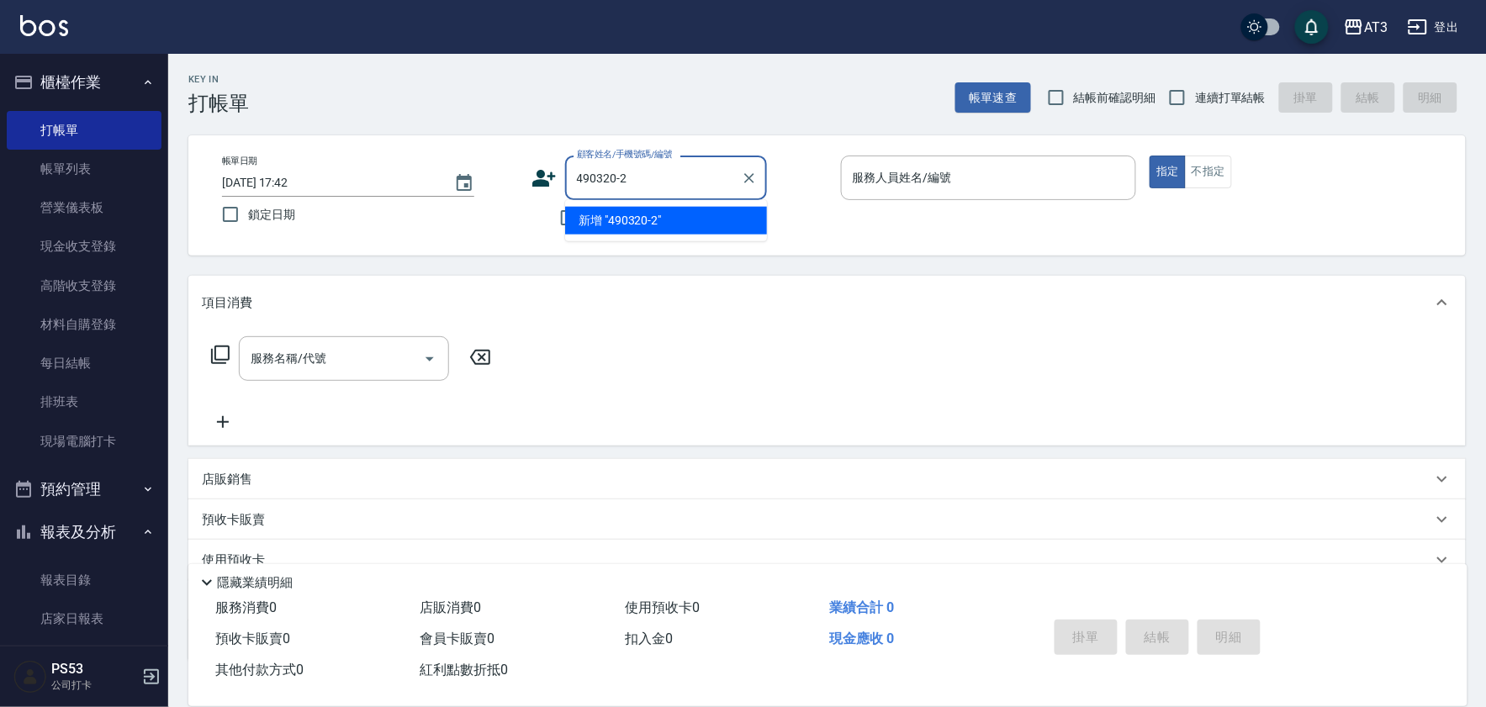
type input "490320-2"
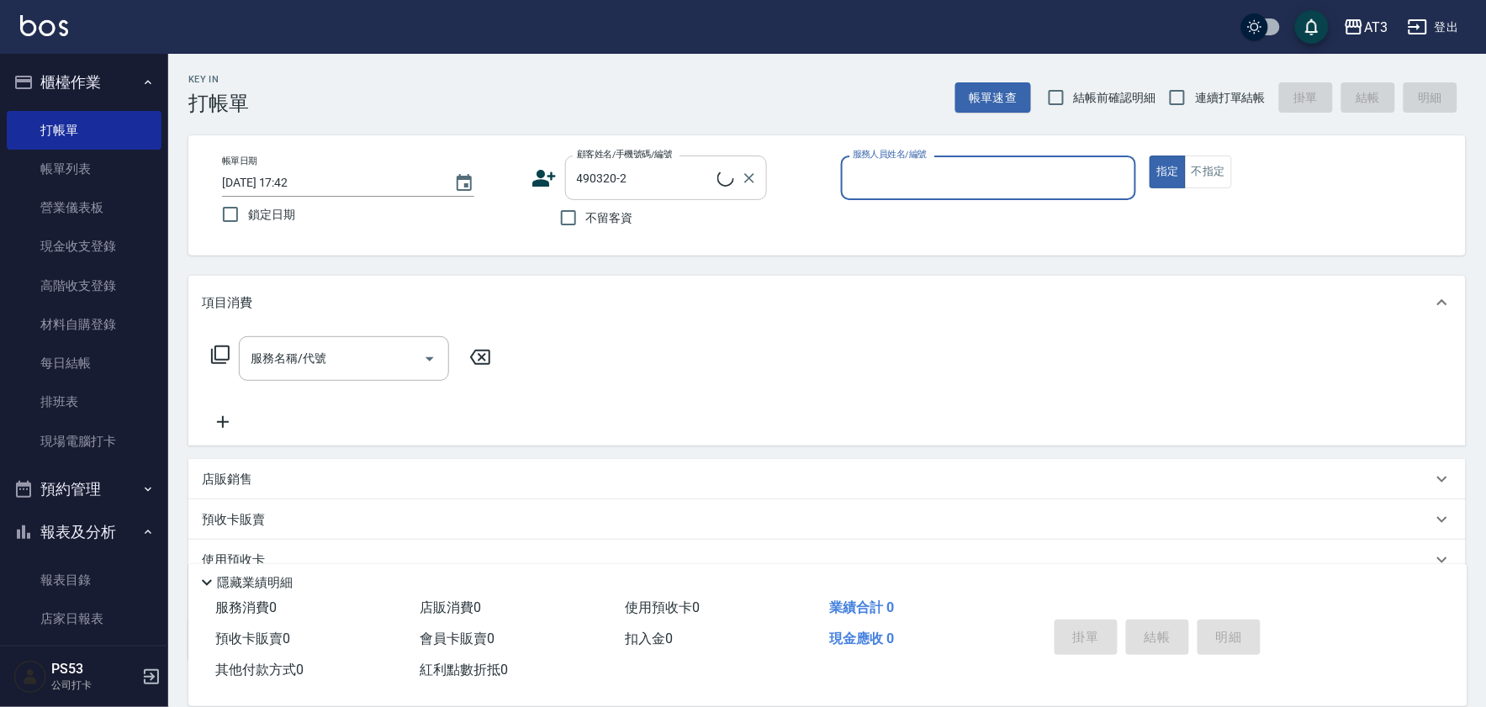
type input "0"
type input "新客人 姓名未設定/490320-2/null"
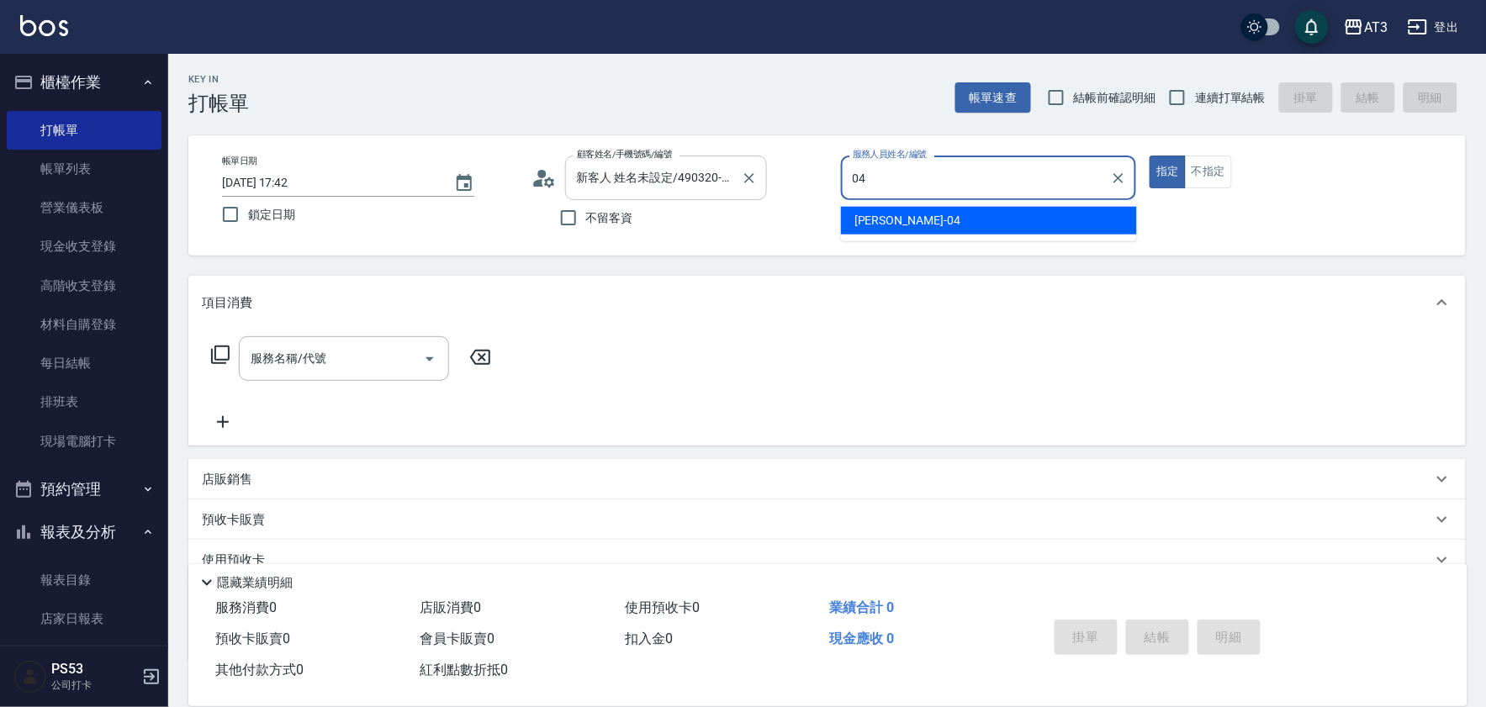
type input "惠麗-04"
type button "true"
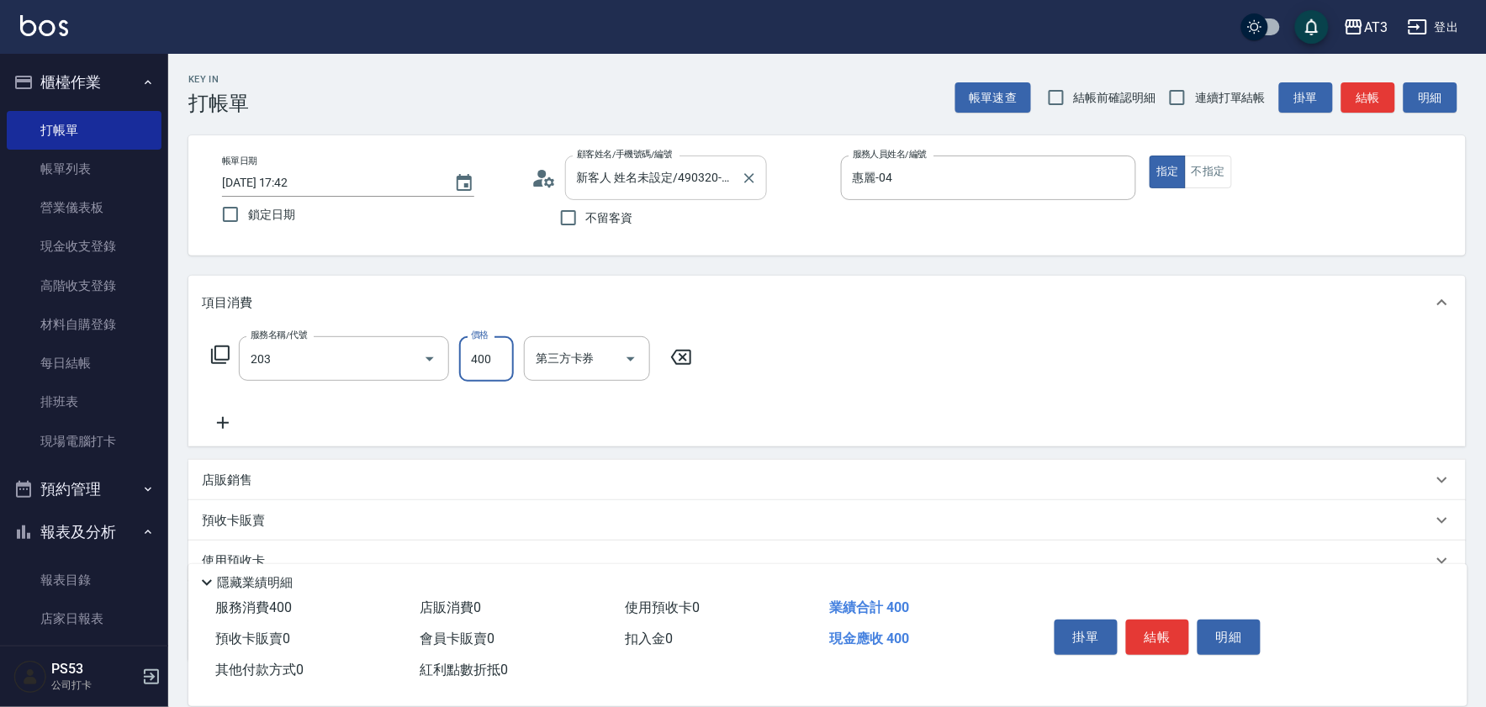
type input "指定單剪(203)"
type input "200"
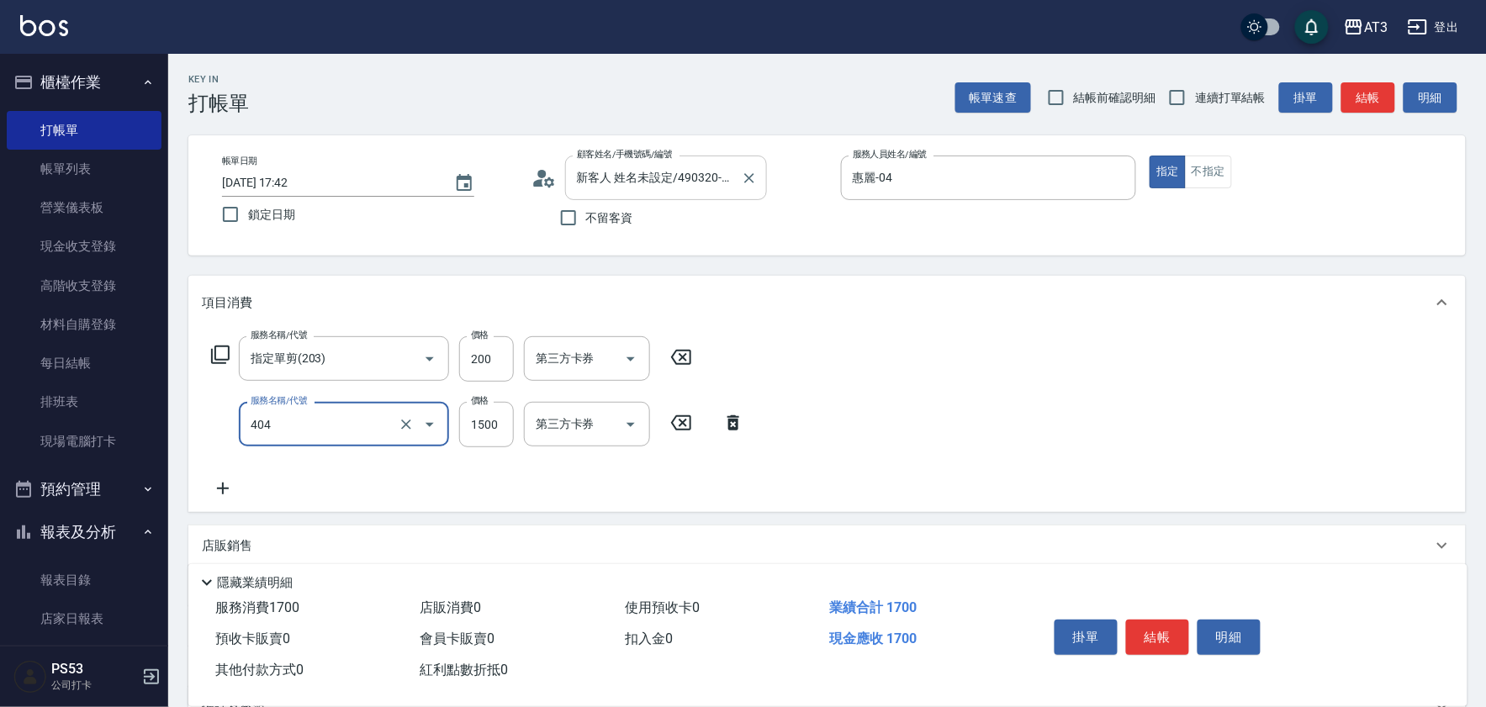
type input "設計染髮(404)"
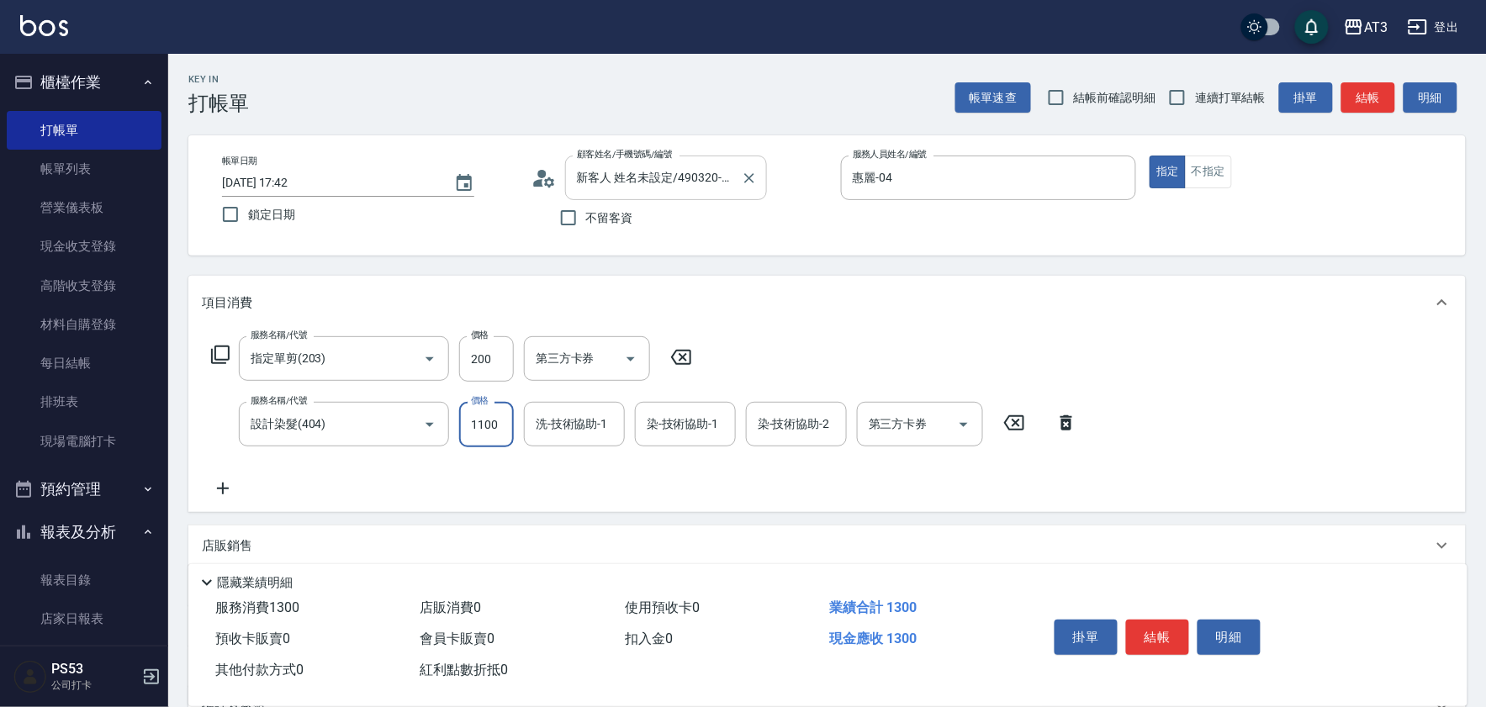
type input "1100"
type input "惠麗-04"
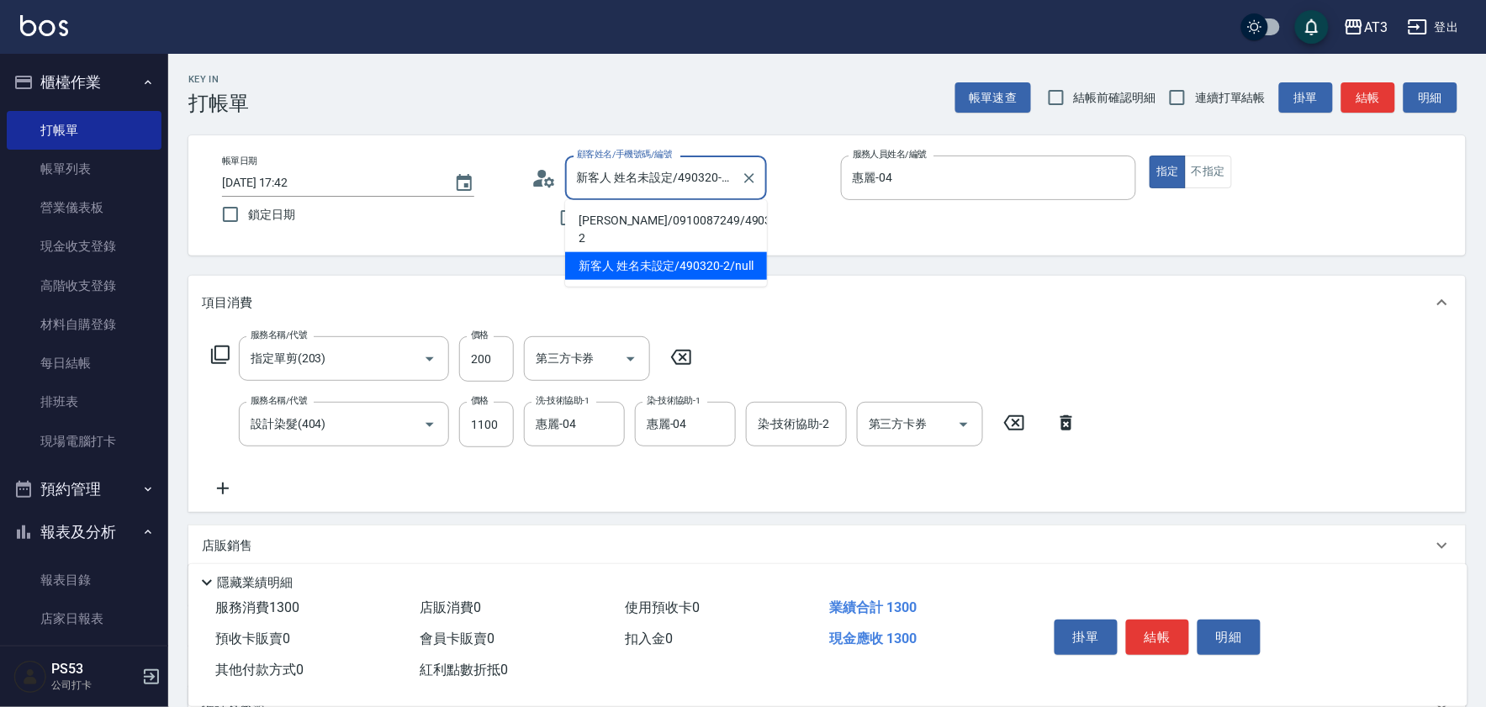
click at [592, 187] on input "新客人 姓名未設定/490320-2/null" at bounding box center [653, 177] width 161 height 29
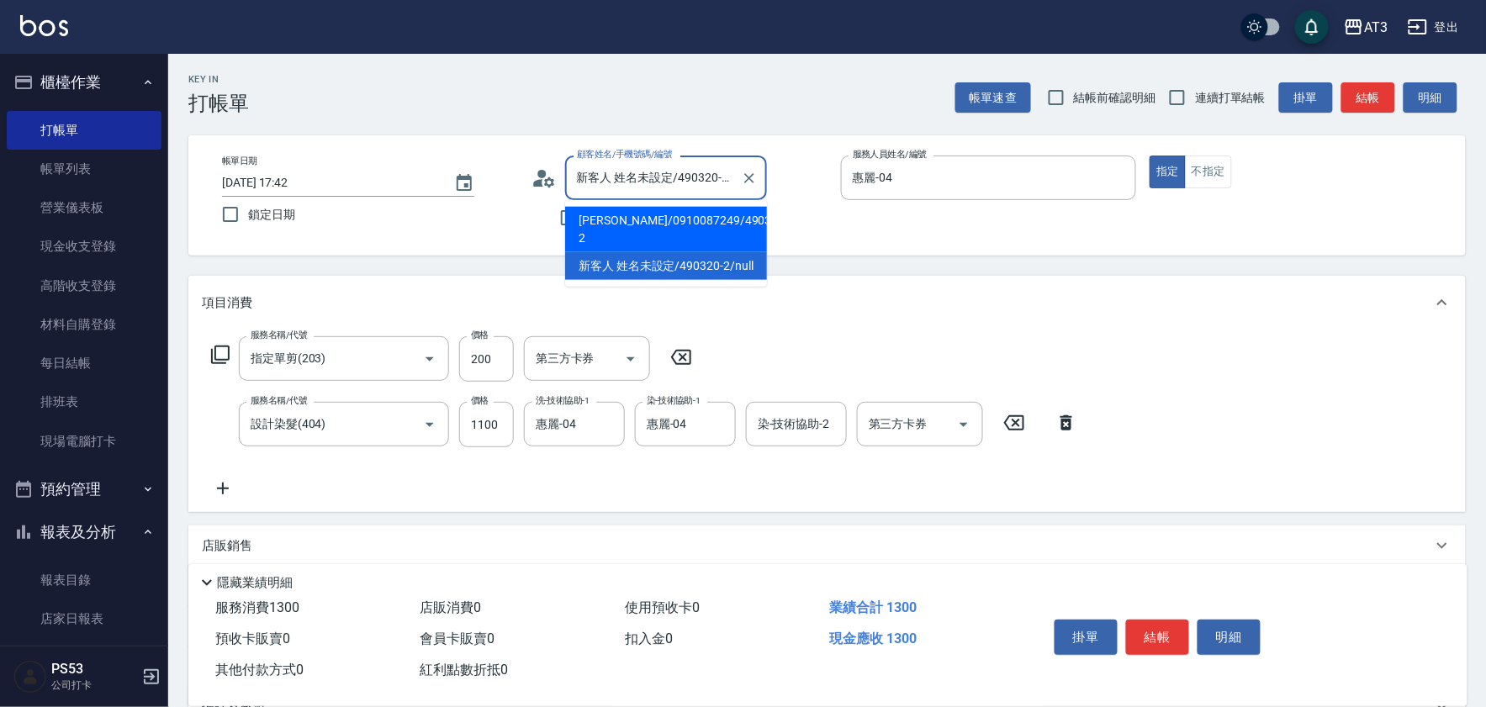
click at [603, 223] on li "[PERSON_NAME]/0910087249/490320-2" at bounding box center [666, 229] width 202 height 45
type input "[PERSON_NAME]/0910087249/490320-2"
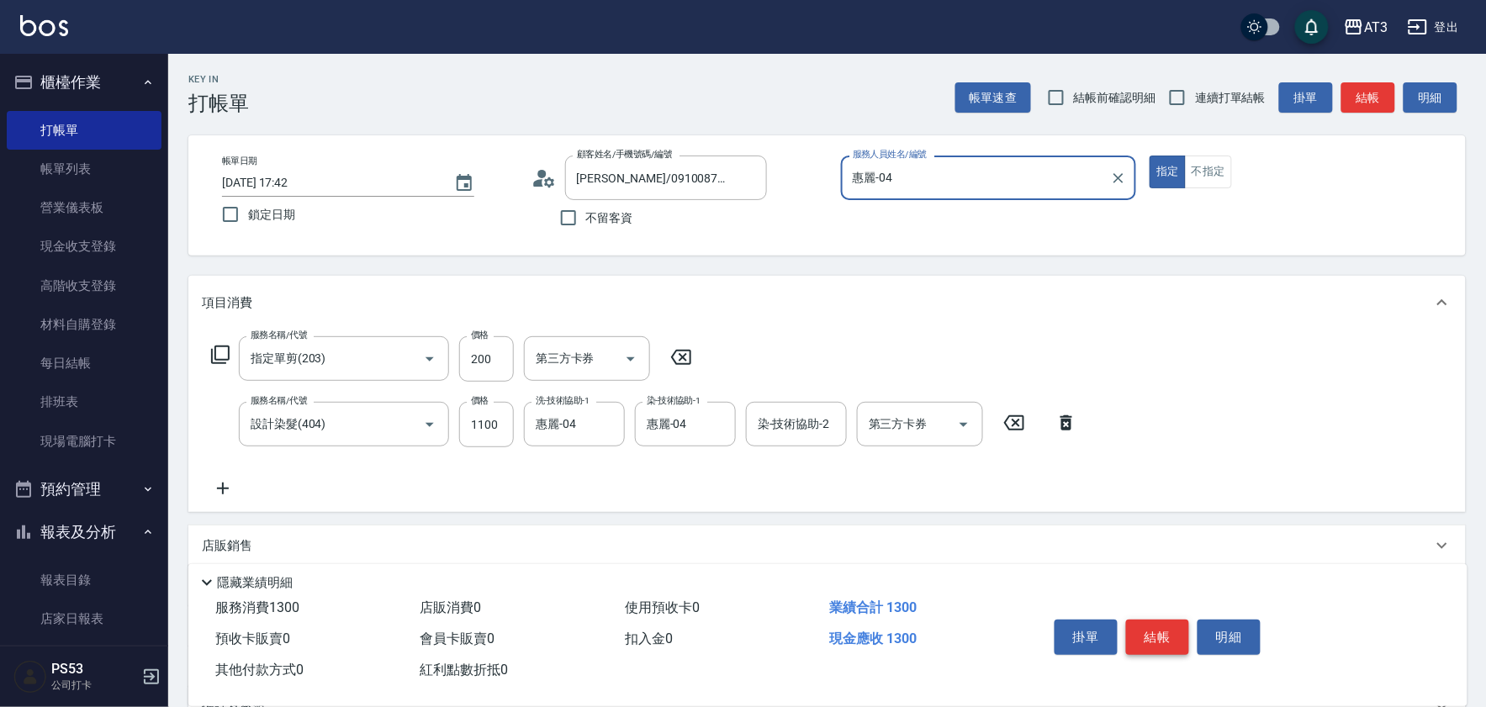
click at [1166, 628] on button "結帳" at bounding box center [1157, 637] width 63 height 35
